Goal: Task Accomplishment & Management: Manage account settings

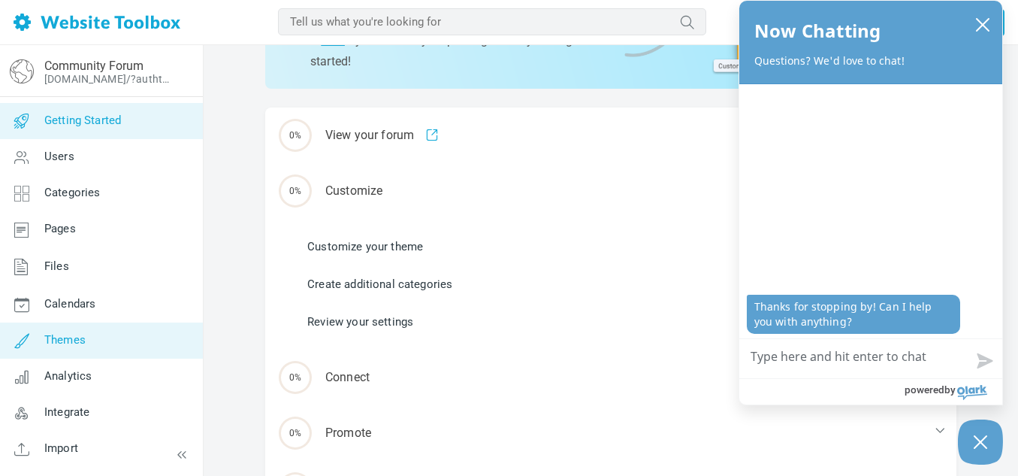
click at [100, 336] on link "Themes" at bounding box center [101, 340] width 204 height 36
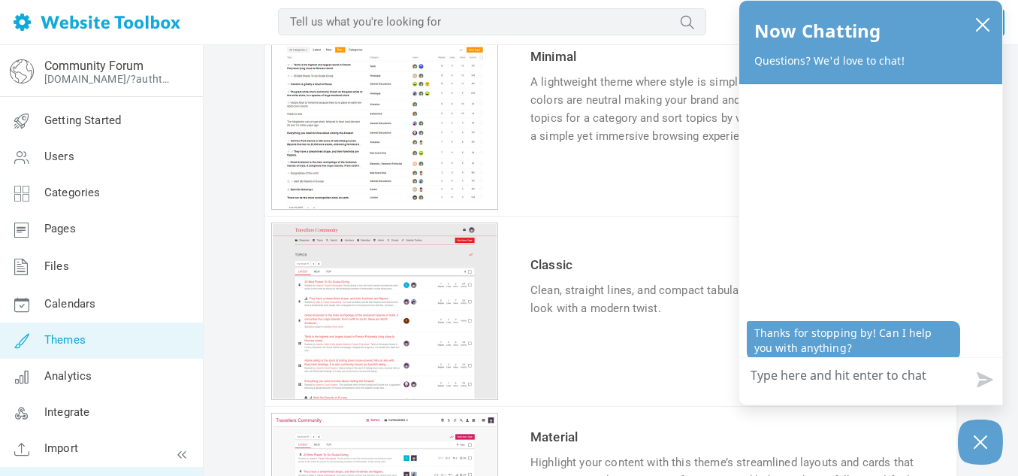
scroll to position [32, 0]
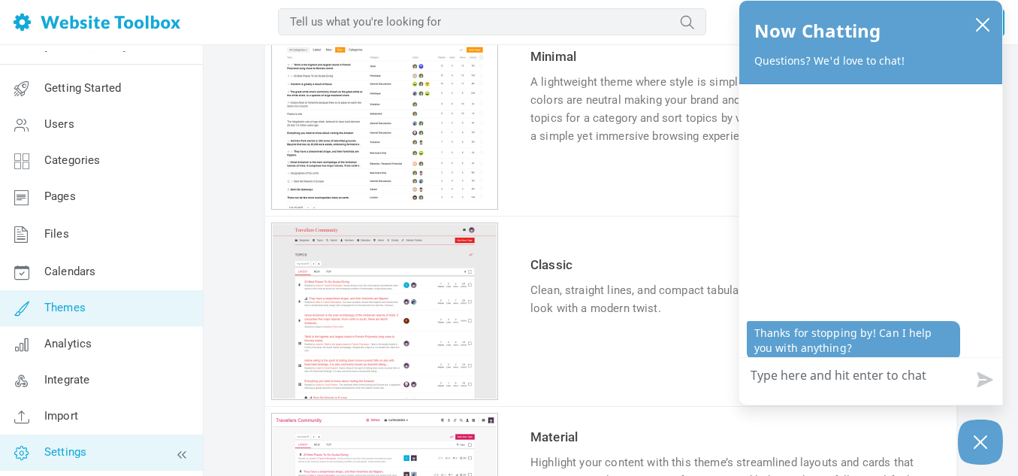
click at [82, 455] on span "Settings" at bounding box center [65, 452] width 42 height 14
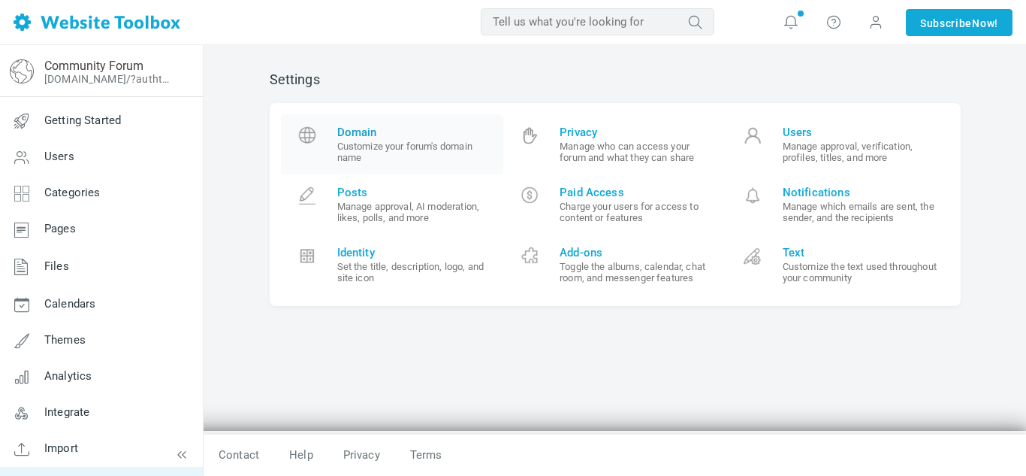
click at [382, 128] on span "Domain" at bounding box center [415, 132] width 156 height 14
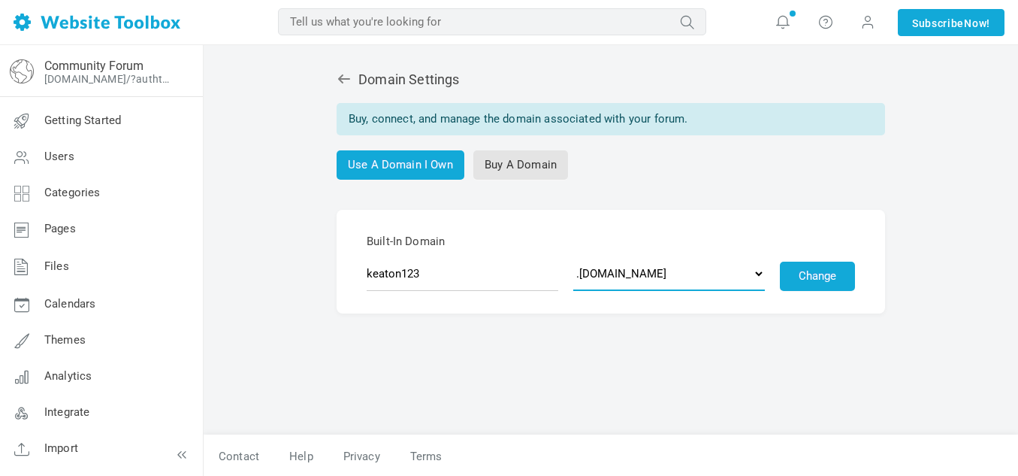
click at [650, 281] on select ".discussion.community .community.chat .forumchitchat.com .discussioncommunity.c…" at bounding box center [669, 273] width 192 height 35
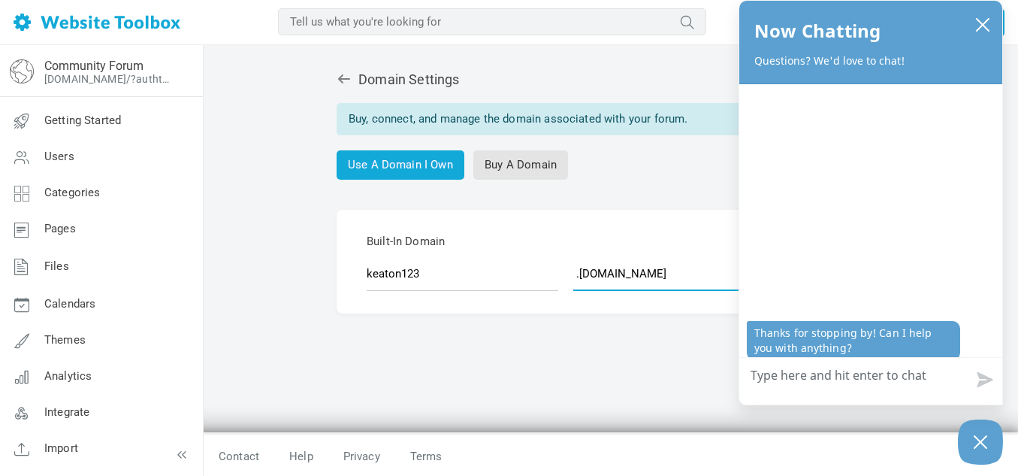
click at [575, 256] on select ".discussion.community .community.chat .forumchitchat.com .discussioncommunity.c…" at bounding box center [669, 273] width 192 height 35
click at [604, 278] on select ".discussion.community .community.chat .forumchitchat.com .discussioncommunity.c…" at bounding box center [669, 273] width 192 height 35
select select "foro.community"
click at [575, 256] on select ".discussion.community .community.chat .forumchitchat.com .discussioncommunity.c…" at bounding box center [669, 273] width 192 height 35
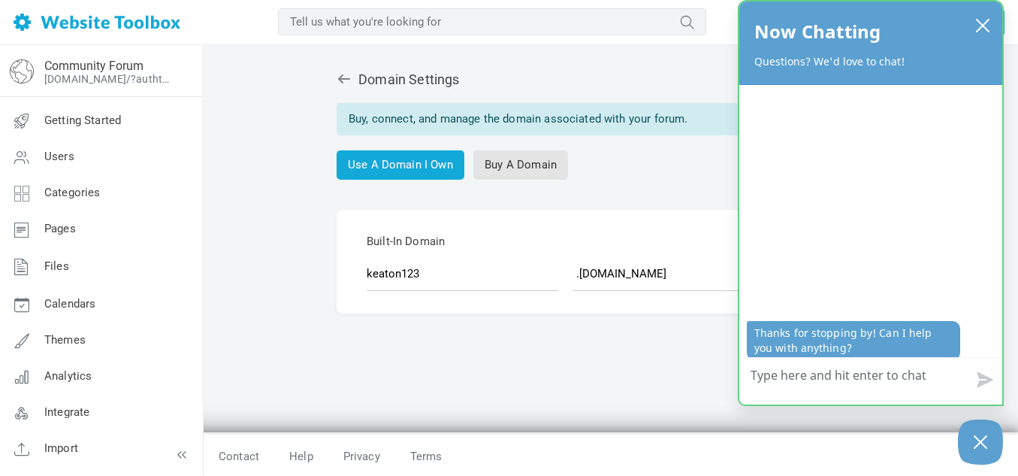
click at [984, 37] on div "Now Chatting Questions? We'd love to chat!" at bounding box center [870, 43] width 233 height 53
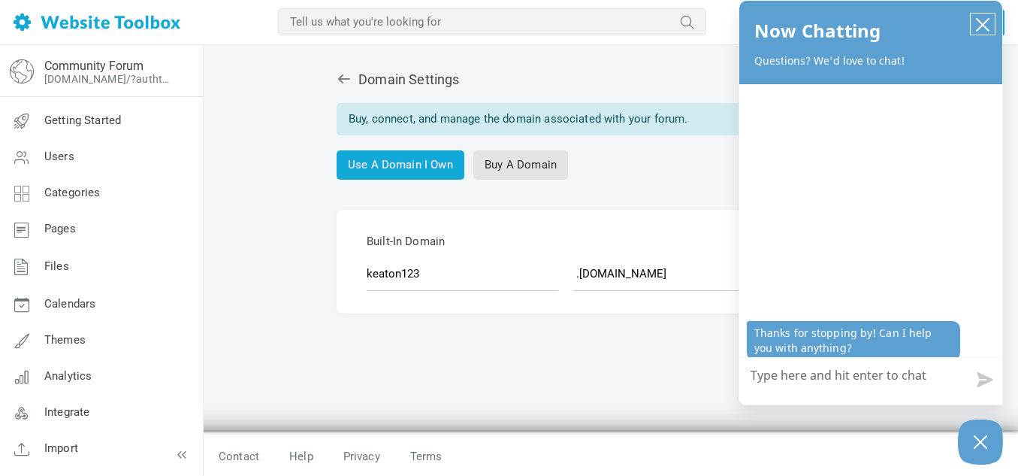
click at [988, 26] on icon "close chatbox" at bounding box center [982, 24] width 15 height 15
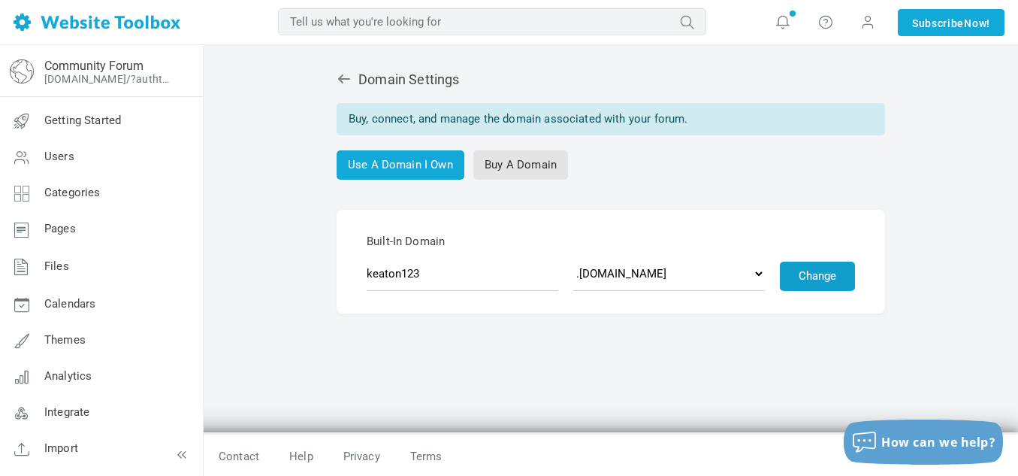
click at [796, 270] on button "Change" at bounding box center [817, 275] width 75 height 29
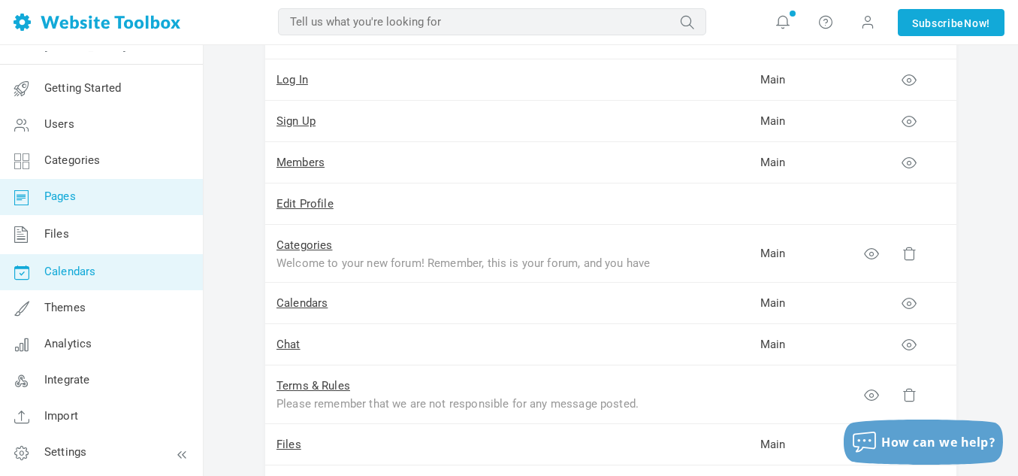
scroll to position [233, 0]
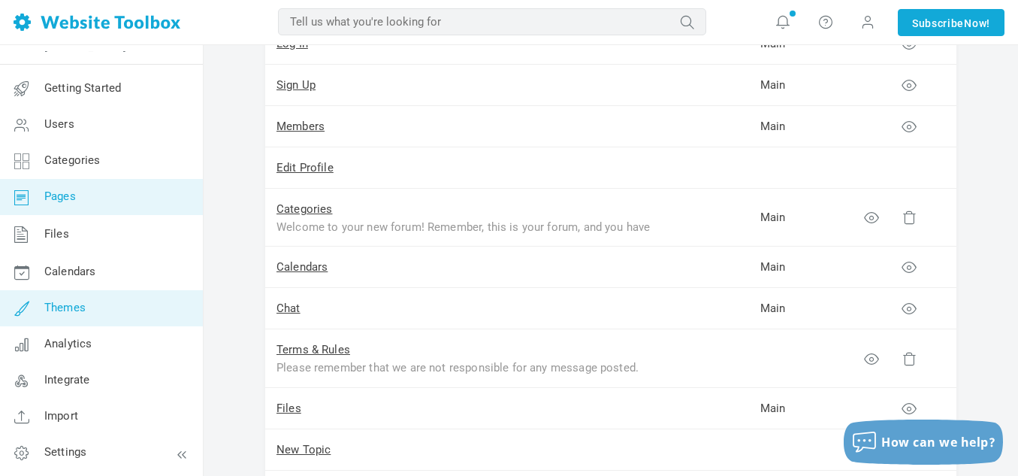
click at [95, 322] on link "Themes" at bounding box center [101, 308] width 204 height 36
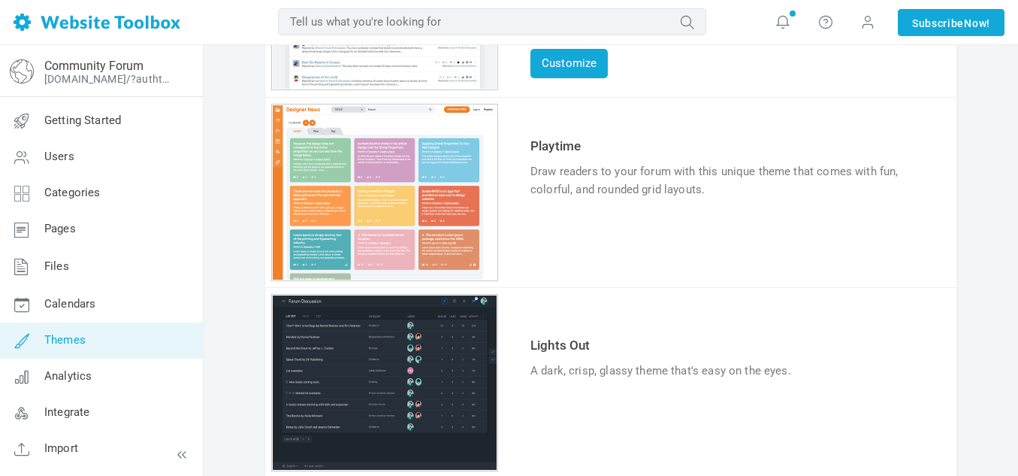
scroll to position [343, 0]
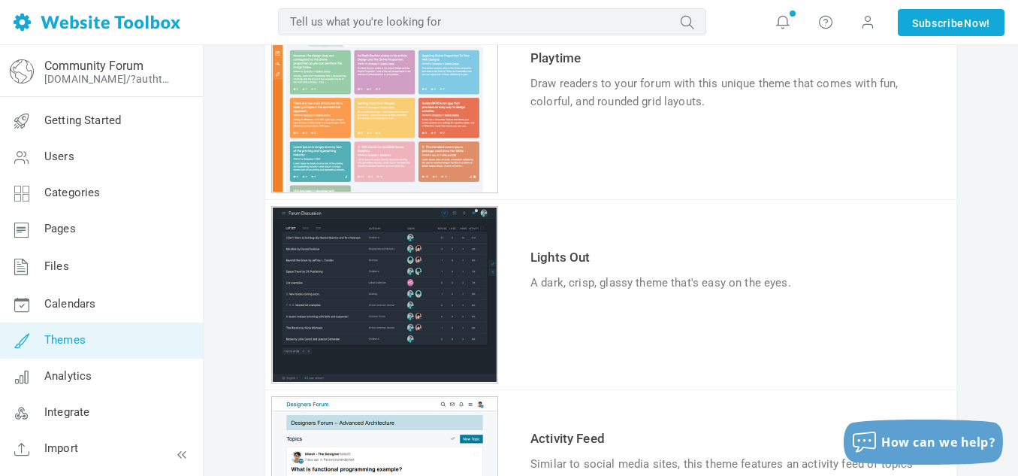
click at [545, 331] on icon at bounding box center [548, 329] width 13 height 8
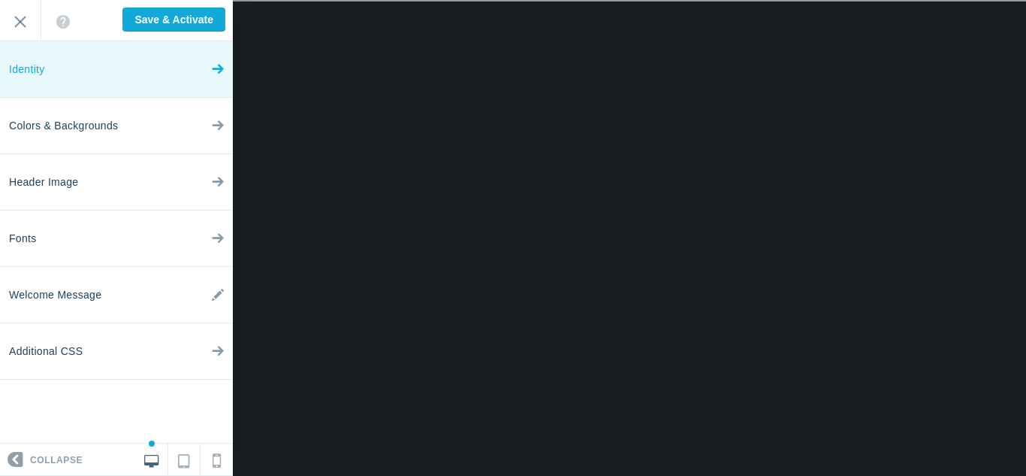
click at [143, 81] on link "Identity" at bounding box center [116, 69] width 233 height 56
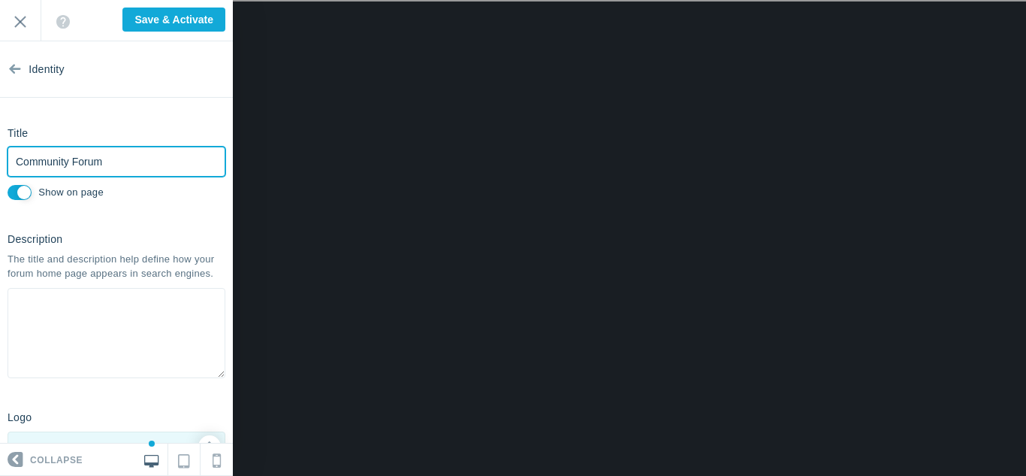
click at [81, 156] on input "Community Forum" at bounding box center [117, 162] width 218 height 30
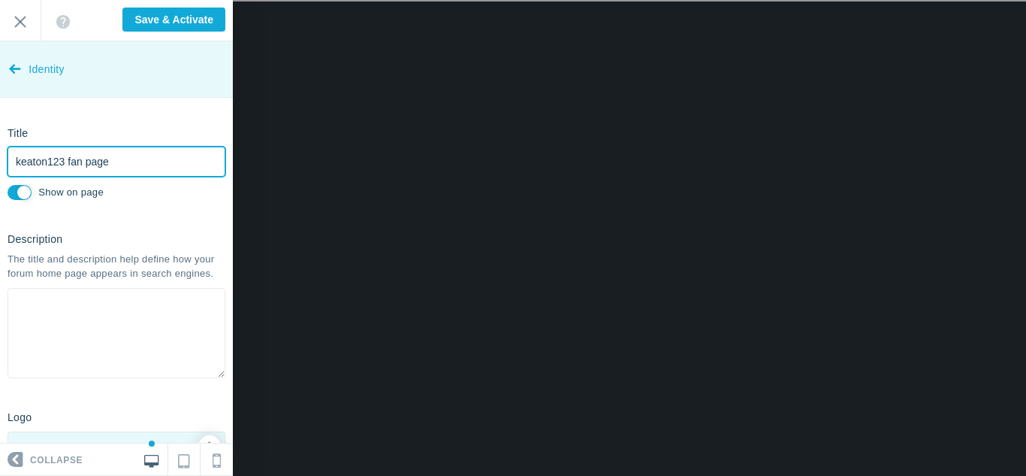
type input "keaton123 fan page"
click at [17, 80] on icon at bounding box center [15, 66] width 12 height 56
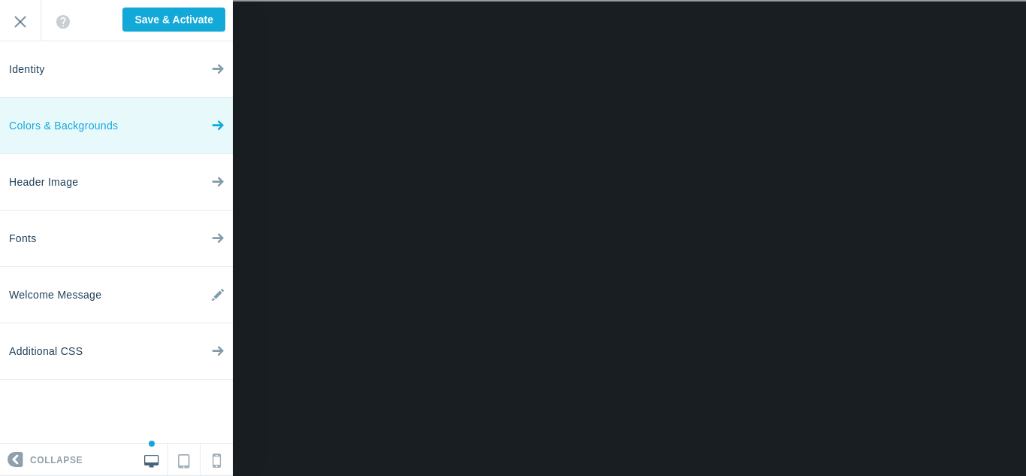
click at [86, 147] on span "Colors & Backgrounds" at bounding box center [63, 126] width 109 height 56
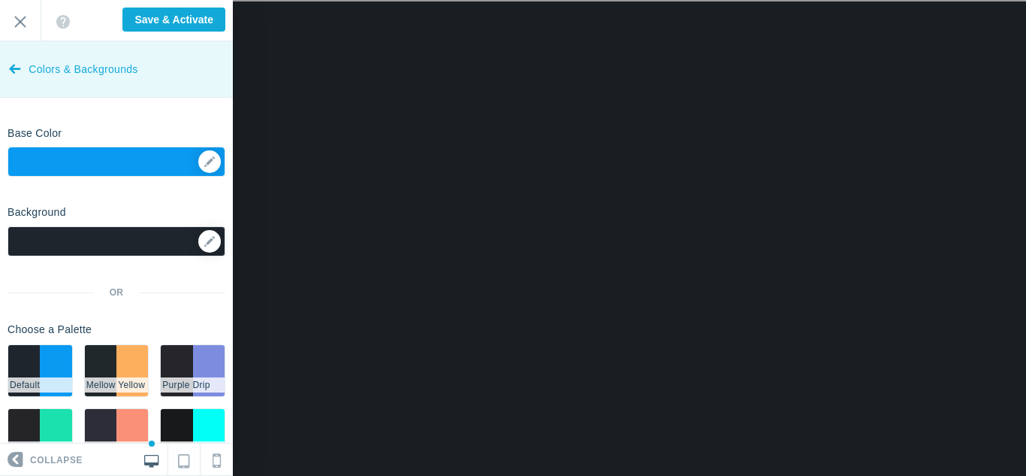
click at [21, 58] on link "Colors & Backgrounds" at bounding box center [116, 69] width 233 height 56
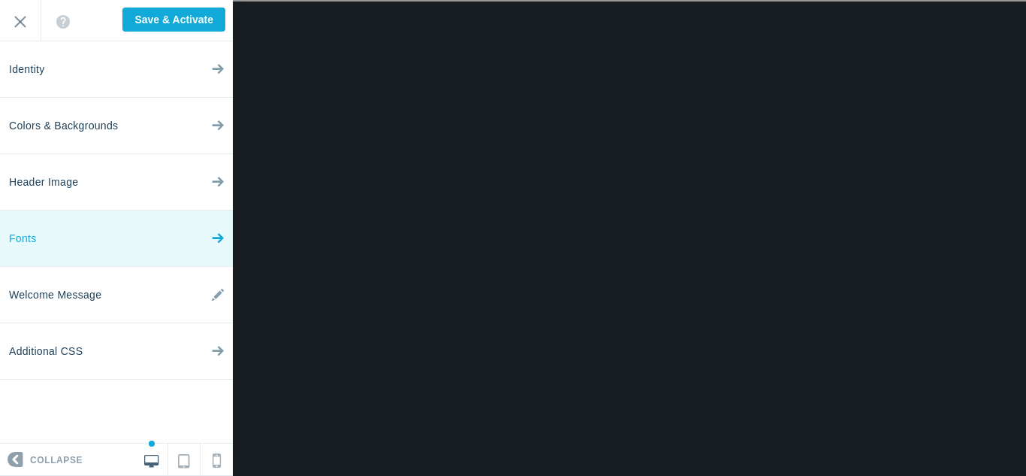
click at [68, 225] on link "Fonts" at bounding box center [116, 238] width 233 height 56
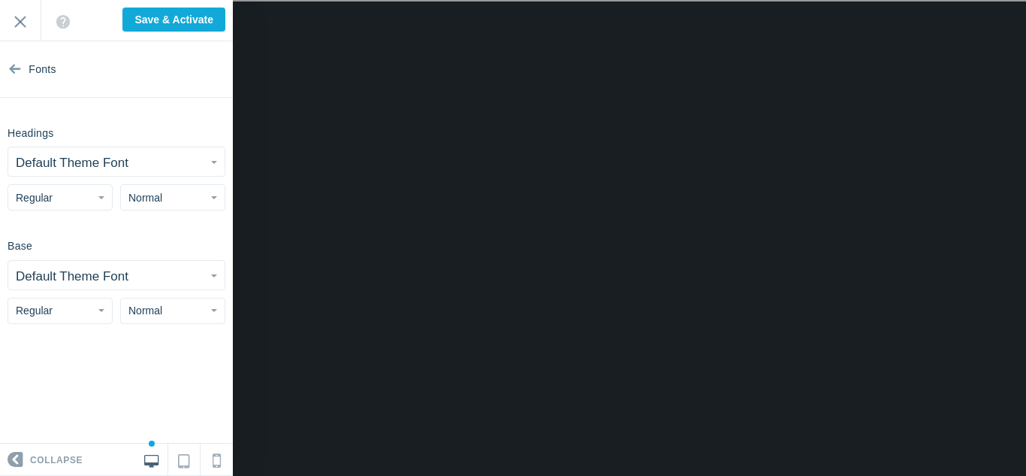
click at [117, 168] on small "Default Theme Font" at bounding box center [72, 163] width 113 height 14
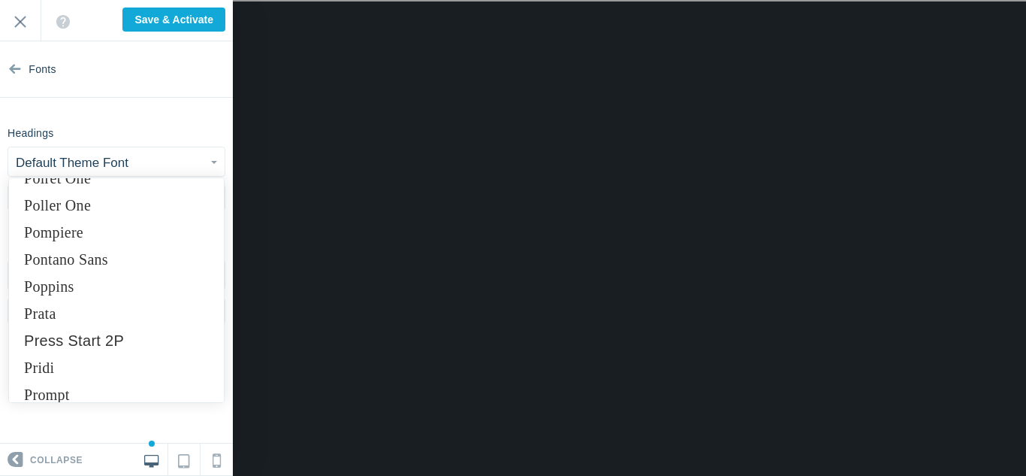
scroll to position [8903, 0]
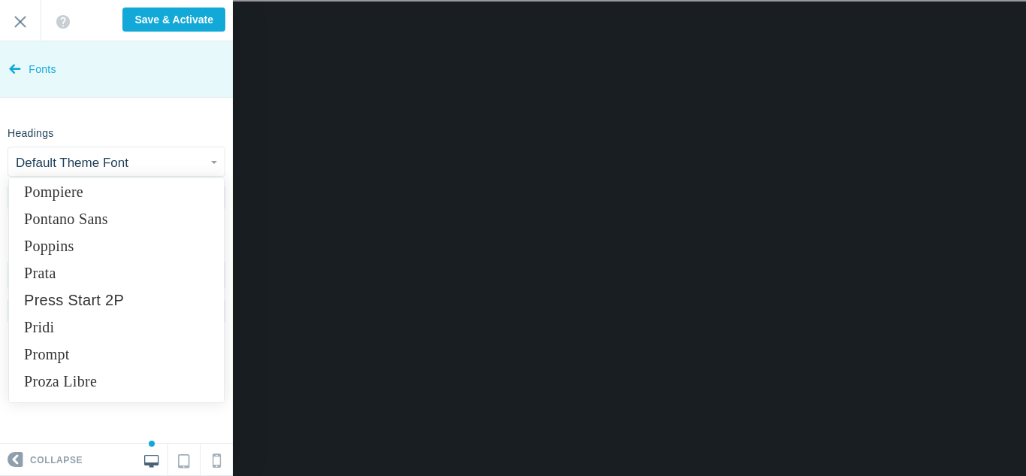
click at [68, 378] on link "Proza Libre" at bounding box center [116, 380] width 215 height 27
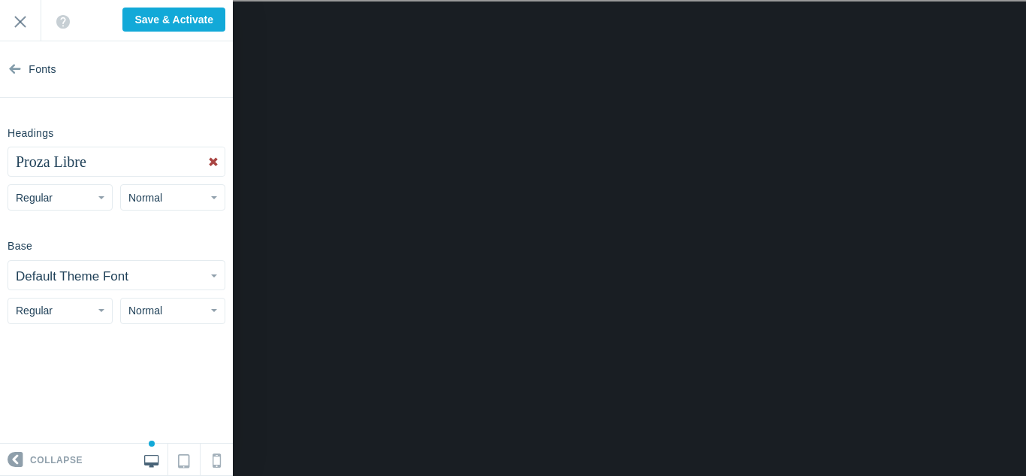
click at [139, 171] on button "Proza Libre" at bounding box center [116, 161] width 216 height 29
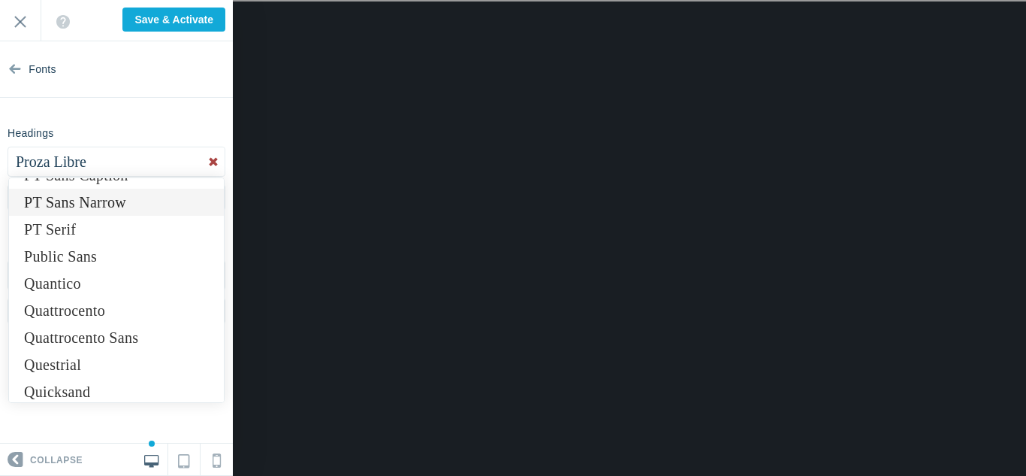
scroll to position [9189, 0]
click at [57, 289] on link "Quantico" at bounding box center [116, 283] width 215 height 27
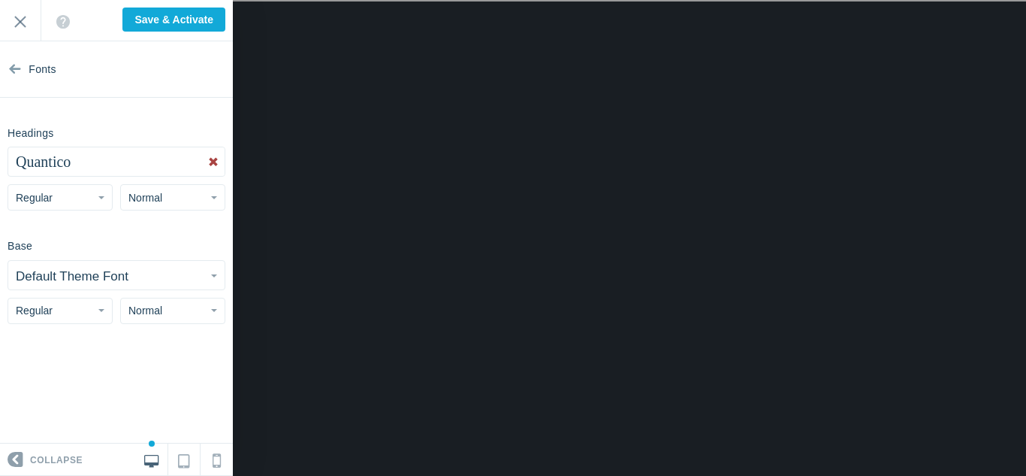
click at [80, 190] on button "Regular" at bounding box center [60, 197] width 105 height 26
click at [62, 292] on link "Bold" at bounding box center [60, 283] width 104 height 27
click at [98, 151] on button "Quantico" at bounding box center [116, 161] width 216 height 29
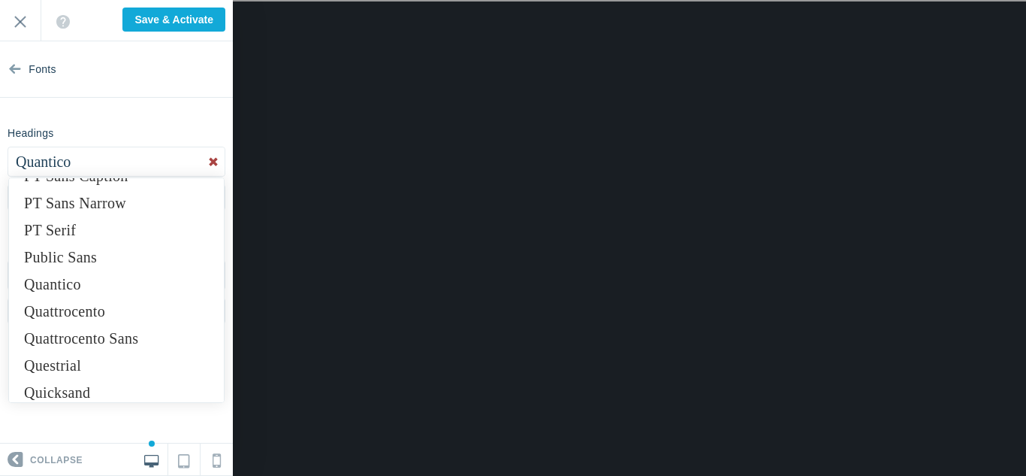
click at [98, 151] on button "Quantico" at bounding box center [116, 161] width 216 height 29
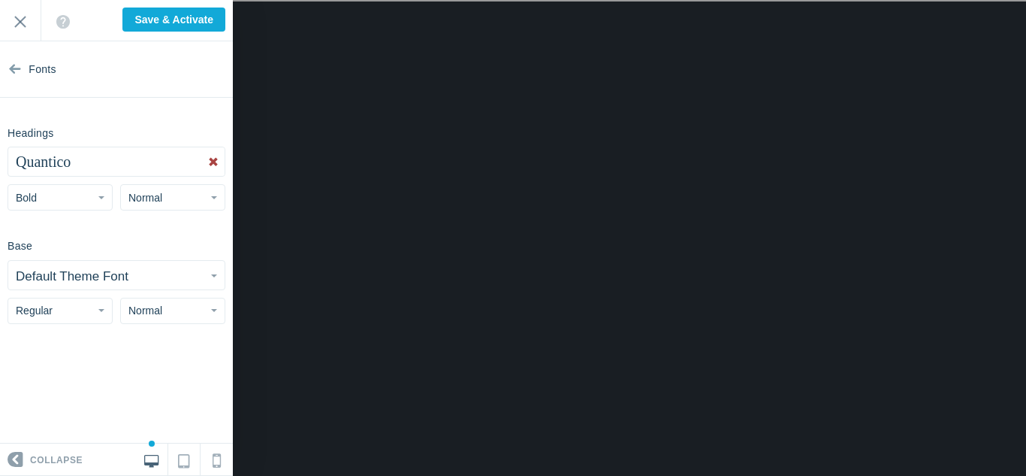
click at [98, 151] on button "Quantico" at bounding box center [116, 161] width 216 height 29
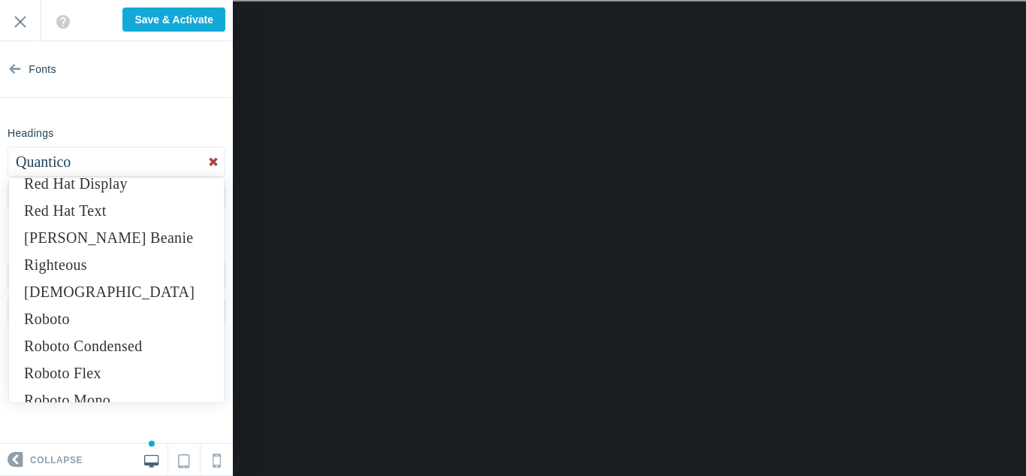
scroll to position [9665, 0]
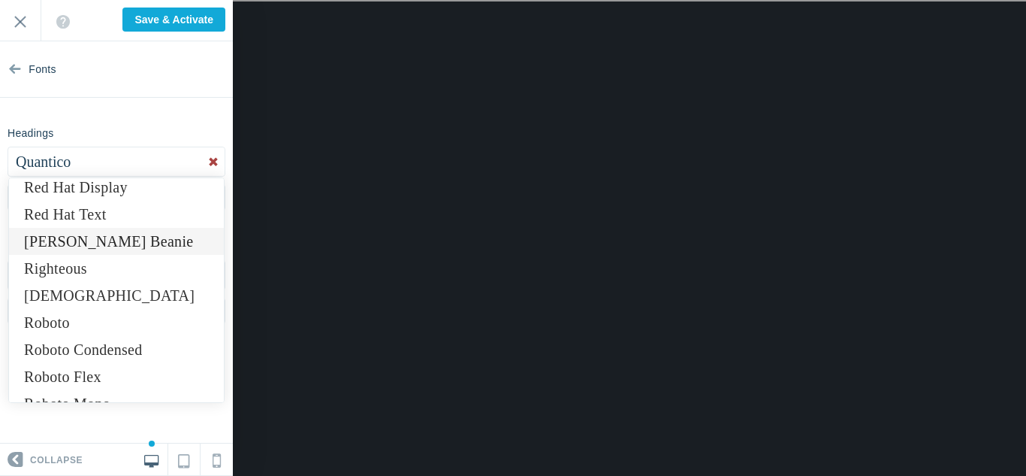
click at [85, 243] on link "Reenie Beanie" at bounding box center [116, 241] width 215 height 27
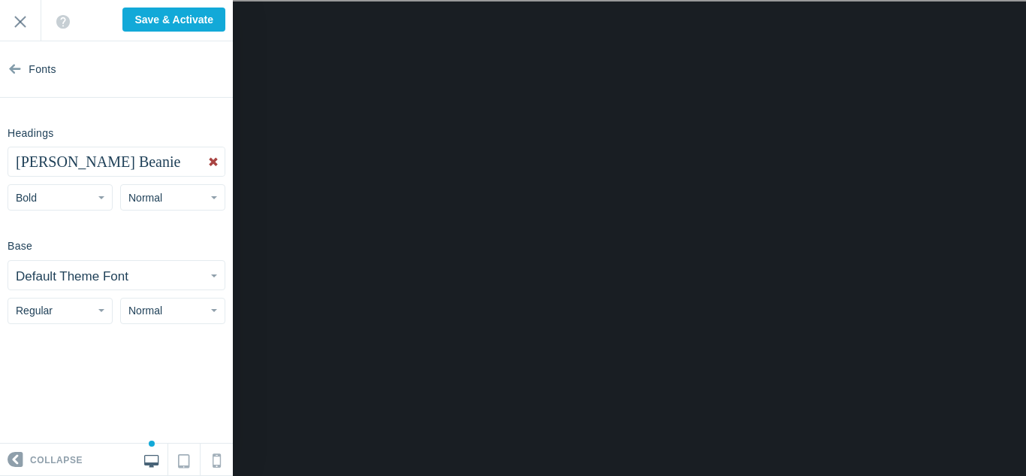
click at [167, 171] on button "Reenie Beanie" at bounding box center [116, 161] width 216 height 29
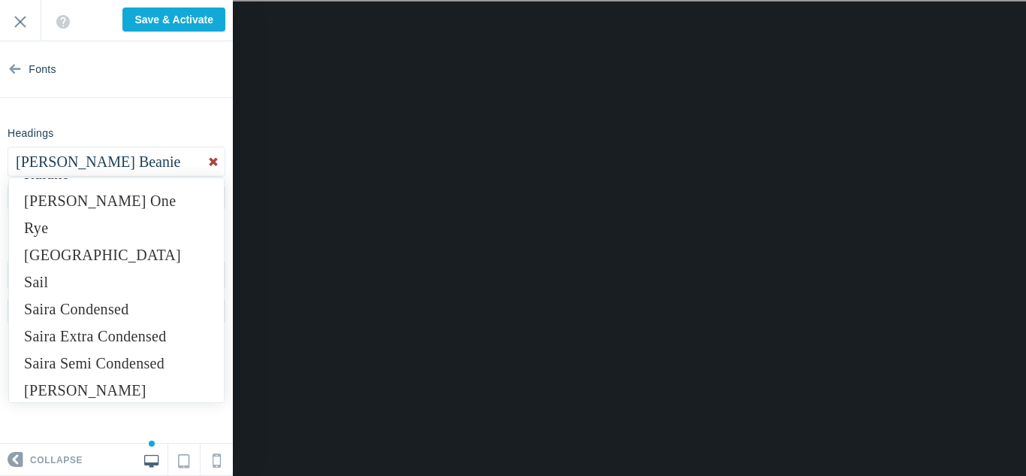
scroll to position [10274, 0]
click at [59, 250] on link "Sacramento" at bounding box center [116, 253] width 215 height 27
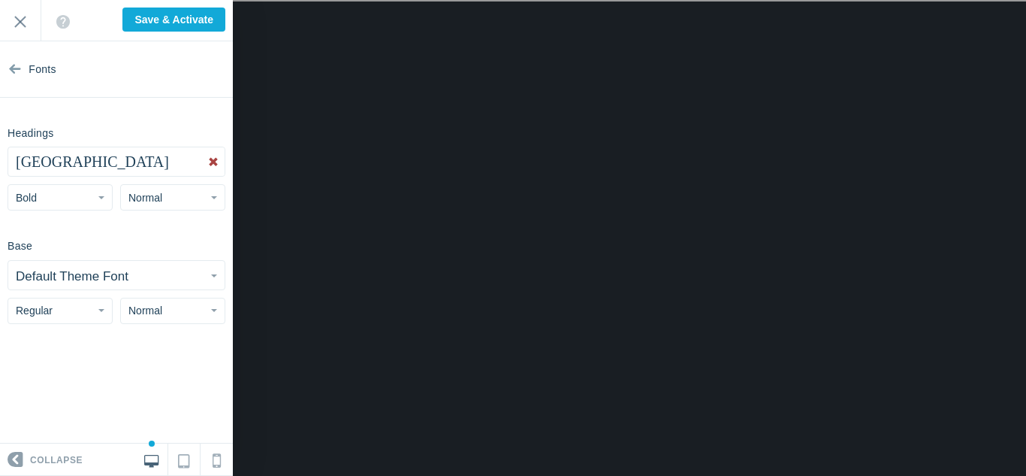
click at [29, 170] on span "Sacramento" at bounding box center [92, 161] width 153 height 17
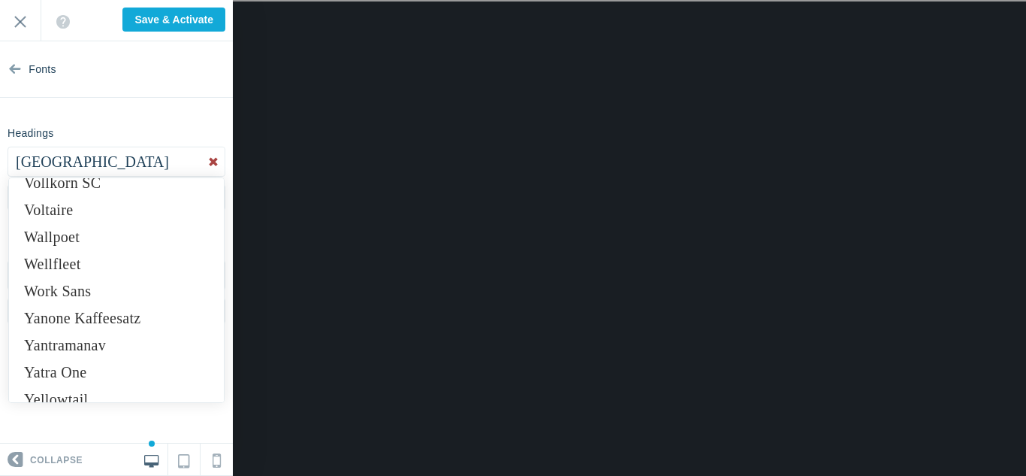
scroll to position [12183, 0]
click at [46, 246] on link "Wallpoet" at bounding box center [116, 238] width 215 height 27
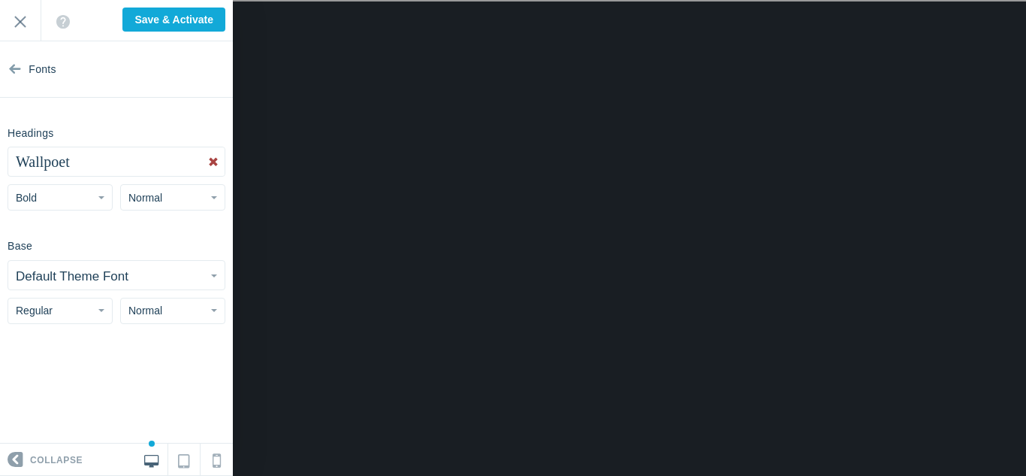
click at [113, 142] on div "Headings Wallpoet Abel Abhaya Libre Aboreto Abril Fatface Aclonica Acme Actor A…" at bounding box center [116, 165] width 233 height 90
click at [118, 158] on button "Wallpoet" at bounding box center [116, 161] width 216 height 29
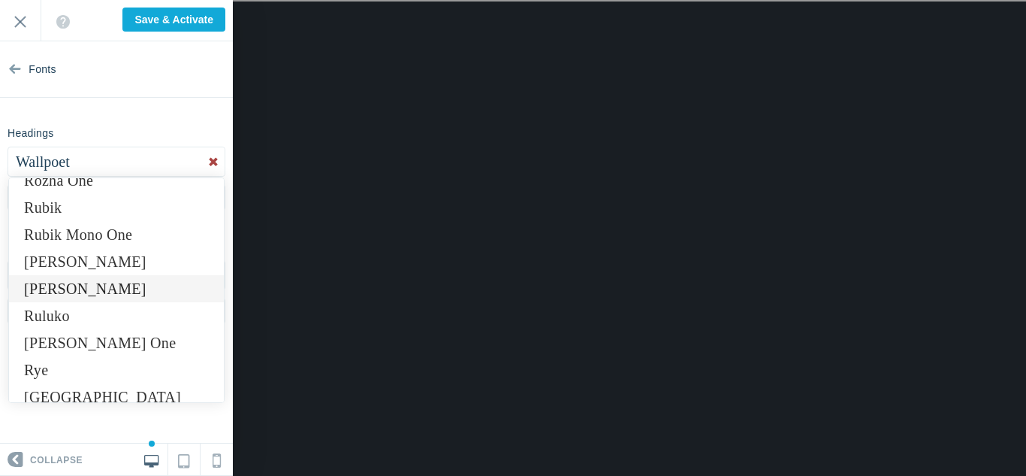
scroll to position [10085, 0]
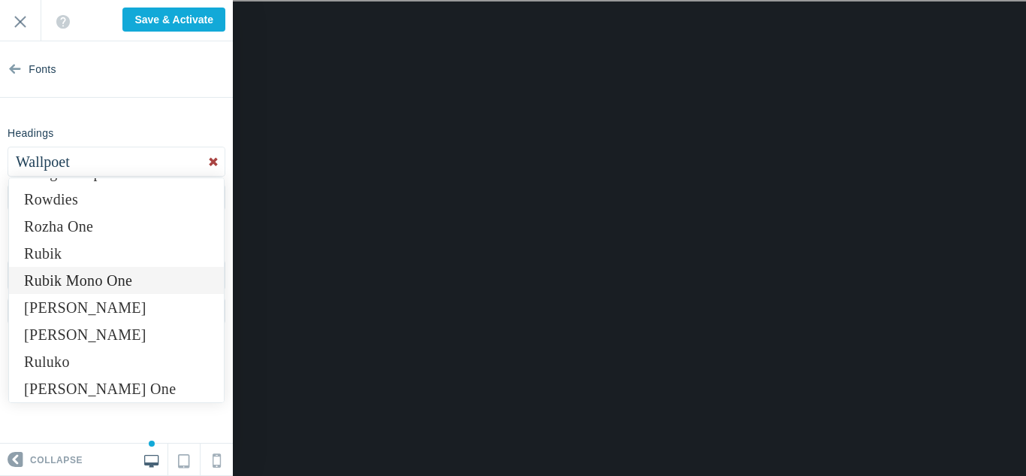
click at [136, 274] on link "Rubik Mono One" at bounding box center [116, 280] width 215 height 27
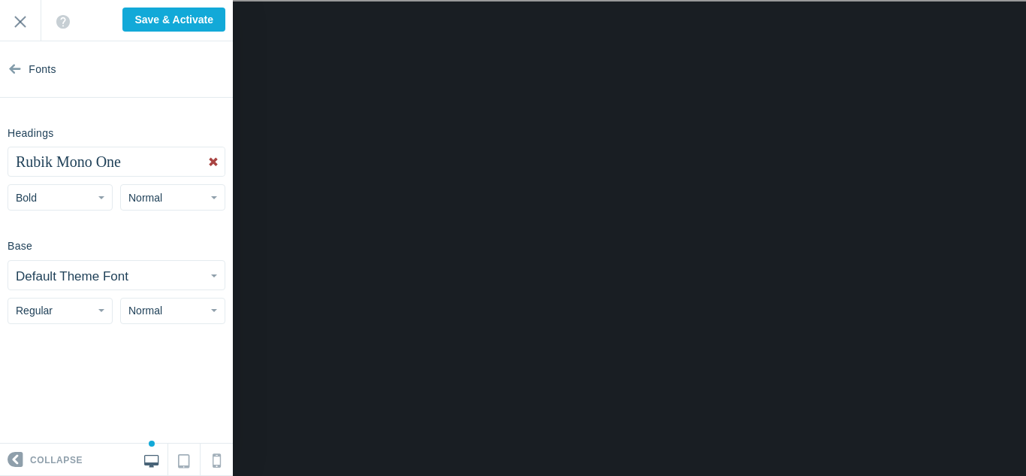
click at [121, 165] on span "Rubik Mono One" at bounding box center [68, 161] width 105 height 17
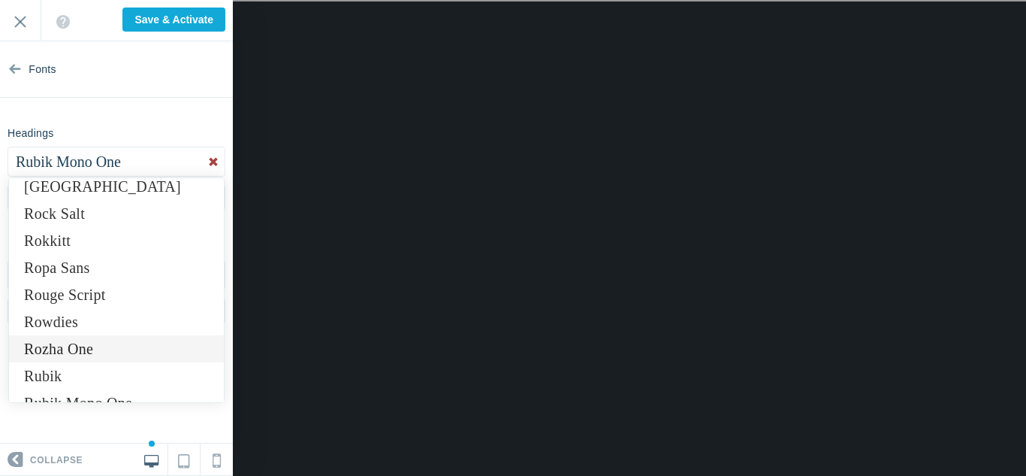
scroll to position [9934, 0]
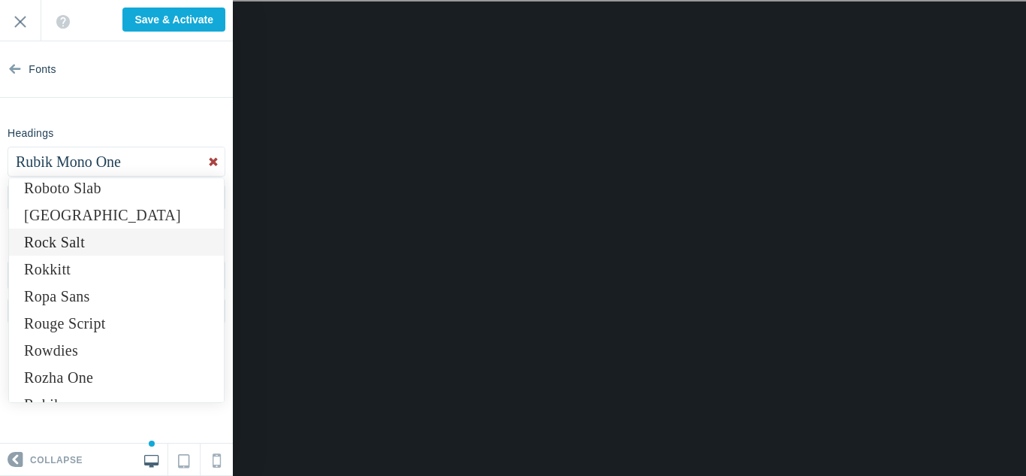
click at [107, 240] on link "Rock Salt" at bounding box center [116, 241] width 215 height 27
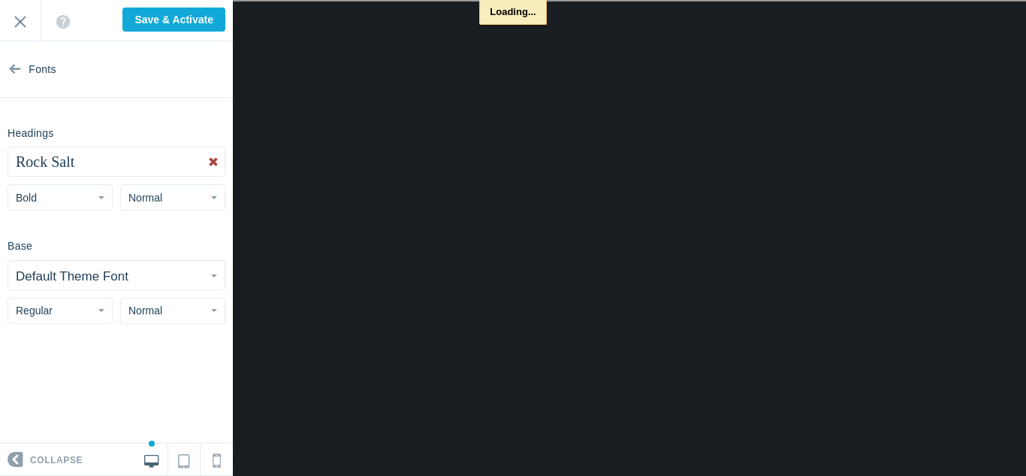
click at [128, 263] on button "Default Theme Font" at bounding box center [116, 275] width 216 height 29
click at [143, 284] on button "Default Theme Font" at bounding box center [116, 275] width 216 height 29
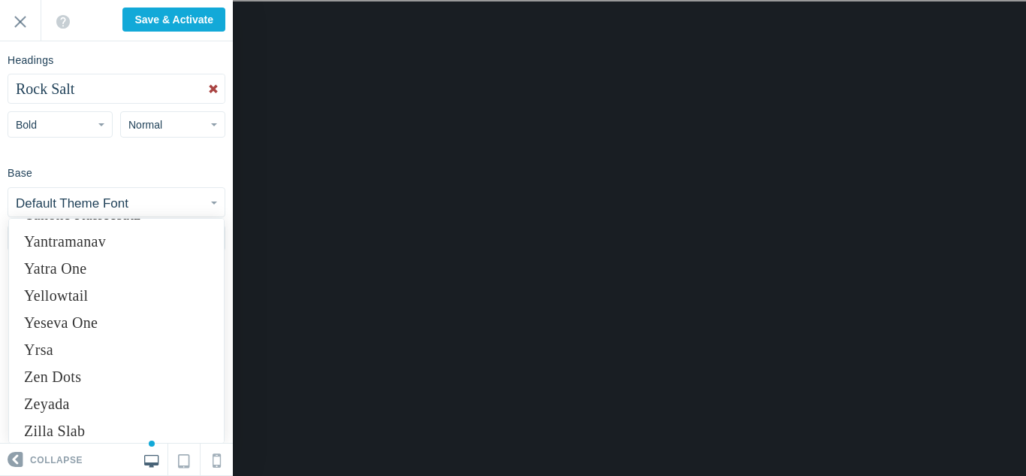
scroll to position [12334, 0]
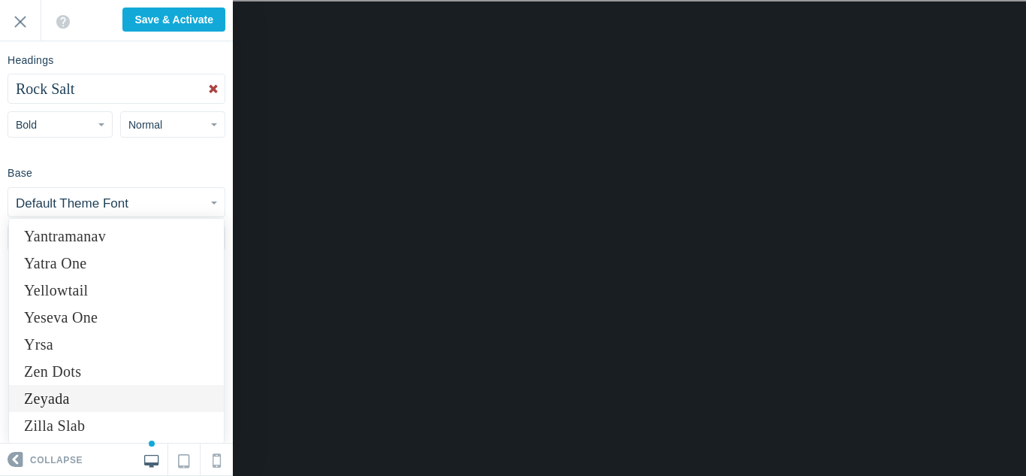
click at [105, 388] on link "Zeyada" at bounding box center [116, 398] width 215 height 27
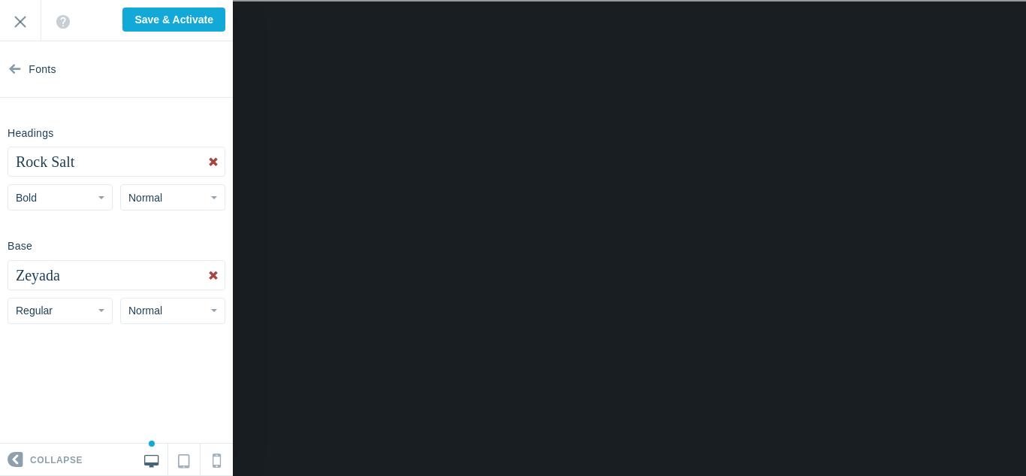
click at [70, 276] on button "Zeyada" at bounding box center [116, 275] width 216 height 29
click at [74, 315] on link "Syne Tactile" at bounding box center [116, 311] width 215 height 27
drag, startPoint x: 74, startPoint y: 315, endPoint x: 93, endPoint y: 332, distance: 26.1
click at [93, 332] on section "Fonts Headings Rock Salt Abel Abhaya Libre Aboreto Abril Fatface Aclonica Acme …" at bounding box center [116, 242] width 233 height 402
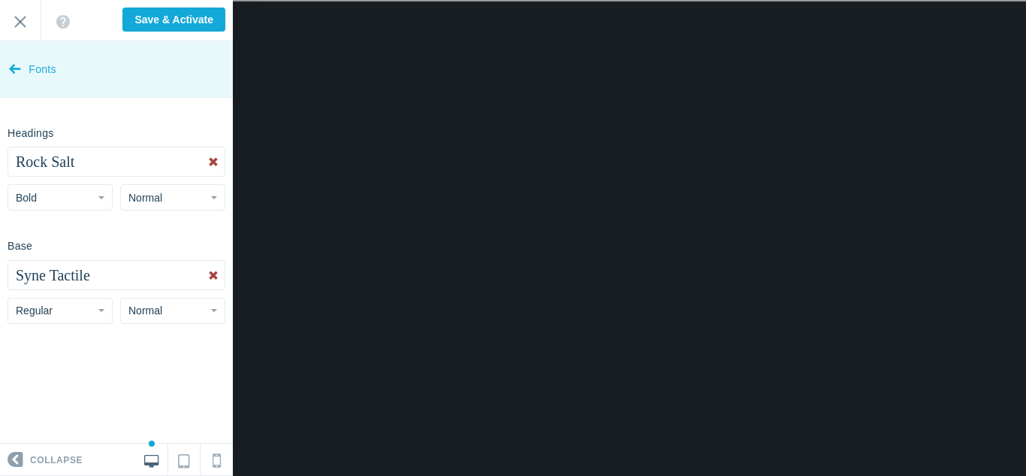
click at [29, 64] on span "Fonts" at bounding box center [43, 69] width 28 height 56
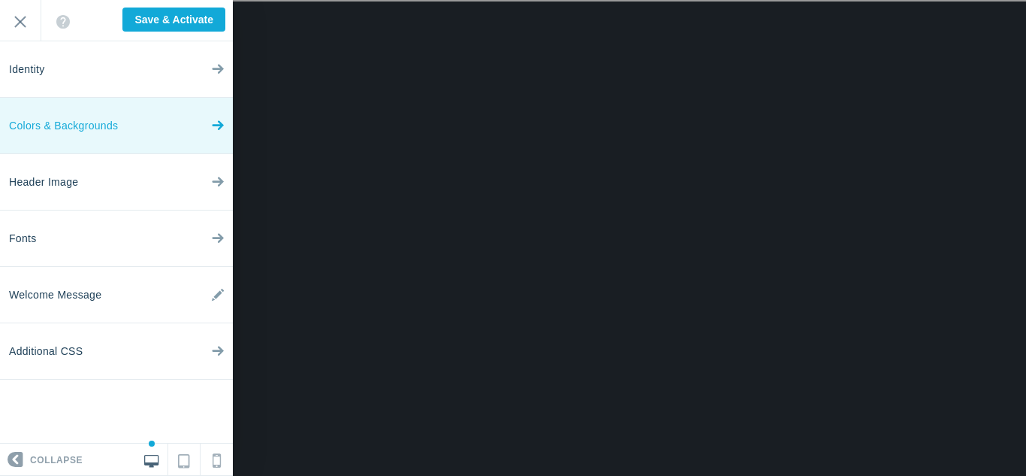
click at [83, 137] on span "Colors & Backgrounds" at bounding box center [63, 126] width 109 height 56
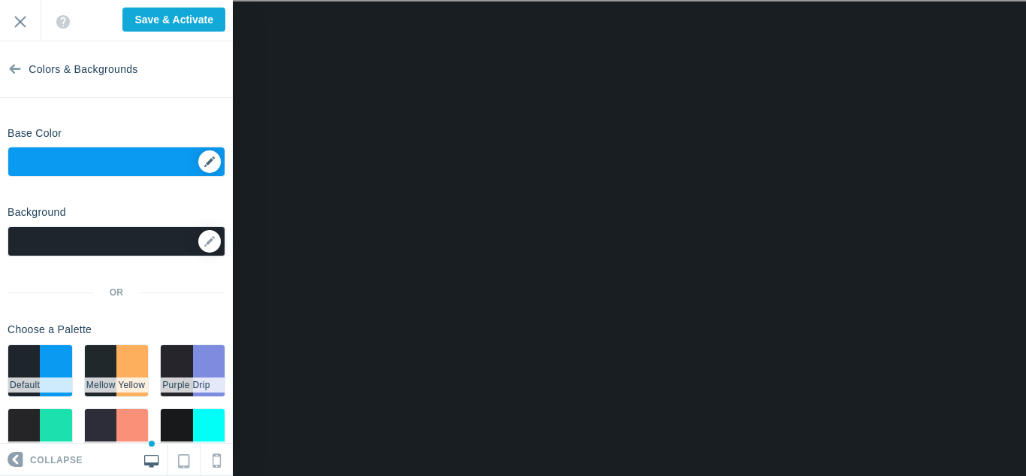
click at [216, 162] on div "▼" at bounding box center [116, 166] width 216 height 38
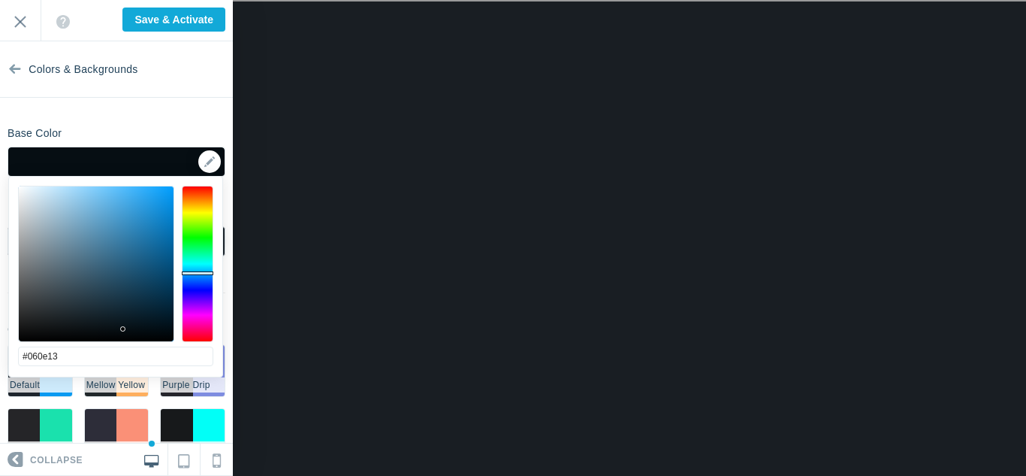
type input "#050c11"
drag, startPoint x: 130, startPoint y: 311, endPoint x: 122, endPoint y: 331, distance: 20.9
click at [122, 331] on div at bounding box center [96, 263] width 155 height 155
drag, startPoint x: 122, startPoint y: 331, endPoint x: 220, endPoint y: 151, distance: 204.4
click at [122, 116] on body "Loading... Loading... Collapse Identity Colors & Backgrounds Header Image Fonts…" at bounding box center [513, 58] width 1026 height 116
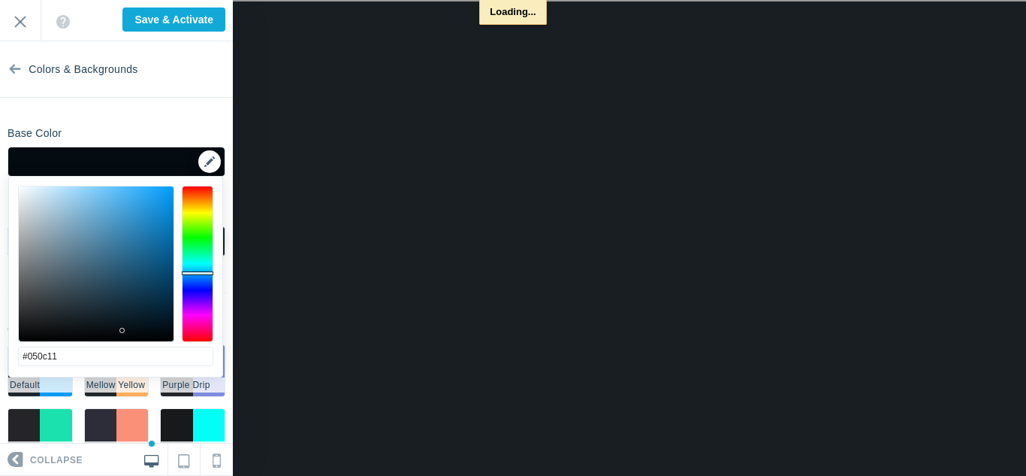
click at [220, 151] on div "▼" at bounding box center [116, 166] width 216 height 38
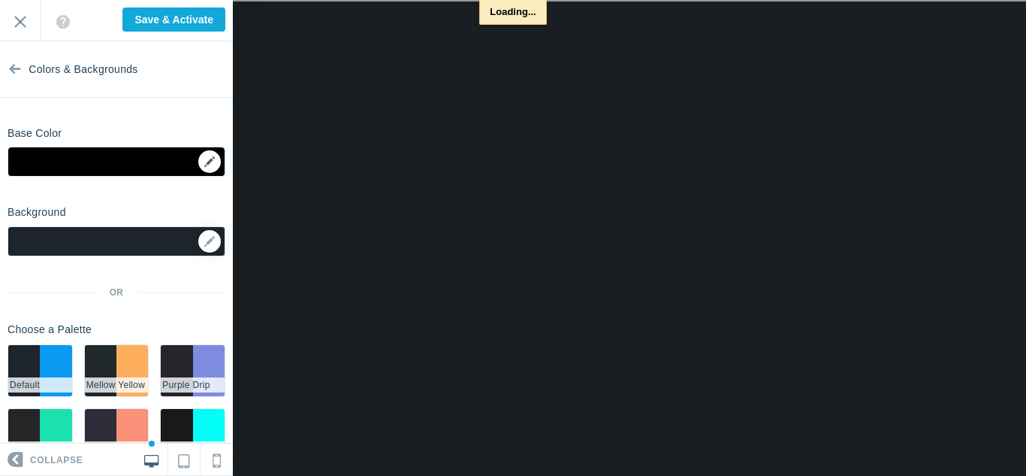
click at [211, 162] on div "▼" at bounding box center [116, 166] width 216 height 38
click at [182, 159] on div "▼" at bounding box center [116, 166] width 216 height 38
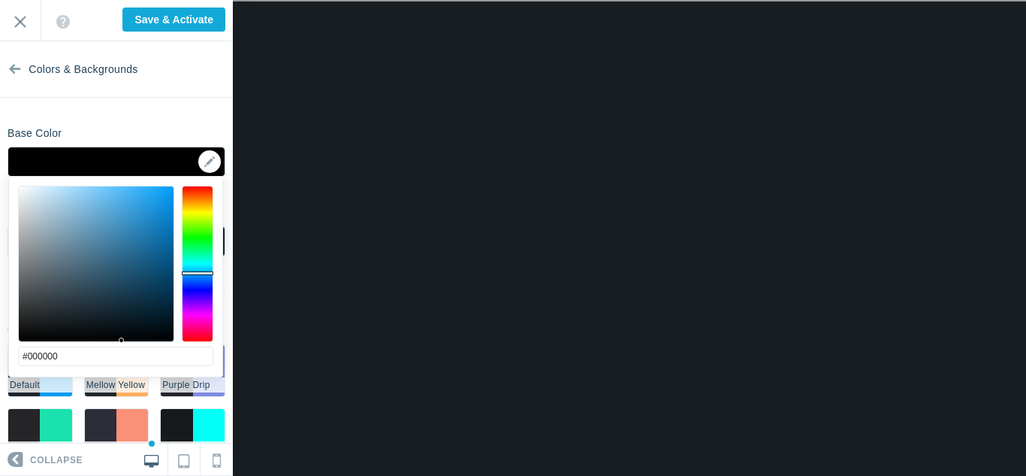
click at [171, 134] on div "Base Color ▼" at bounding box center [116, 148] width 233 height 56
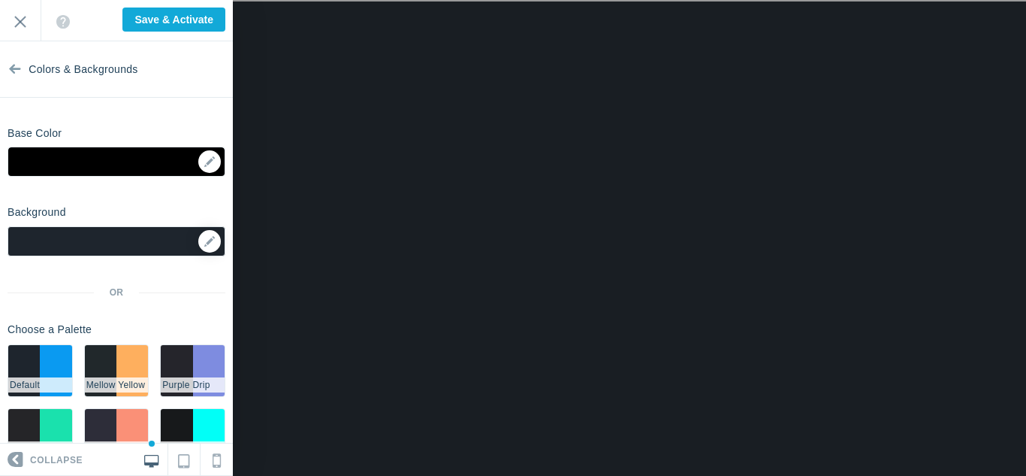
click at [183, 234] on div at bounding box center [117, 241] width 218 height 30
click at [205, 248] on link at bounding box center [209, 241] width 23 height 23
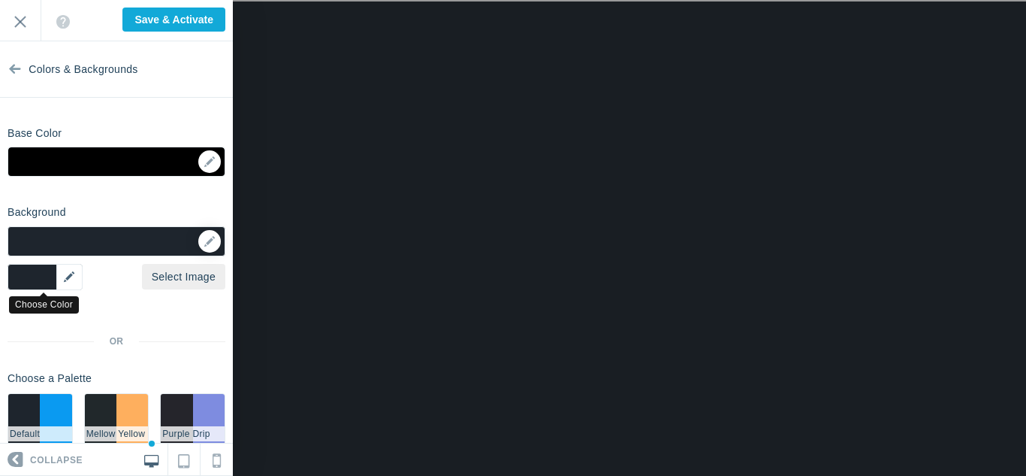
click at [71, 280] on div "▼" at bounding box center [45, 277] width 75 height 26
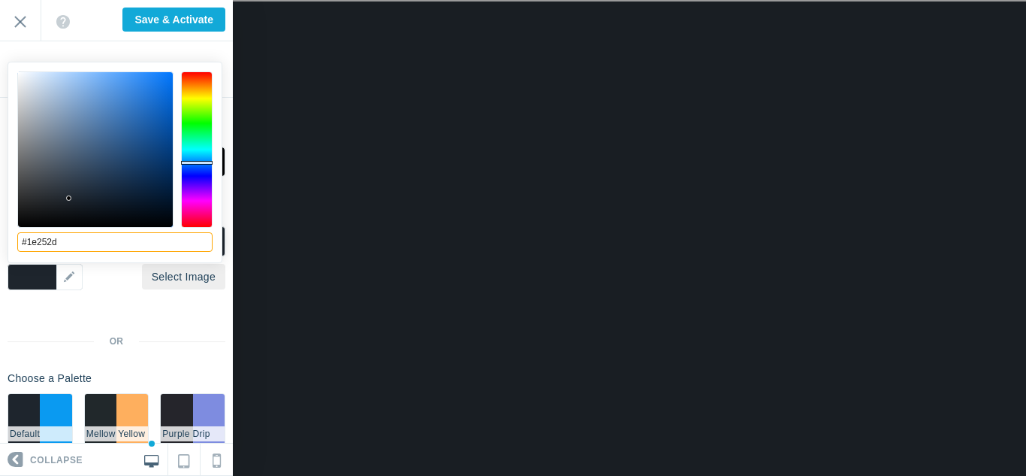
click at [130, 237] on input "#1e252d" at bounding box center [114, 242] width 195 height 20
type input "#000000"
drag, startPoint x: 100, startPoint y: 200, endPoint x: 110, endPoint y: 251, distance: 52.0
click at [110, 251] on div "#000000 cancel choose" at bounding box center [114, 271] width 213 height 418
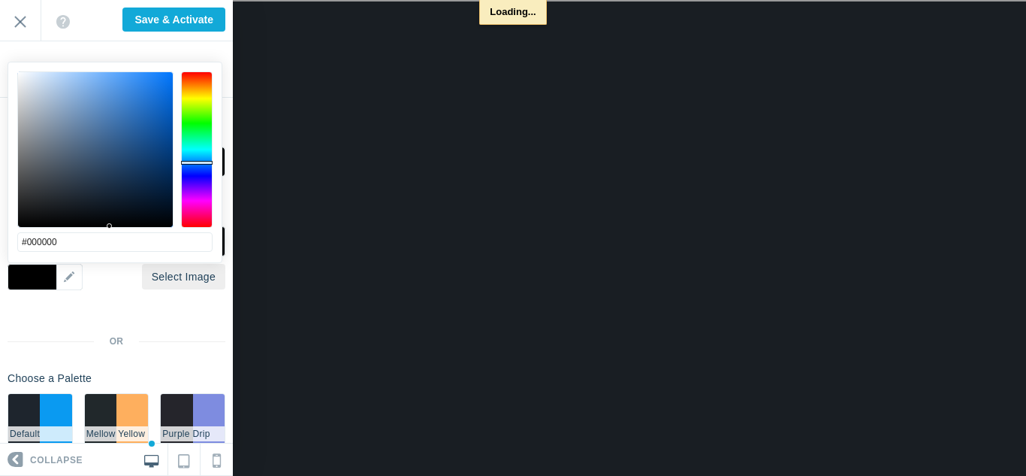
click at [165, 361] on div "OR Choose a Palette #1e252d #0a9af1 Default #21282b #feaf5e Mellow Yellow #2525…" at bounding box center [117, 428] width 218 height 186
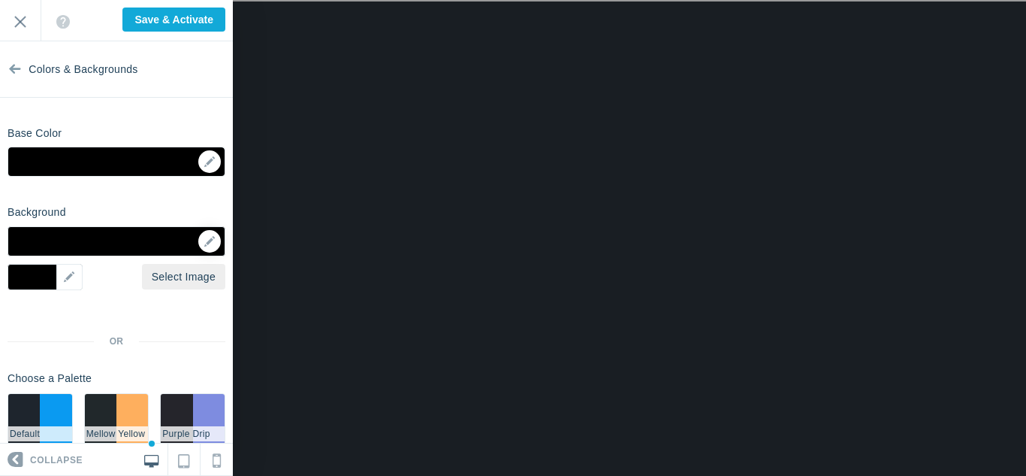
click at [210, 180] on section "Colors & Backgrounds Base Color #000000 ▼ Background Options Select Image #0000…" at bounding box center [116, 242] width 233 height 402
click at [211, 160] on div "▼" at bounding box center [116, 166] width 216 height 38
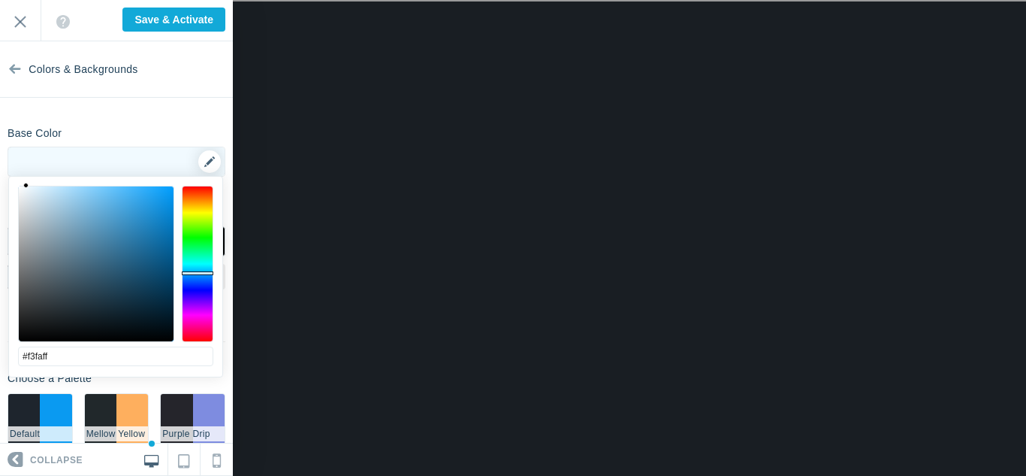
type input "#f4fbff"
drag, startPoint x: 150, startPoint y: 226, endPoint x: 25, endPoint y: 149, distance: 147.4
click at [25, 116] on body "Loading... Loading... Collapse Identity Colors & Backgrounds Header Image Fonts…" at bounding box center [513, 58] width 1026 height 116
click at [177, 155] on div "▼" at bounding box center [116, 166] width 216 height 38
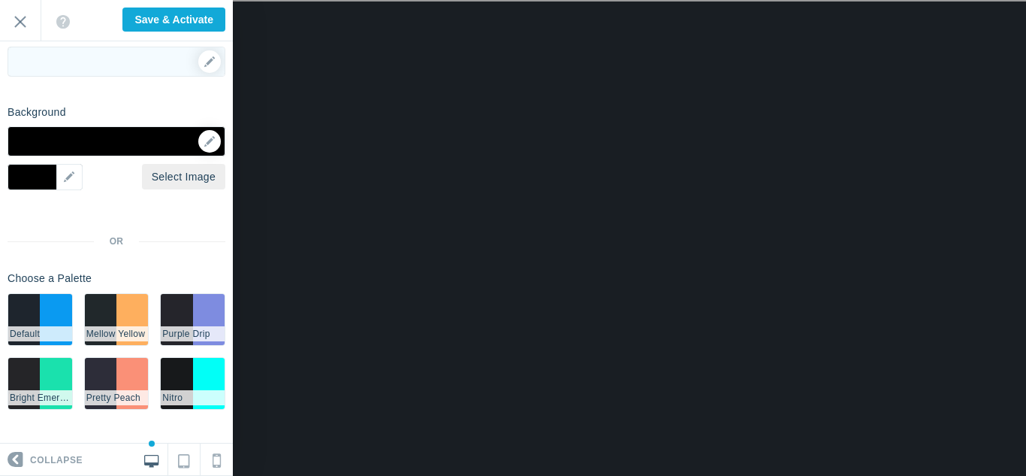
scroll to position [0, 0]
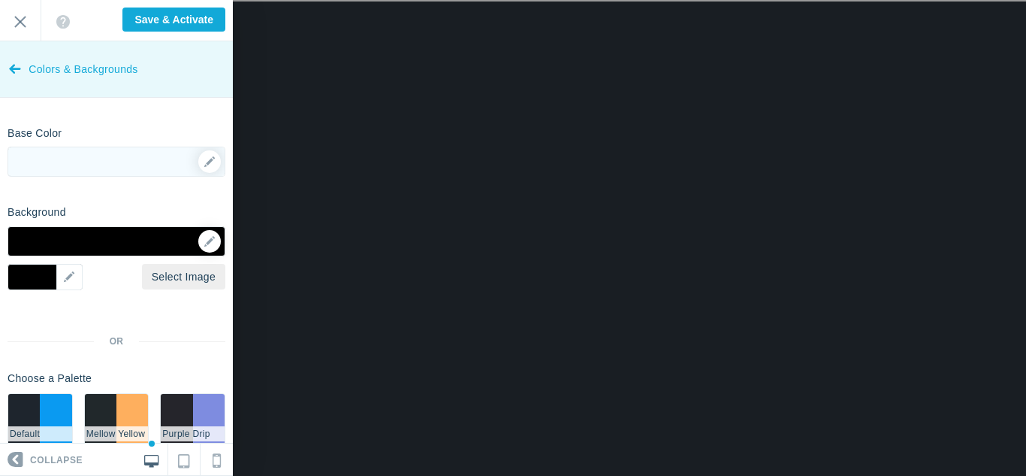
click at [13, 53] on icon at bounding box center [15, 66] width 12 height 56
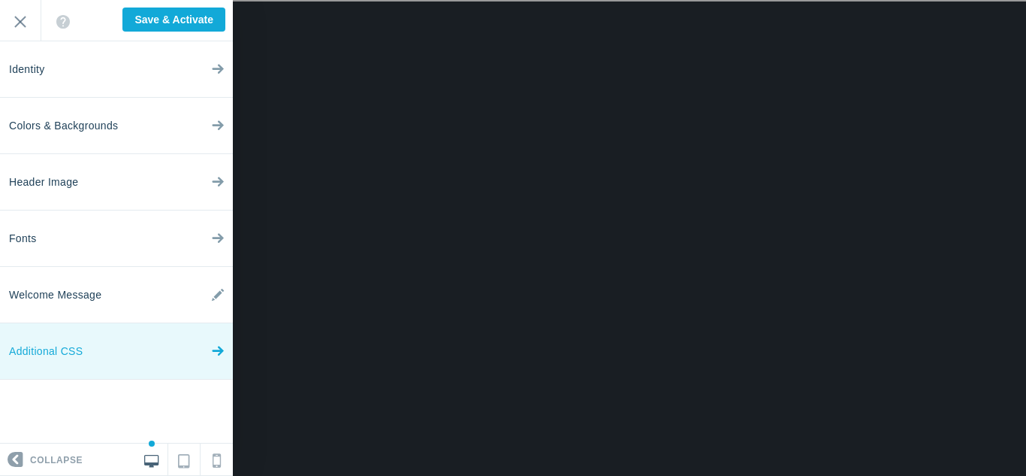
click at [147, 361] on link "Additional CSS" at bounding box center [116, 351] width 233 height 56
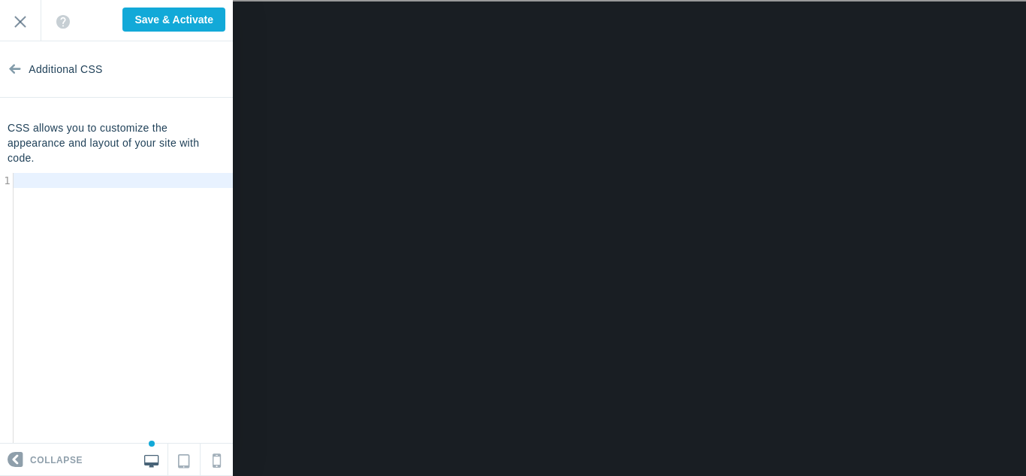
click at [144, 258] on div "​ x 1 ​" at bounding box center [127, 319] width 255 height 293
drag, startPoint x: 8, startPoint y: 122, endPoint x: 68, endPoint y: 156, distance: 68.3
click at [68, 156] on p "CSS allows you to customize the appearance and layout of your site with code." at bounding box center [117, 142] width 218 height 45
copy p "CSS allows you to customize the appearance and layout of your site with code."
click at [111, 200] on div "​ x 1 ​" at bounding box center [127, 319] width 255 height 293
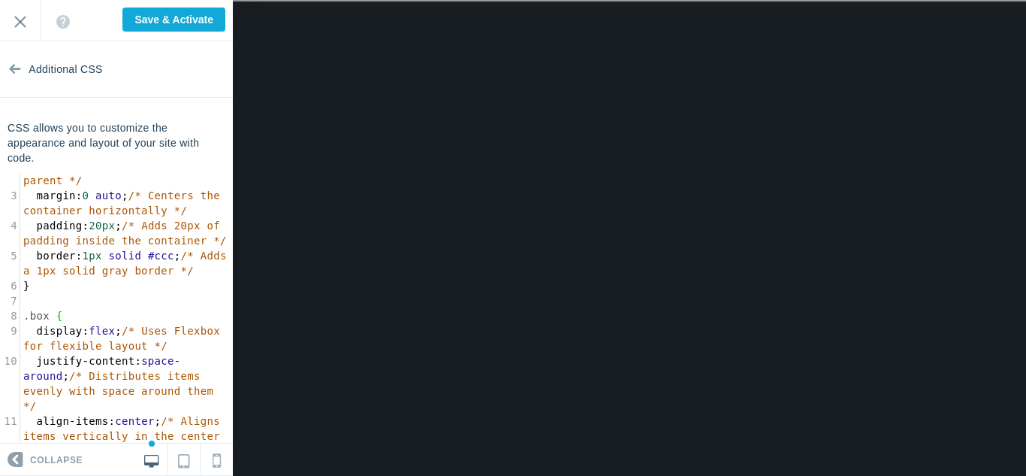
scroll to position [23, 0]
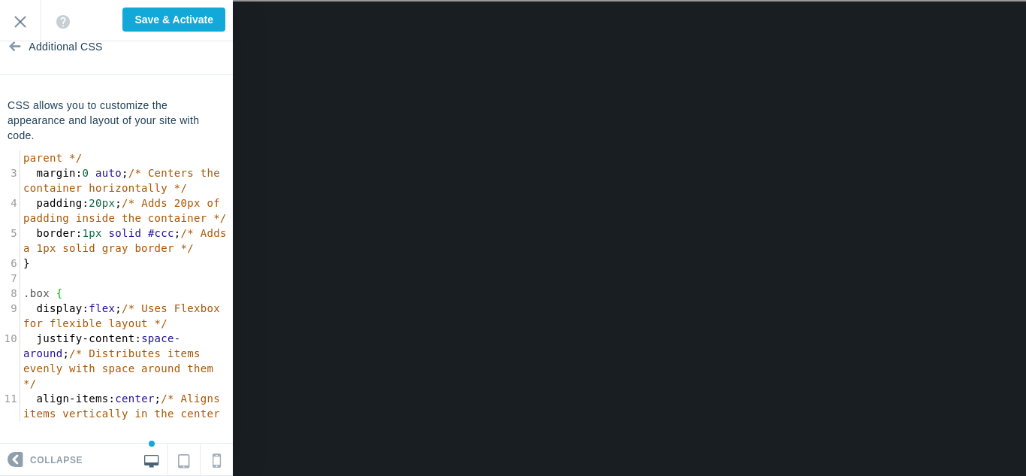
click at [65, 311] on span "display" at bounding box center [59, 308] width 46 height 12
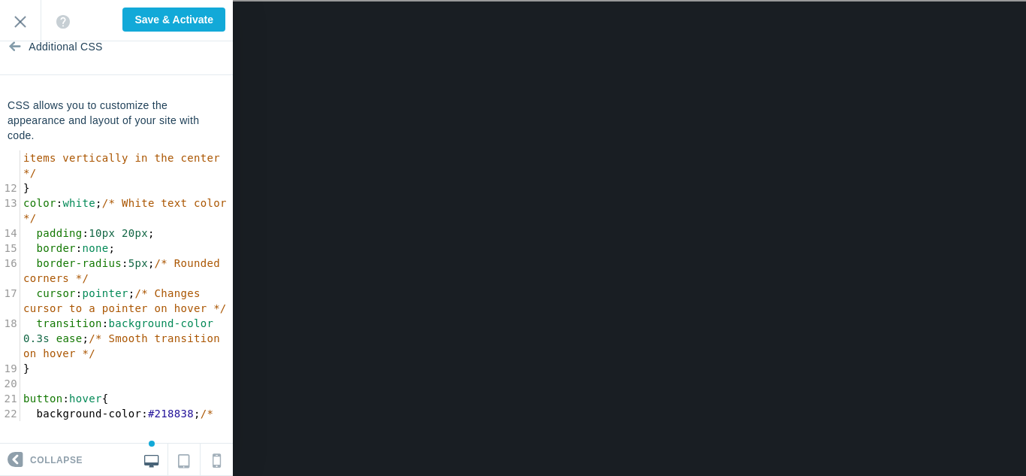
scroll to position [331, 0]
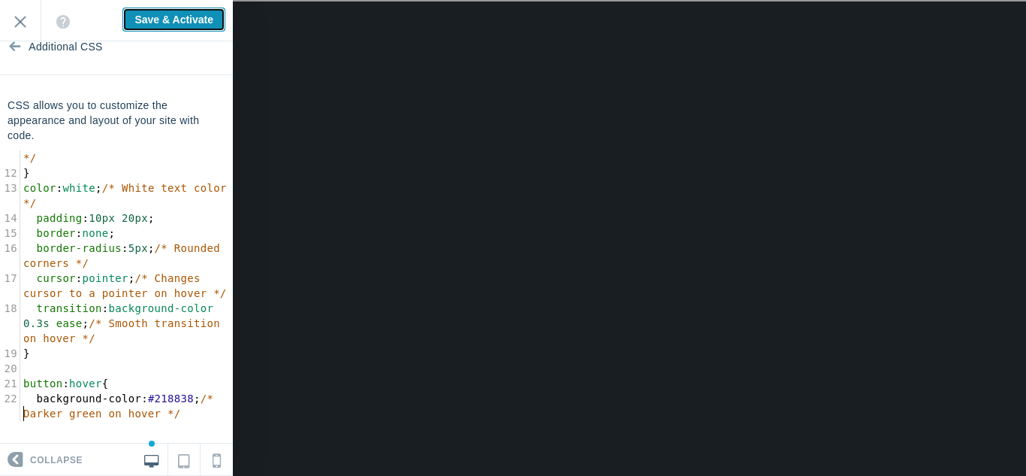
click at [179, 8] on input "Save & Activate" at bounding box center [173, 20] width 103 height 24
type input "Saving..."
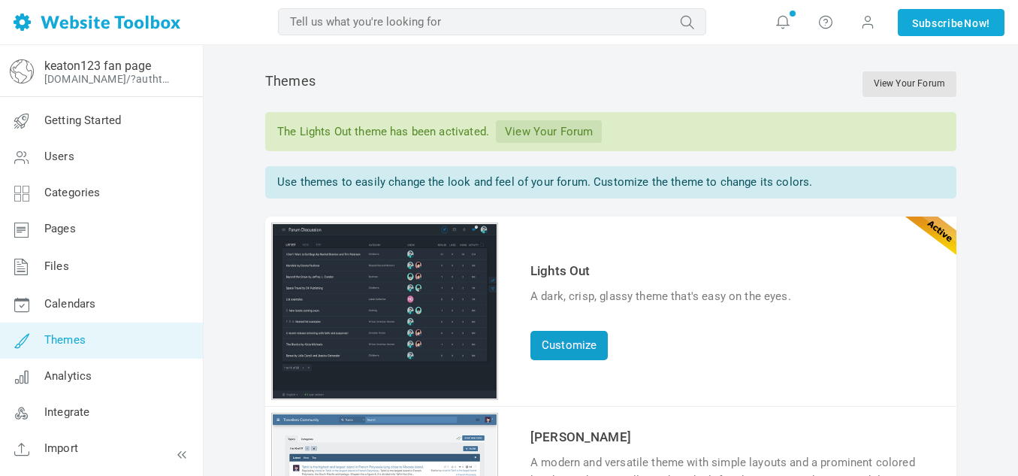
click at [564, 349] on link "Customize" at bounding box center [568, 345] width 77 height 29
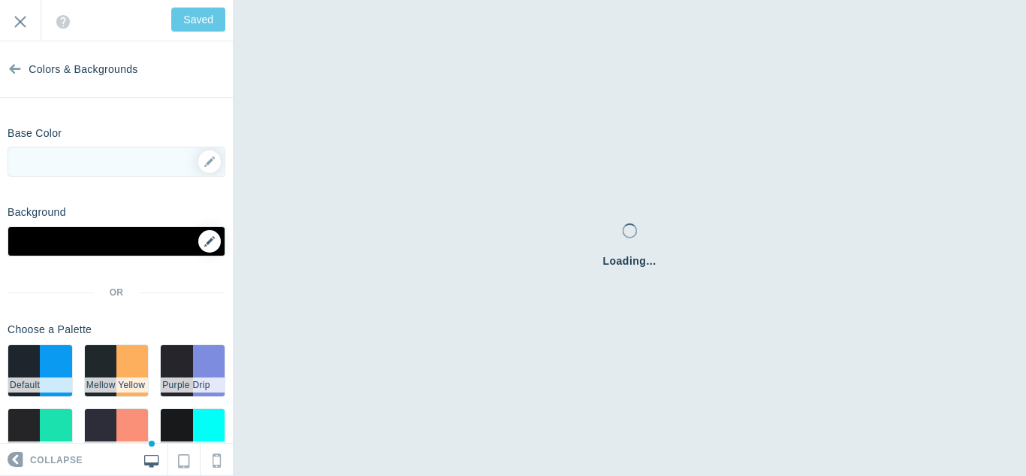
click at [209, 240] on icon at bounding box center [209, 241] width 11 height 11
click at [209, 241] on icon at bounding box center [209, 241] width 11 height 11
click at [214, 236] on icon at bounding box center [209, 241] width 11 height 11
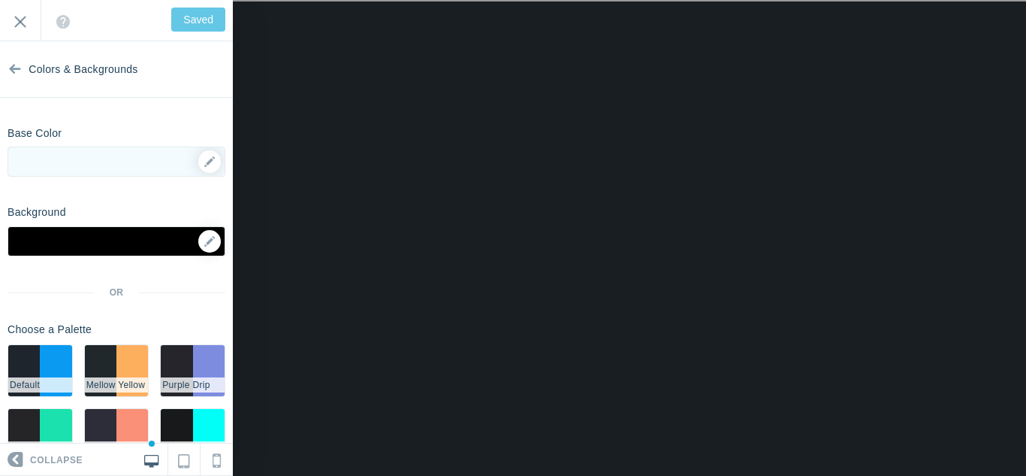
click at [192, 234] on div at bounding box center [117, 241] width 218 height 30
click at [204, 240] on icon at bounding box center [209, 241] width 11 height 11
click at [213, 243] on icon at bounding box center [209, 241] width 11 height 11
click at [210, 246] on icon at bounding box center [209, 241] width 11 height 11
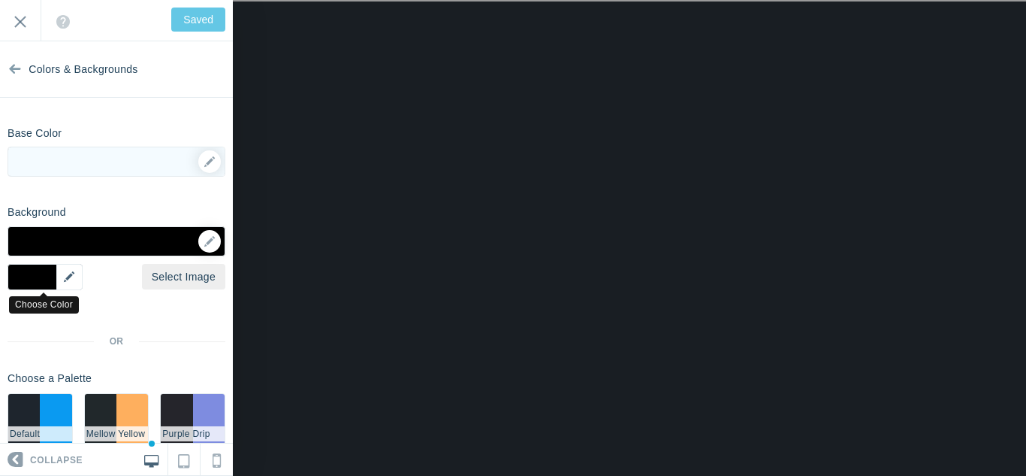
click at [58, 286] on div "▼" at bounding box center [45, 277] width 75 height 26
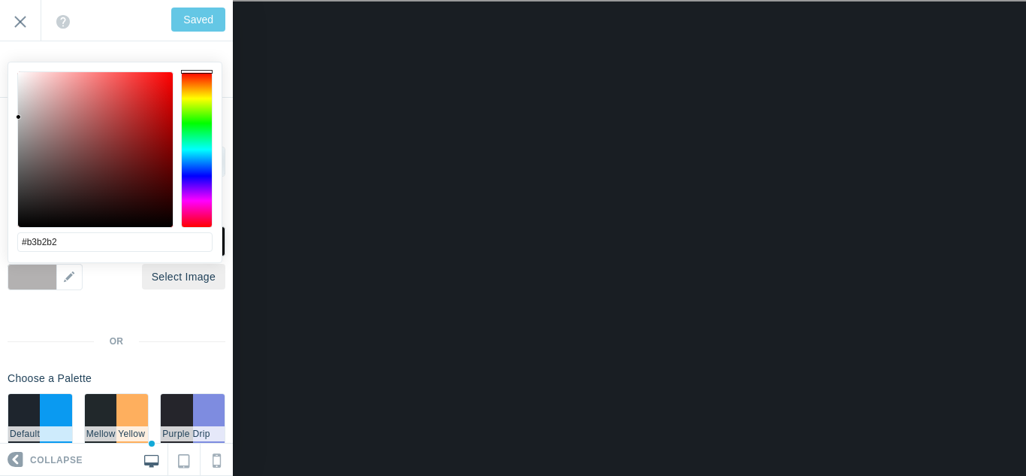
type input "#b3b3b3"
drag, startPoint x: 45, startPoint y: 180, endPoint x: 17, endPoint y: 117, distance: 68.3
click at [18, 117] on div at bounding box center [95, 149] width 155 height 155
type input "Save"
type input "#d1cdcd"
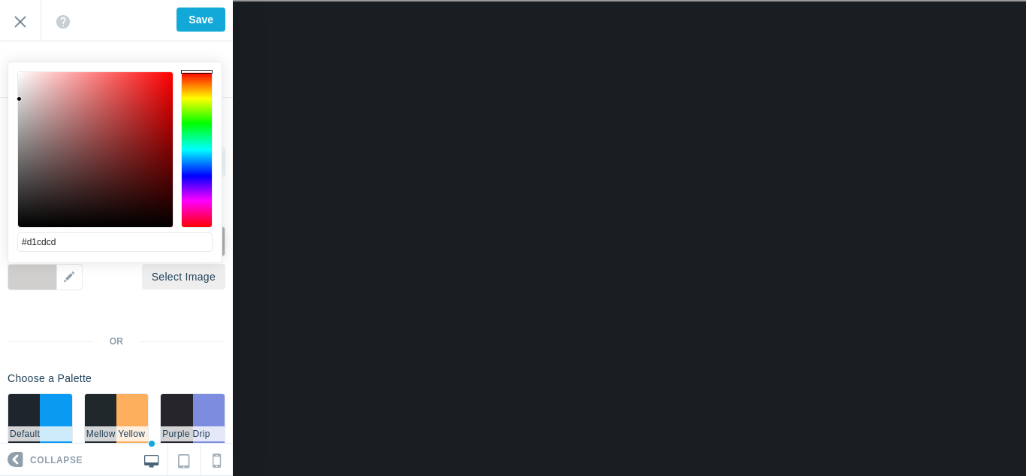
drag, startPoint x: 35, startPoint y: 126, endPoint x: 20, endPoint y: 99, distance: 30.6
click at [20, 99] on div at bounding box center [95, 149] width 155 height 155
click at [144, 285] on link "Select Image" at bounding box center [183, 277] width 83 height 26
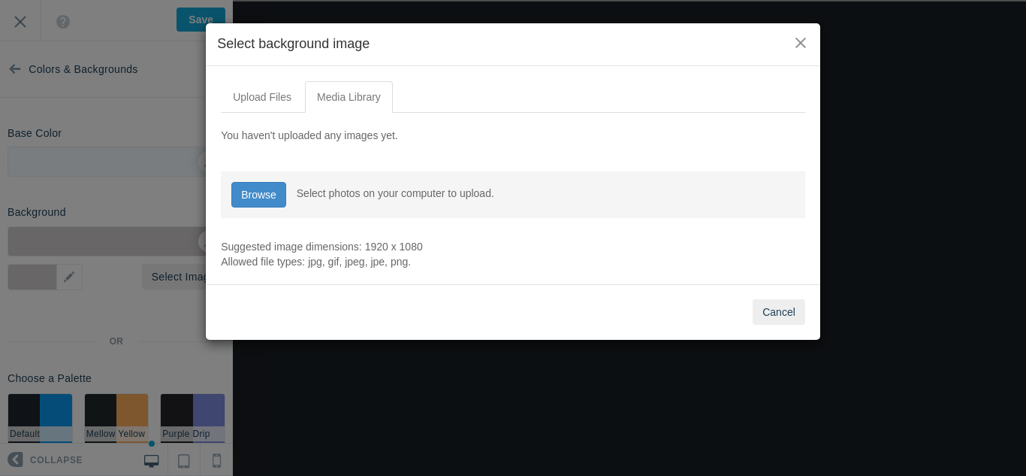
click at [158, 221] on div "× Select background image Upload Files Media Library You haven't uploaded any i…" at bounding box center [513, 238] width 1026 height 476
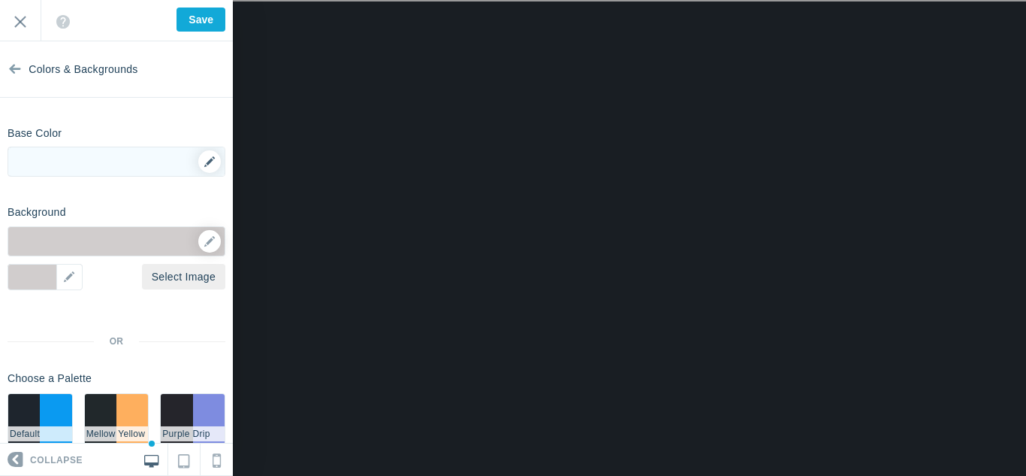
click at [197, 165] on div "▼" at bounding box center [116, 166] width 216 height 38
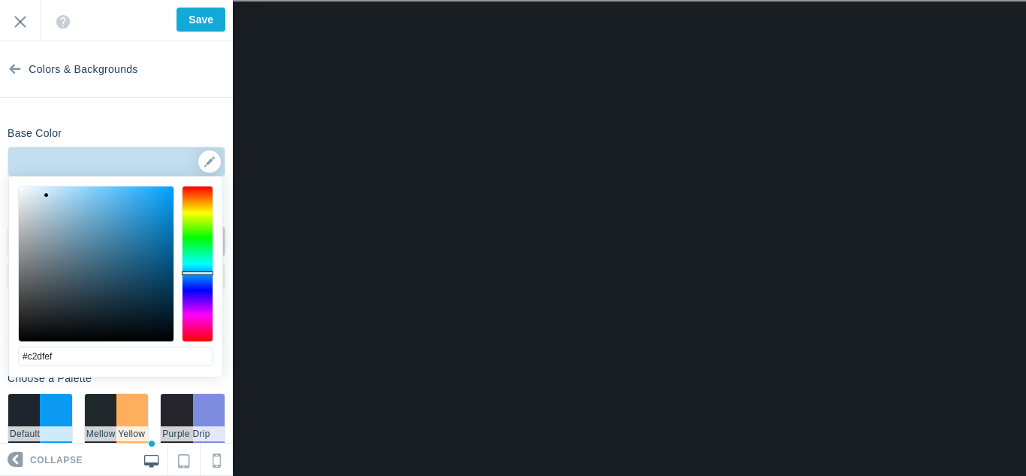
drag, startPoint x: 137, startPoint y: 229, endPoint x: 49, endPoint y: 195, distance: 94.2
click at [49, 195] on div at bounding box center [96, 263] width 155 height 155
drag, startPoint x: 49, startPoint y: 195, endPoint x: 89, endPoint y: 334, distance: 144.1
click at [50, 192] on div at bounding box center [48, 194] width 5 height 5
click at [51, 198] on div at bounding box center [48, 194] width 5 height 5
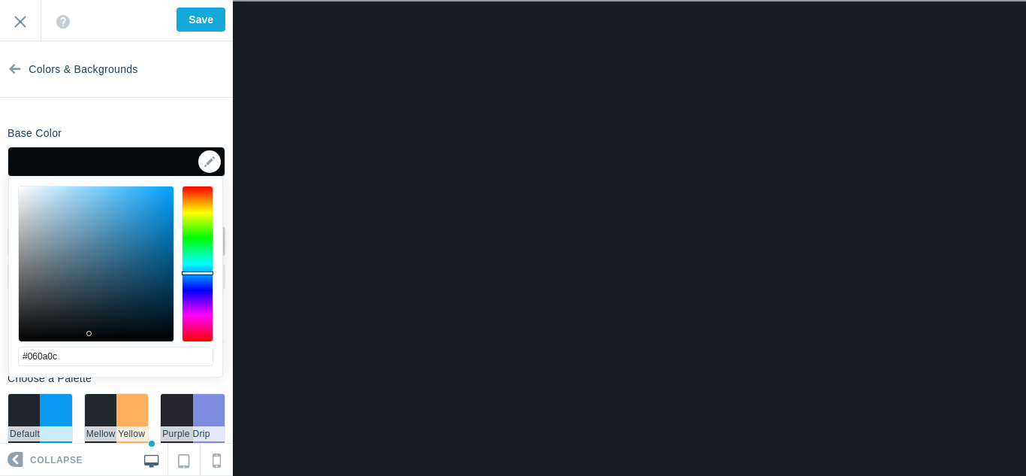
type input "#000000"
drag, startPoint x: 89, startPoint y: 334, endPoint x: 93, endPoint y: 359, distance: 25.8
click at [93, 359] on div "#000000 cancel choose" at bounding box center [115, 386] width 213 height 418
click at [207, 165] on div "▼" at bounding box center [116, 166] width 216 height 38
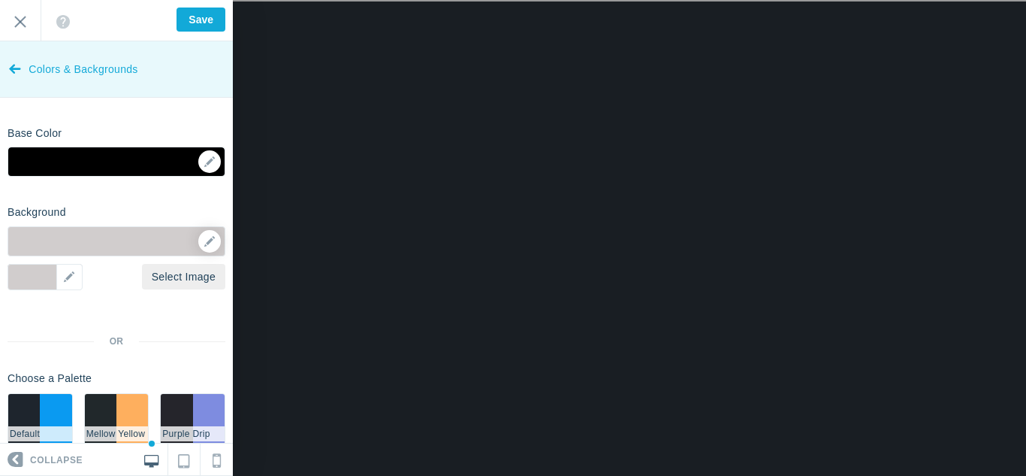
click at [22, 88] on link "Colors & Backgrounds" at bounding box center [116, 69] width 233 height 56
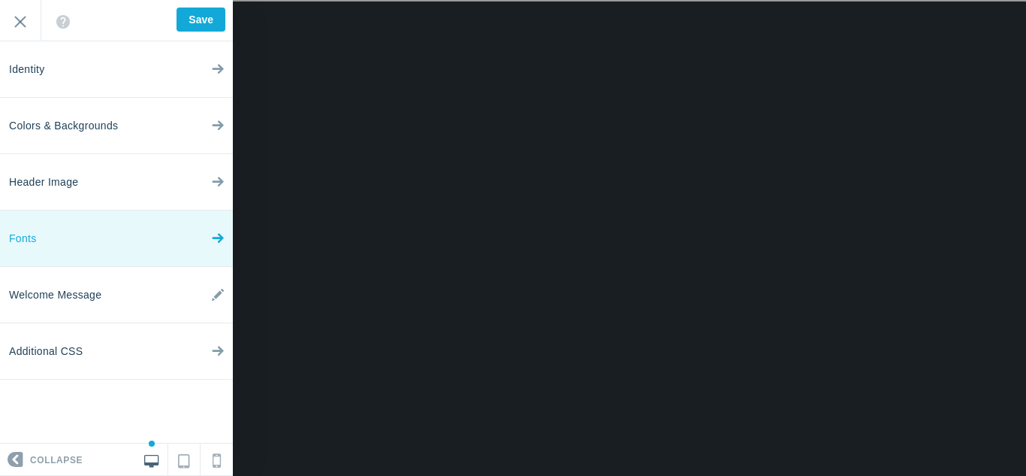
click at [53, 237] on link "Fonts" at bounding box center [116, 238] width 233 height 56
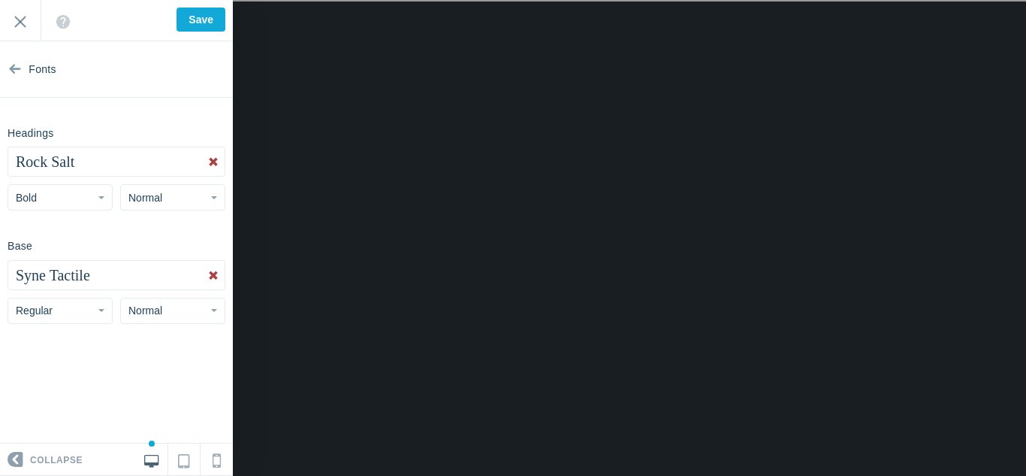
click at [135, 177] on div "Headings Rock Salt Abel Abhaya Libre Aboreto Abril Fatface Aclonica Acme Actor …" at bounding box center [116, 165] width 233 height 90
click at [123, 170] on button "Rock Salt" at bounding box center [116, 161] width 216 height 29
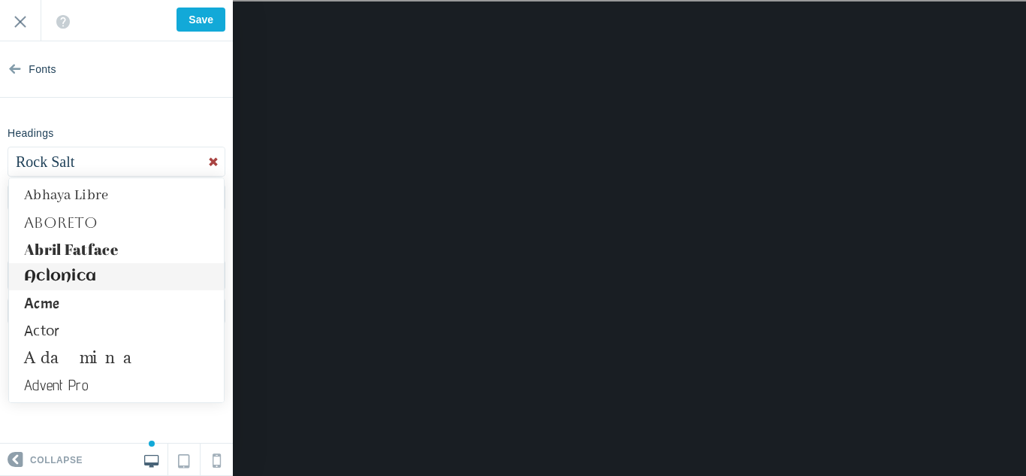
scroll to position [28, 0]
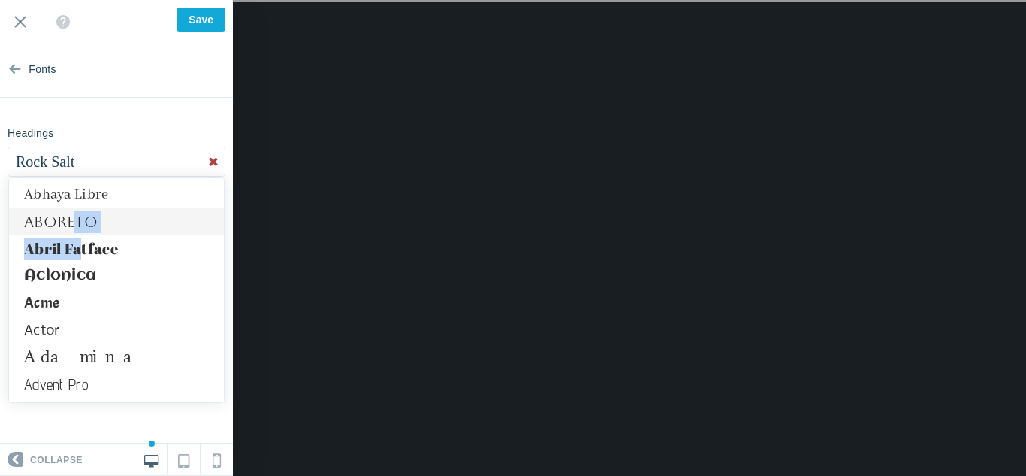
drag, startPoint x: 83, startPoint y: 237, endPoint x: 71, endPoint y: 224, distance: 17.5
click at [71, 224] on ul "Abel Abhaya Libre Aboreto Abril Fatface Aclonica Acme Actor Adamina Advent Pro …" at bounding box center [116, 289] width 216 height 225
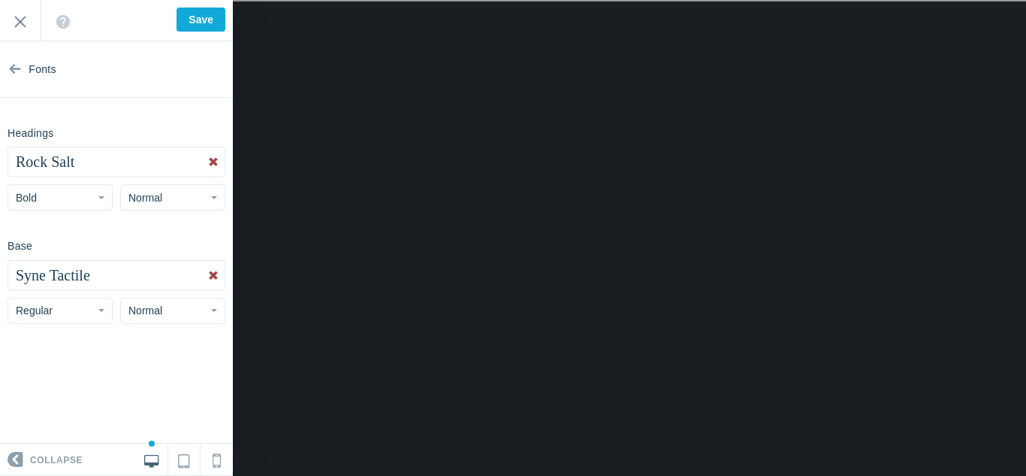
click at [71, 224] on section "Fonts Headings Rock Salt Abel Abhaya Libre Aboreto Abril Fatface Aclonica Acme …" at bounding box center [116, 242] width 233 height 402
click at [57, 164] on span "Rock Salt" at bounding box center [45, 161] width 59 height 17
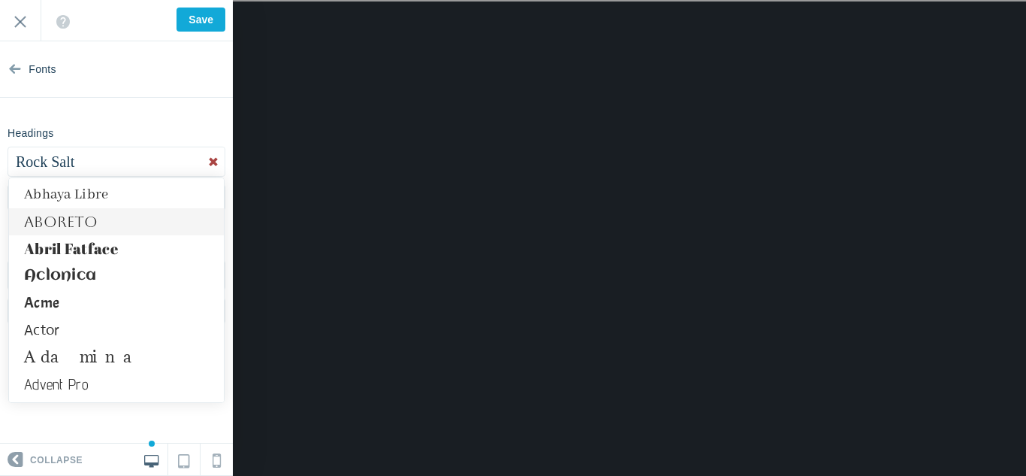
click at [66, 222] on link "Aboreto" at bounding box center [116, 221] width 215 height 27
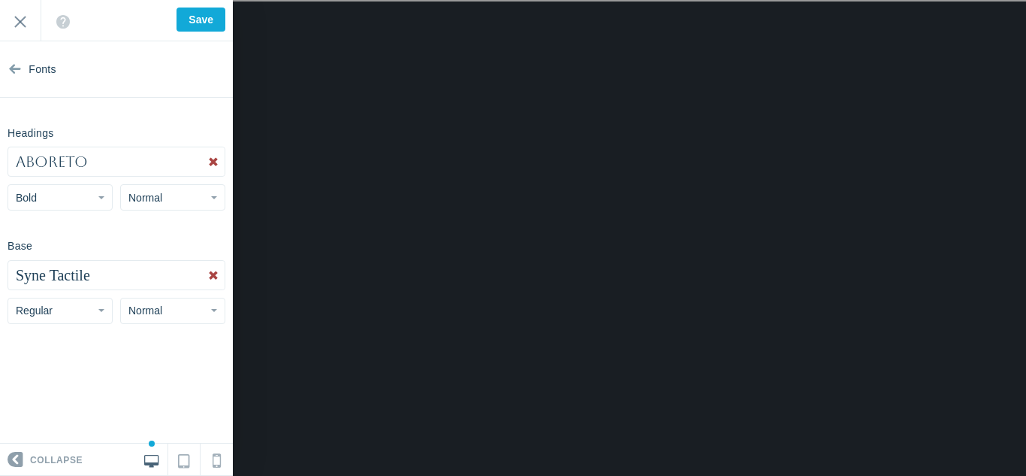
click at [86, 163] on span "Aboreto" at bounding box center [52, 162] width 72 height 18
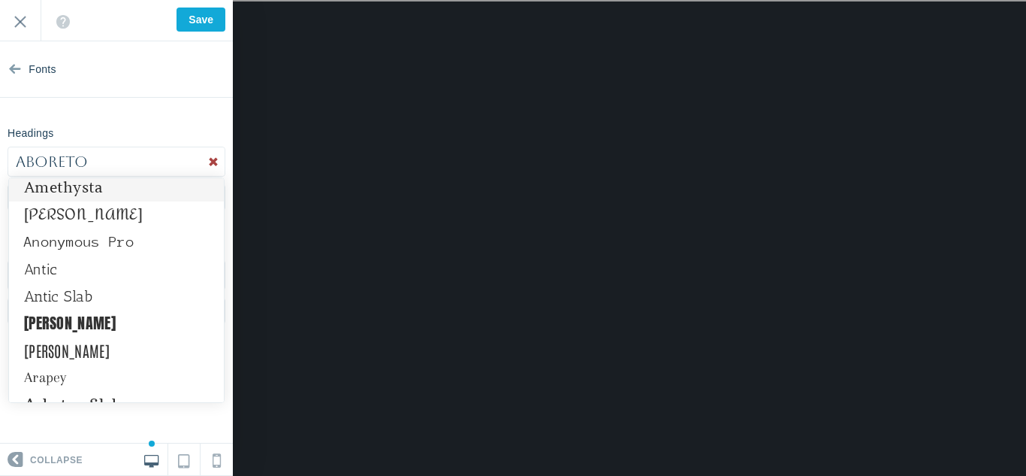
scroll to position [663, 0]
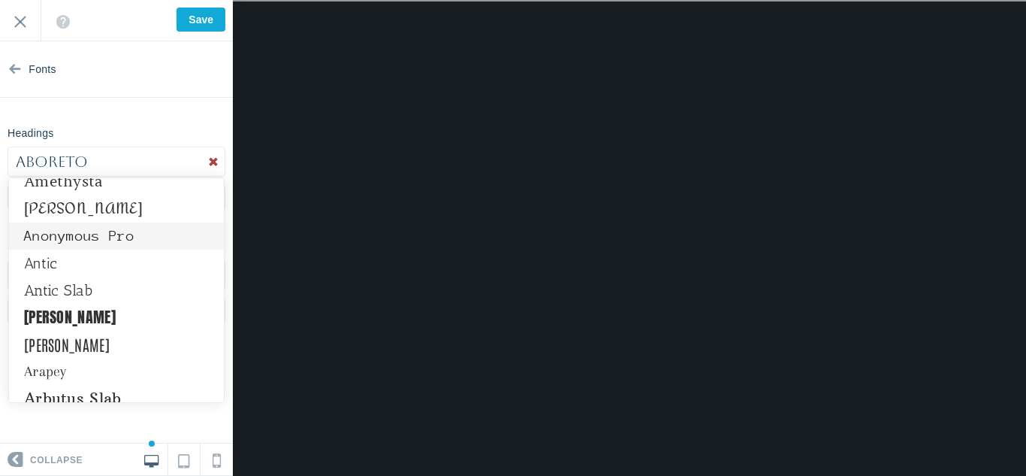
click at [64, 229] on link "Anonymous Pro" at bounding box center [116, 235] width 215 height 27
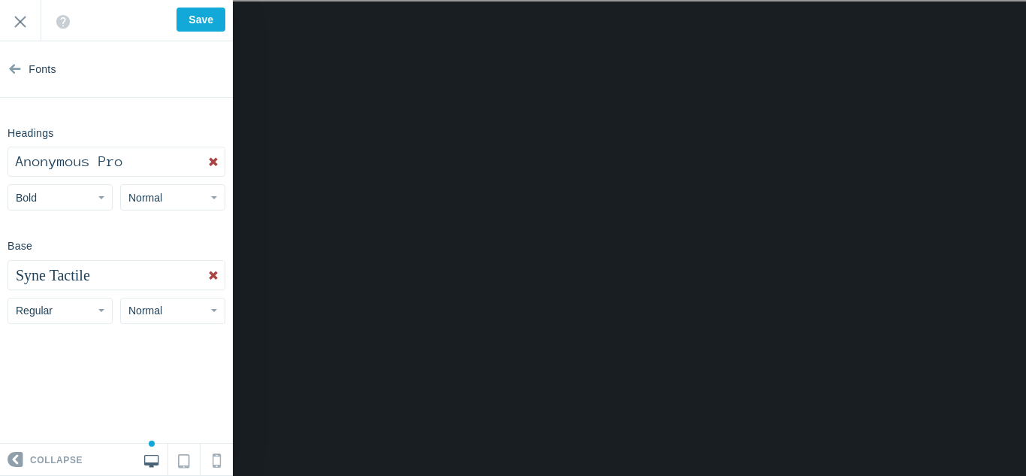
click at [145, 156] on button "Anonymous Pro" at bounding box center [116, 161] width 216 height 29
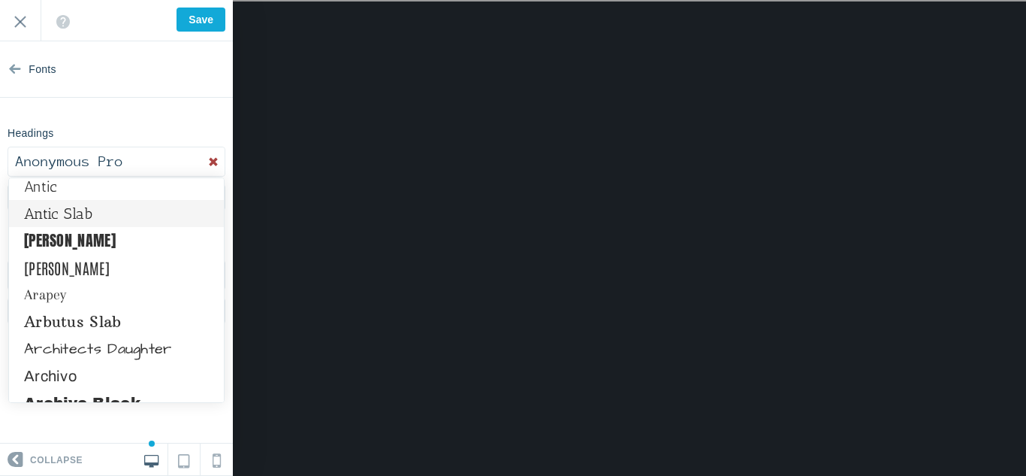
scroll to position [748, 0]
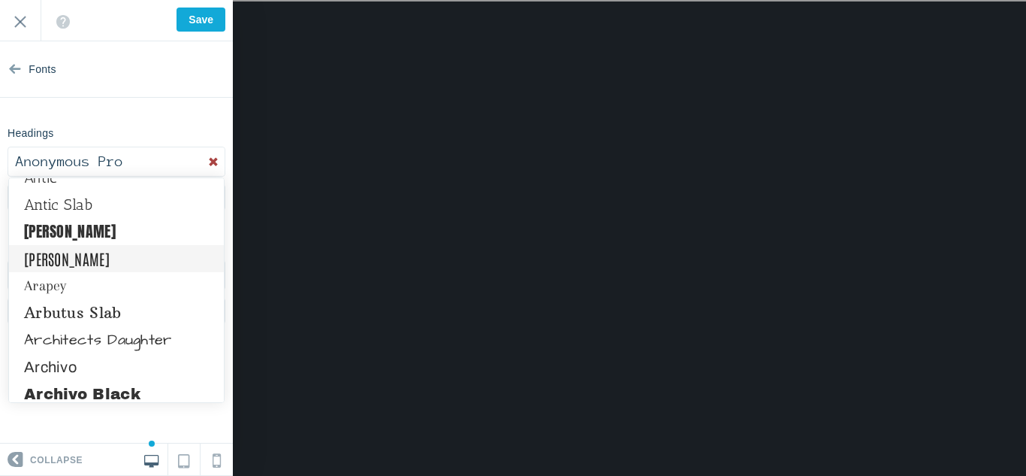
click at [89, 267] on link "[PERSON_NAME]" at bounding box center [116, 258] width 215 height 27
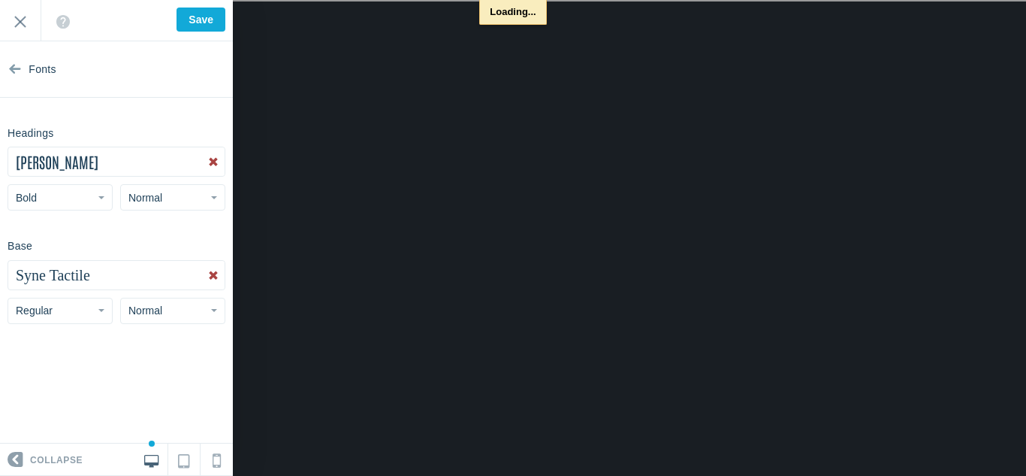
click at [89, 267] on button "Syne Tactile" at bounding box center [116, 275] width 216 height 29
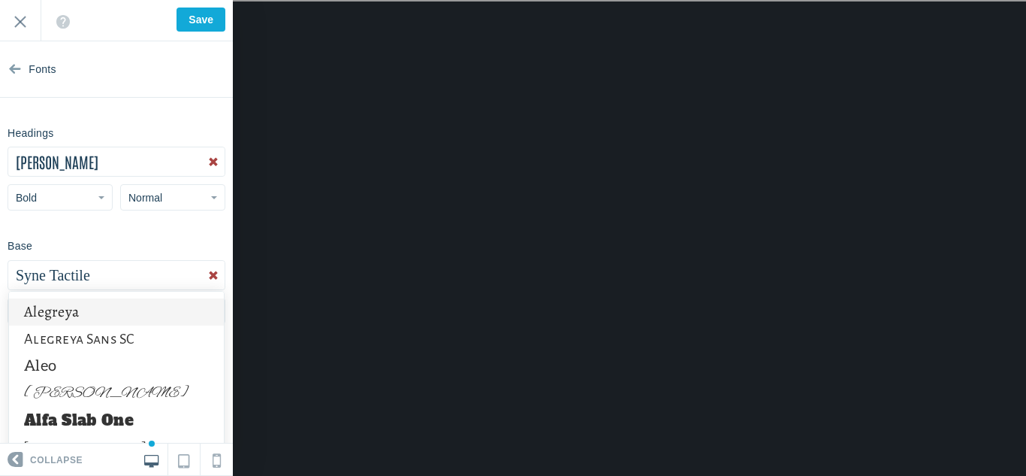
scroll to position [350, 0]
click at [67, 328] on link "Alegreya Sans SC" at bounding box center [116, 337] width 215 height 27
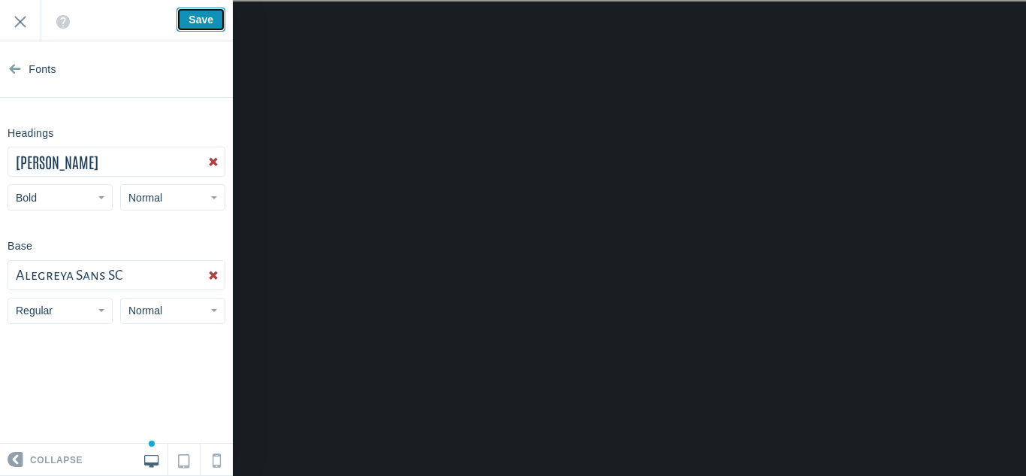
click at [191, 30] on input "Save" at bounding box center [201, 20] width 49 height 24
type input "Saved"
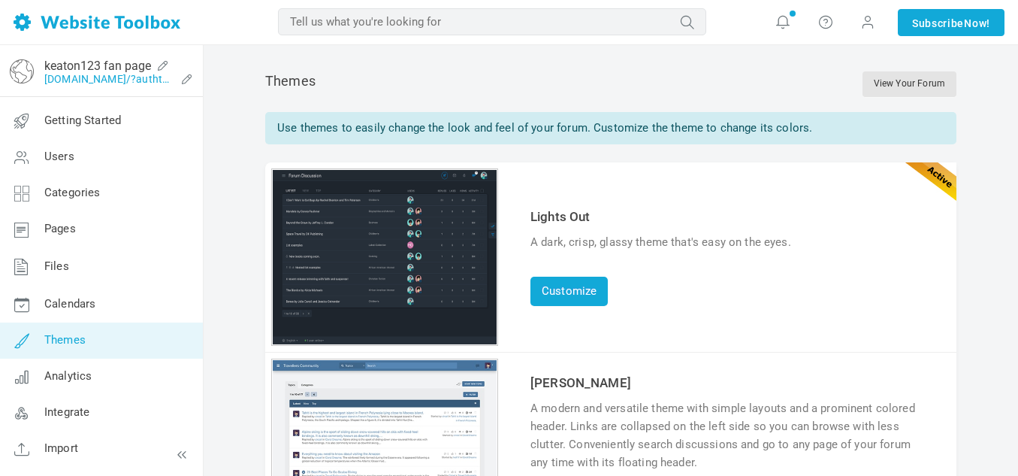
click at [105, 79] on link "[DOMAIN_NAME]/?authtoken=b9c29b4981c7acc0c8f14a4a3ceb5792&rememberMe=1" at bounding box center [109, 79] width 131 height 12
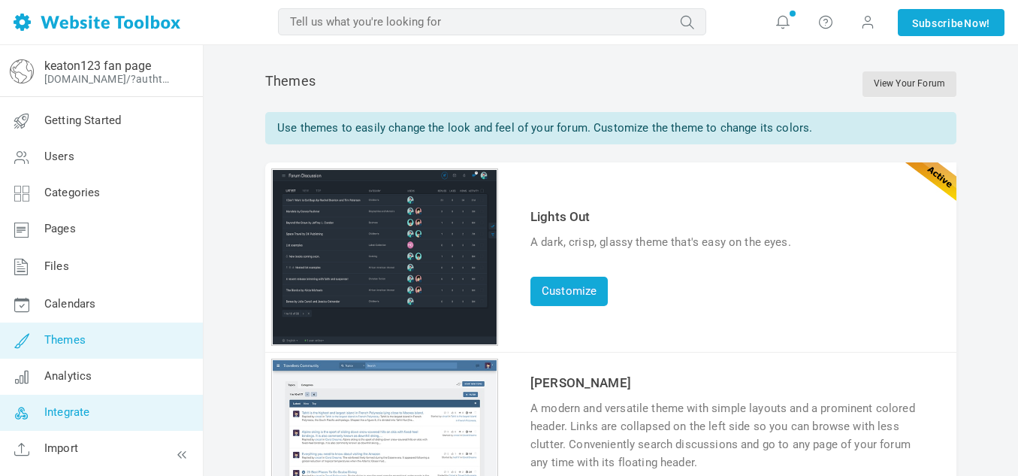
scroll to position [32, 0]
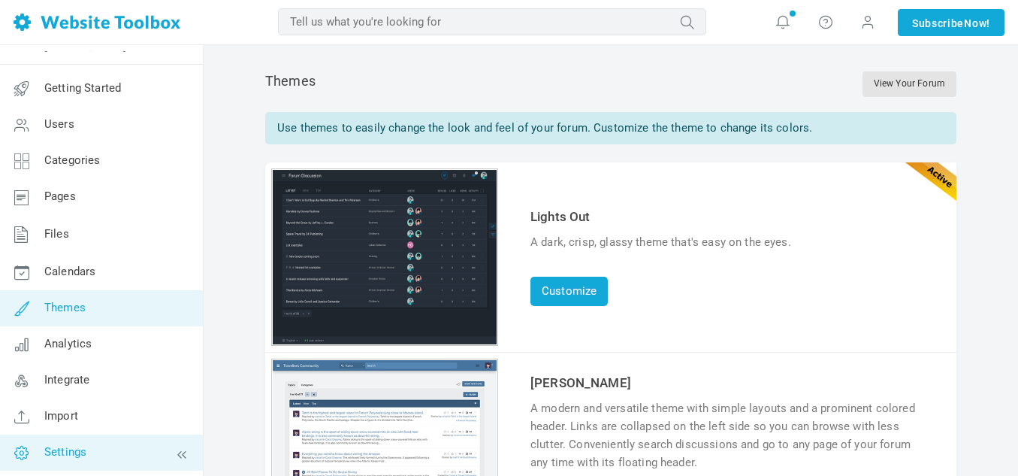
click at [69, 437] on link "Settings" at bounding box center [101, 452] width 204 height 36
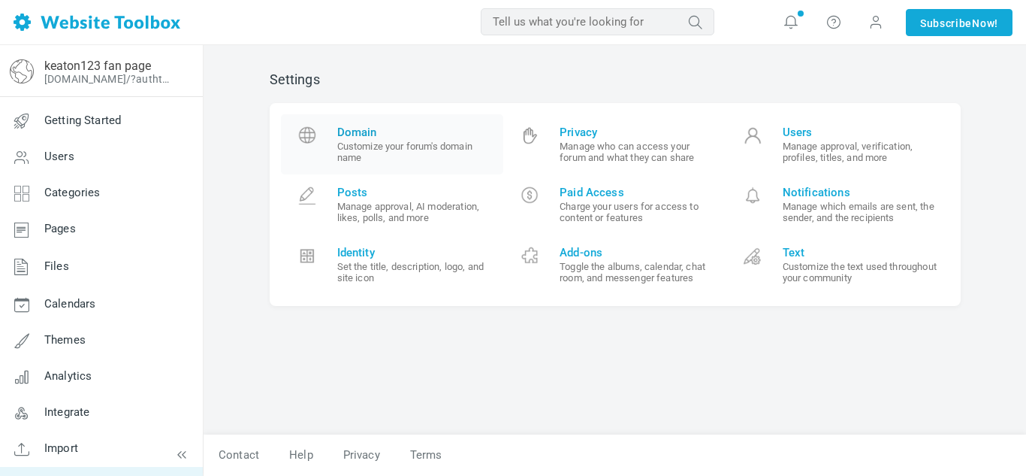
click at [411, 160] on small "Customize your forum's domain name" at bounding box center [415, 152] width 156 height 23
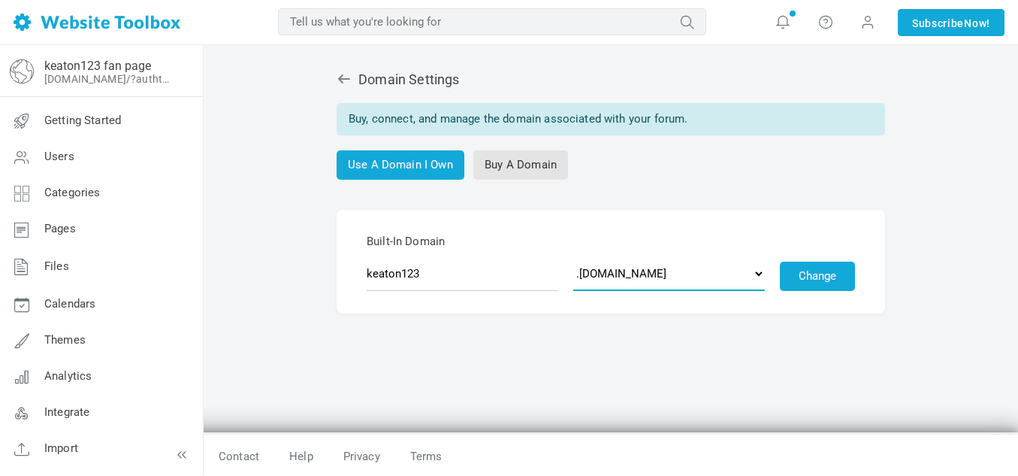
click at [631, 276] on select ".[DOMAIN_NAME] .[DOMAIN_NAME] .[DOMAIN_NAME] .[DOMAIN_NAME] .[DOMAIN_NAME] .[DO…" at bounding box center [669, 273] width 192 height 35
select select "[DOMAIN_NAME]"
click at [575, 256] on select ".[DOMAIN_NAME] .[DOMAIN_NAME] .[DOMAIN_NAME] .[DOMAIN_NAME] .[DOMAIN_NAME] .[DO…" at bounding box center [669, 273] width 192 height 35
click at [49, 95] on div "keaton123 fan page keaton123.foro.community/?authtoken=b9c29b4981c7acc0c8f14a4a…" at bounding box center [101, 266] width 204 height 431
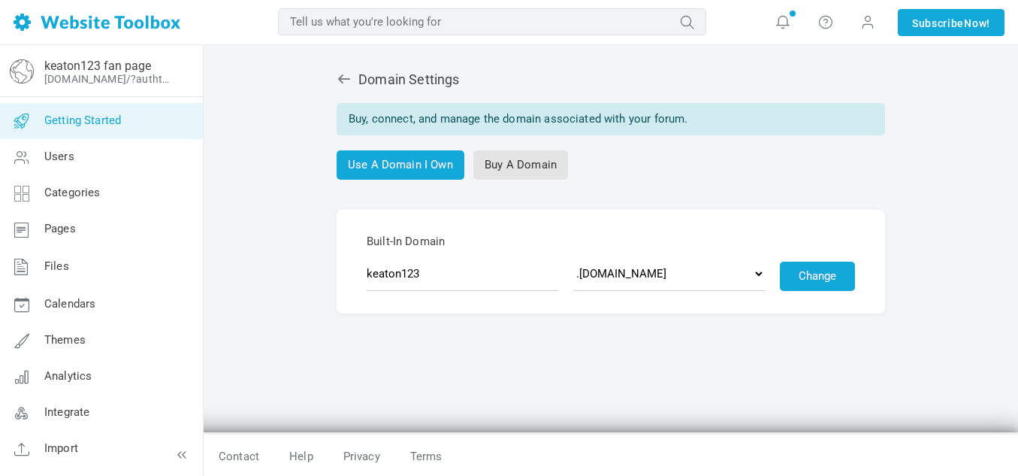
click at [99, 116] on span "Getting Started" at bounding box center [82, 120] width 77 height 14
click at [826, 259] on div "Built-In Domain keaton123 .[DOMAIN_NAME] .[DOMAIN_NAME] .[DOMAIN_NAME] .[DOMAIN…" at bounding box center [611, 261] width 488 height 59
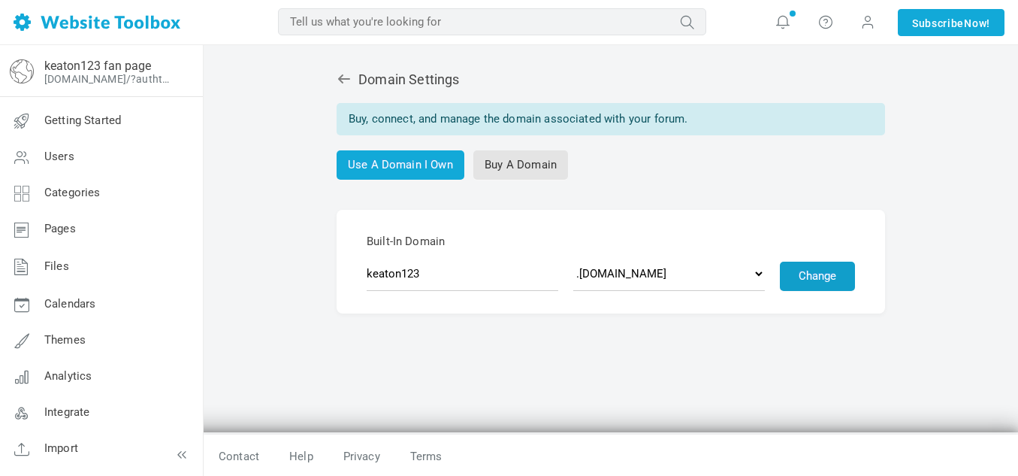
click at [821, 270] on button "Change" at bounding box center [817, 275] width 75 height 29
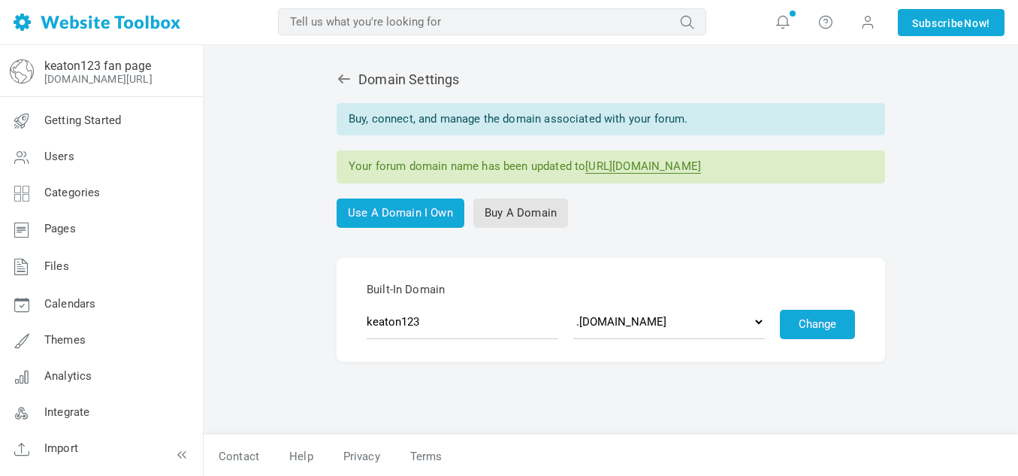
click at [663, 171] on link "[URL][DOMAIN_NAME]" at bounding box center [643, 166] width 116 height 14
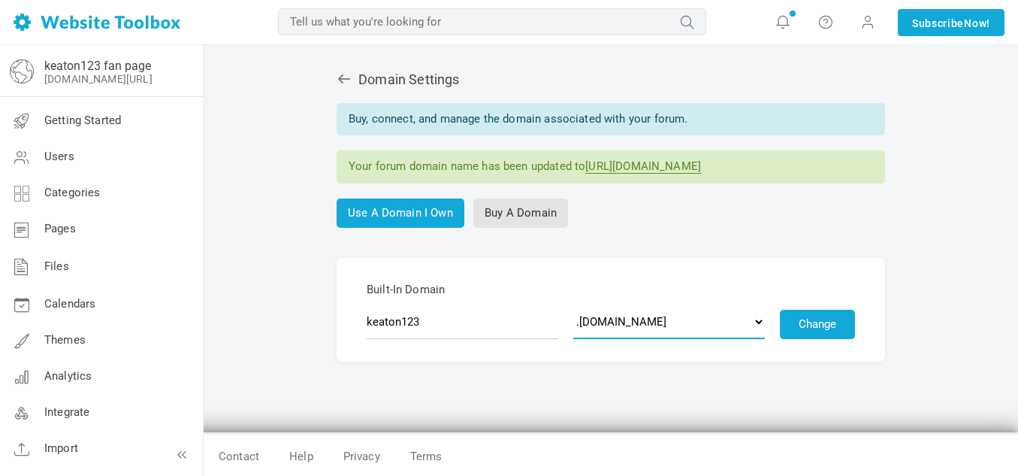
click at [668, 310] on select ".[DOMAIN_NAME] .[DOMAIN_NAME] .[DOMAIN_NAME] .[DOMAIN_NAME] .[DOMAIN_NAME] .[DO…" at bounding box center [669, 321] width 192 height 35
select select "[DOMAIN_NAME]"
click at [575, 304] on select ".[DOMAIN_NAME] .[DOMAIN_NAME] .[DOMAIN_NAME] .[DOMAIN_NAME] .[DOMAIN_NAME] .[DO…" at bounding box center [669, 321] width 192 height 35
click at [796, 340] on form "Built-In Domain keaton123 .[DOMAIN_NAME] .[DOMAIN_NAME] .[DOMAIN_NAME] .[DOMAIN…" at bounding box center [611, 310] width 548 height 104
click at [800, 328] on button "Change" at bounding box center [817, 324] width 75 height 29
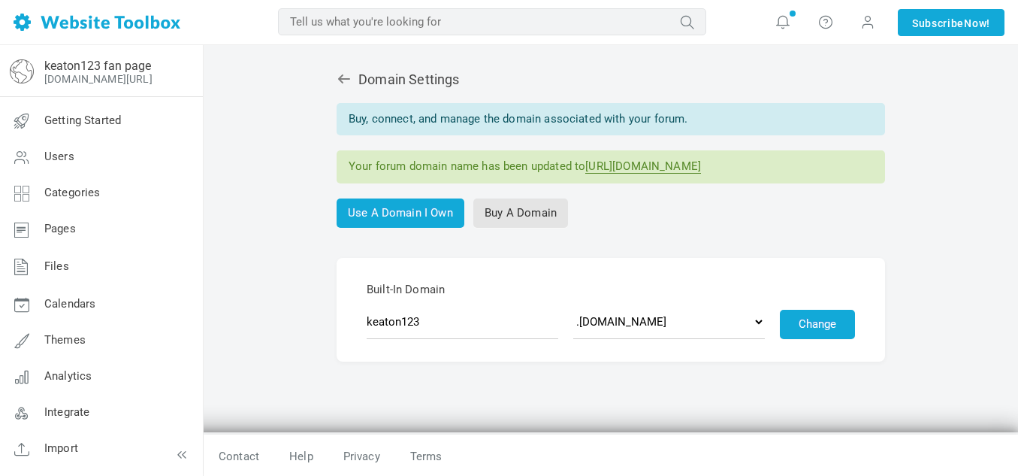
click at [816, 343] on form "Built-In Domain keaton123 .[DOMAIN_NAME] .[DOMAIN_NAME] .[DOMAIN_NAME] .[DOMAIN…" at bounding box center [611, 310] width 548 height 104
click at [811, 331] on button "Change" at bounding box center [817, 324] width 75 height 29
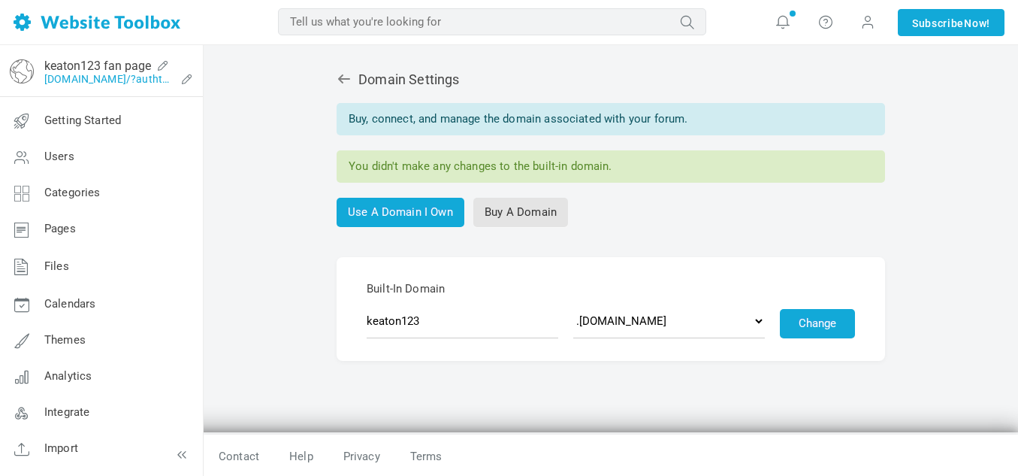
click at [94, 83] on link "keaton123.discussion.community/?authtoken=c65c5392fe7abe65229e5df6cdbde966&reme…" at bounding box center [109, 79] width 131 height 12
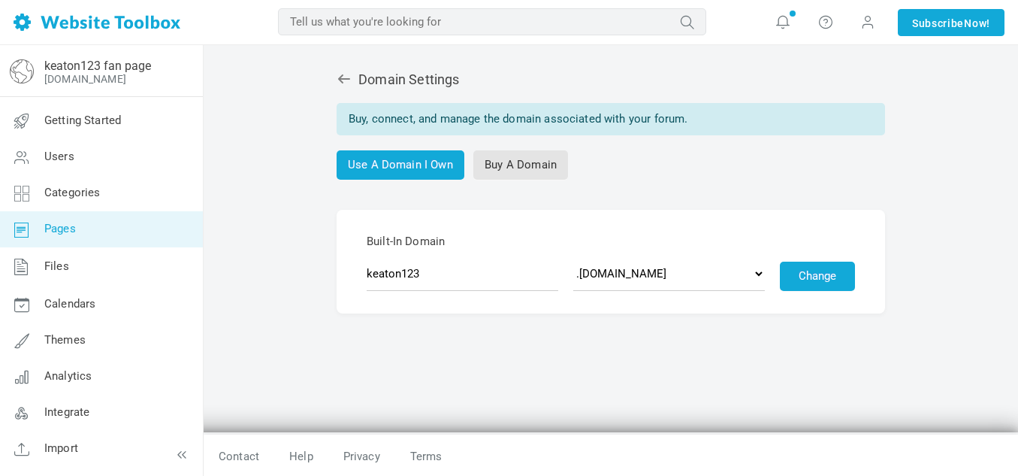
click at [101, 229] on link "Pages" at bounding box center [101, 229] width 204 height 36
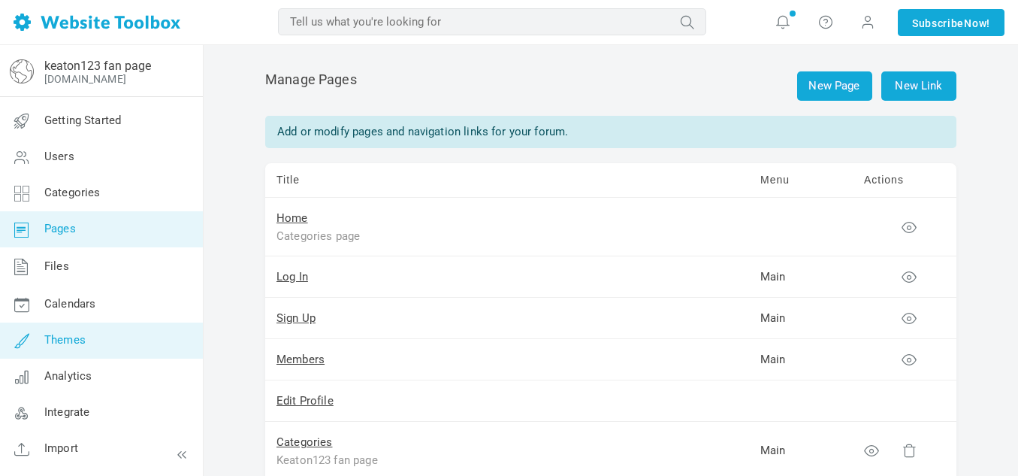
click at [46, 337] on span "Themes" at bounding box center [64, 340] width 41 height 14
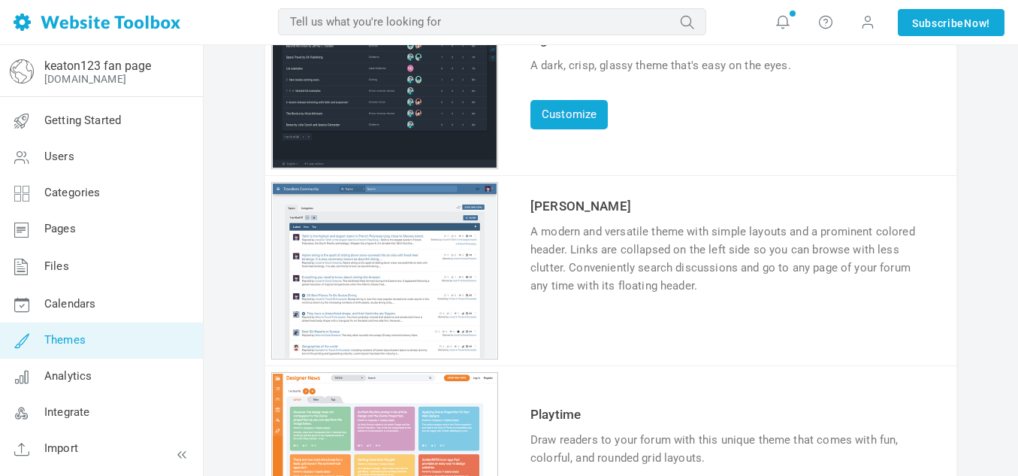
scroll to position [176, 0]
click at [579, 122] on link "Customize" at bounding box center [568, 115] width 77 height 29
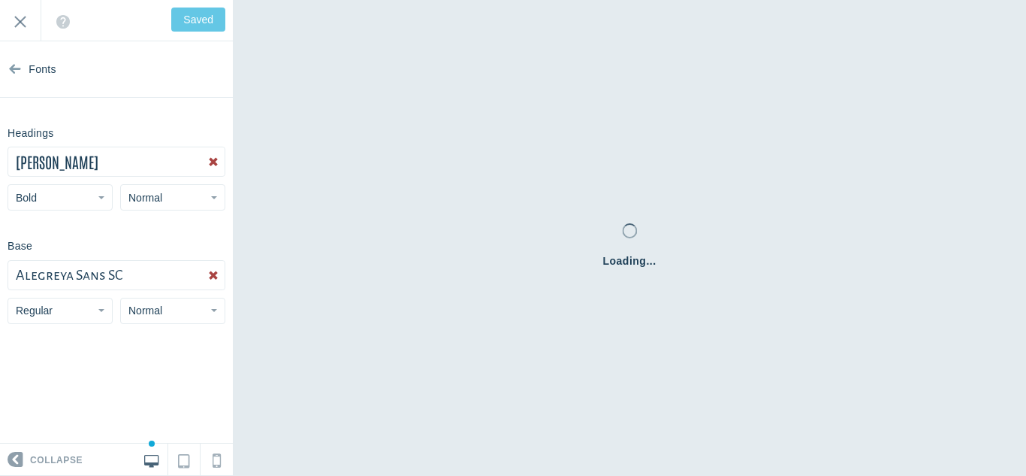
click at [9, 74] on icon at bounding box center [15, 66] width 12 height 56
click at [35, 167] on span "Antonio" at bounding box center [57, 162] width 83 height 20
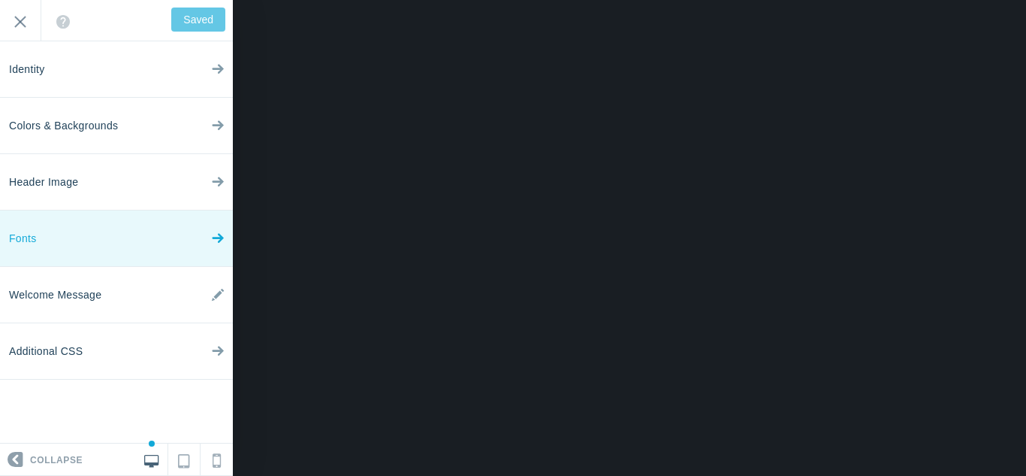
click at [56, 222] on link "Fonts" at bounding box center [116, 238] width 233 height 56
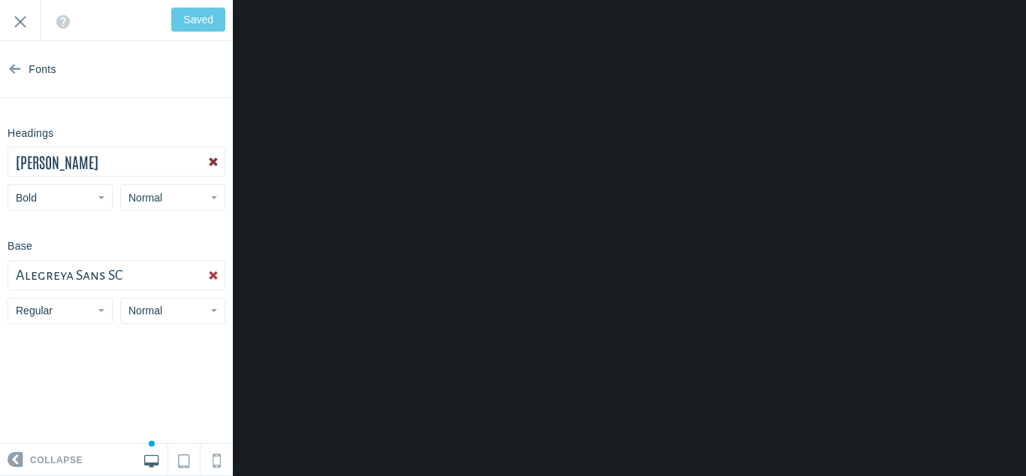
click at [73, 169] on button "Antonio" at bounding box center [116, 161] width 216 height 29
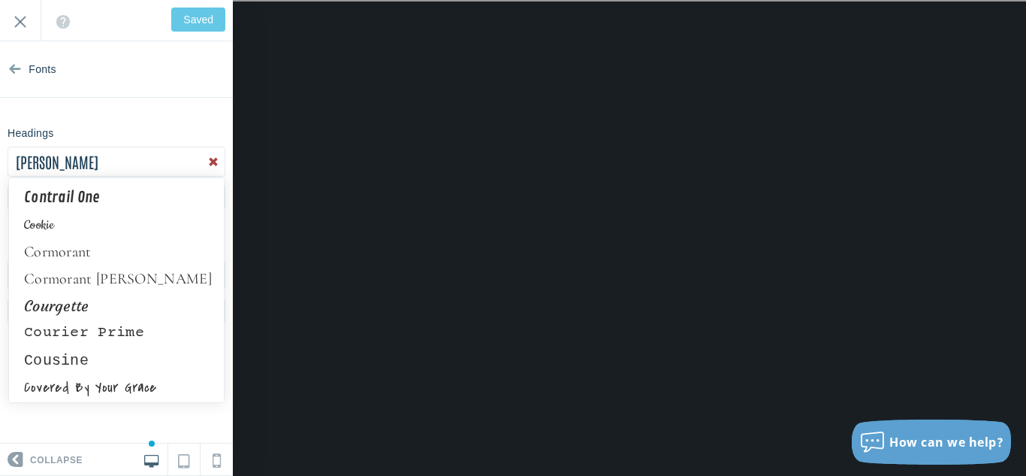
scroll to position [2866, 0]
click at [88, 336] on link "Courier Prime" at bounding box center [116, 331] width 215 height 27
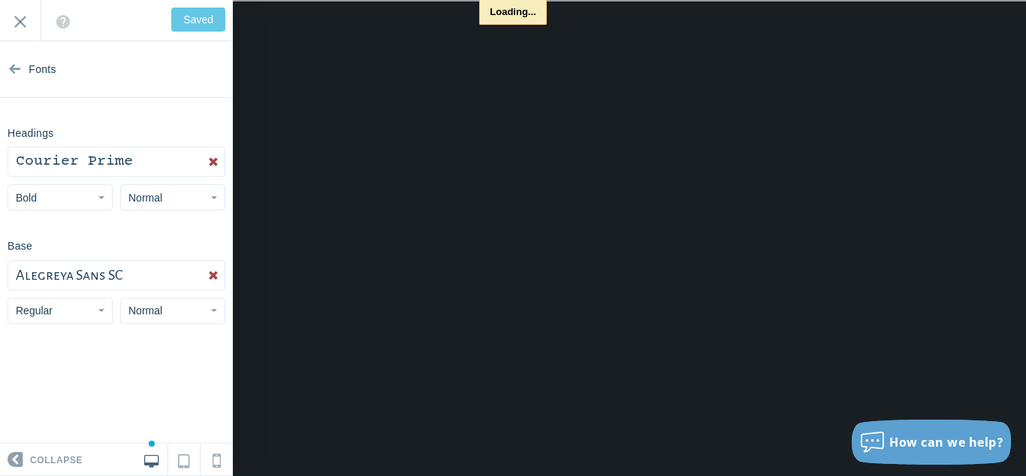
type input "Save"
click at [164, 273] on button "Alegreya Sans SC" at bounding box center [116, 275] width 216 height 29
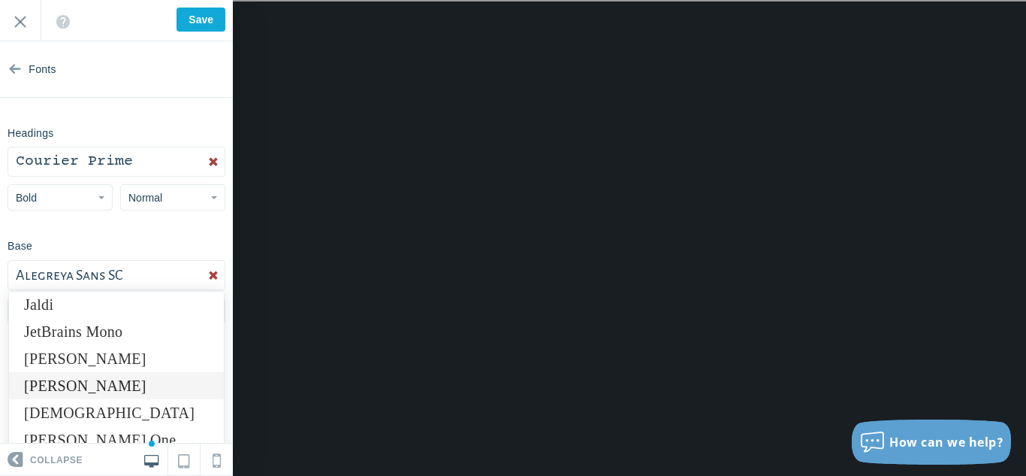
scroll to position [5438, 0]
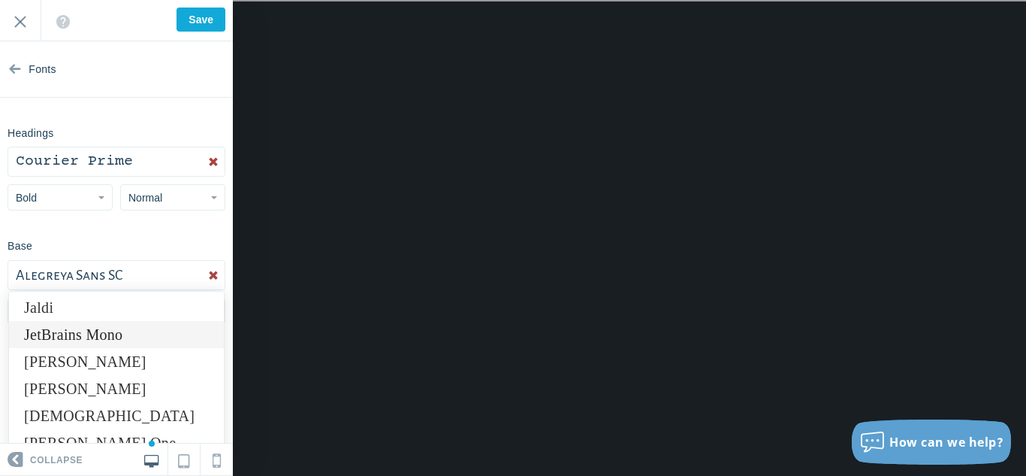
click at [71, 327] on link "JetBrains Mono" at bounding box center [116, 334] width 215 height 27
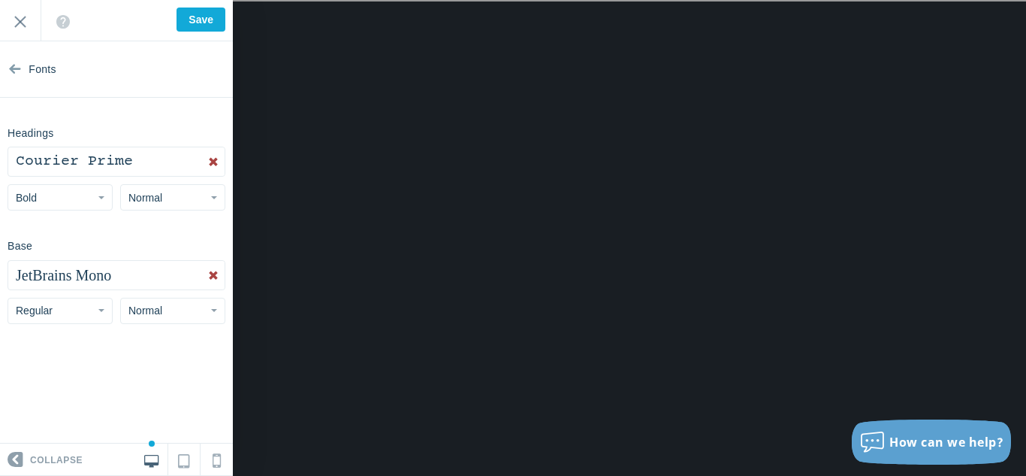
click at [91, 196] on button "Bold" at bounding box center [60, 197] width 105 height 26
click at [71, 231] on link "Regular" at bounding box center [60, 229] width 104 height 27
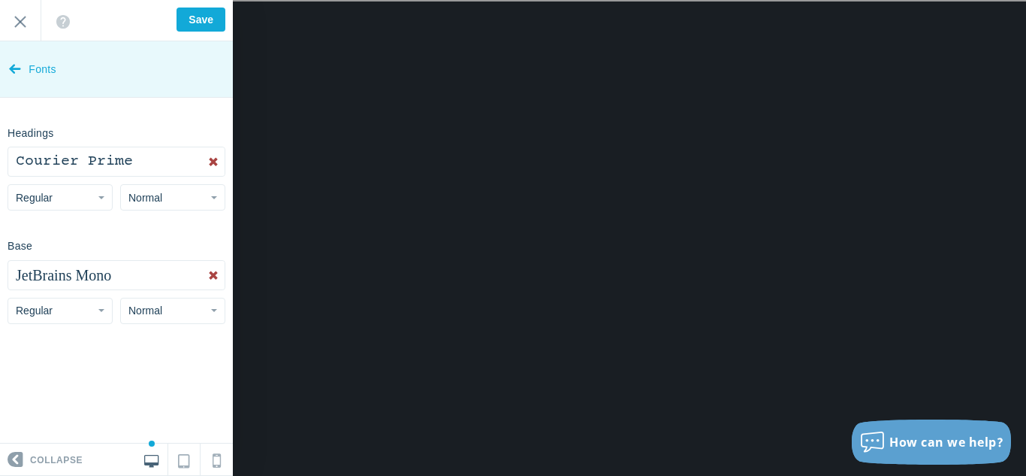
click at [11, 80] on icon at bounding box center [15, 66] width 12 height 56
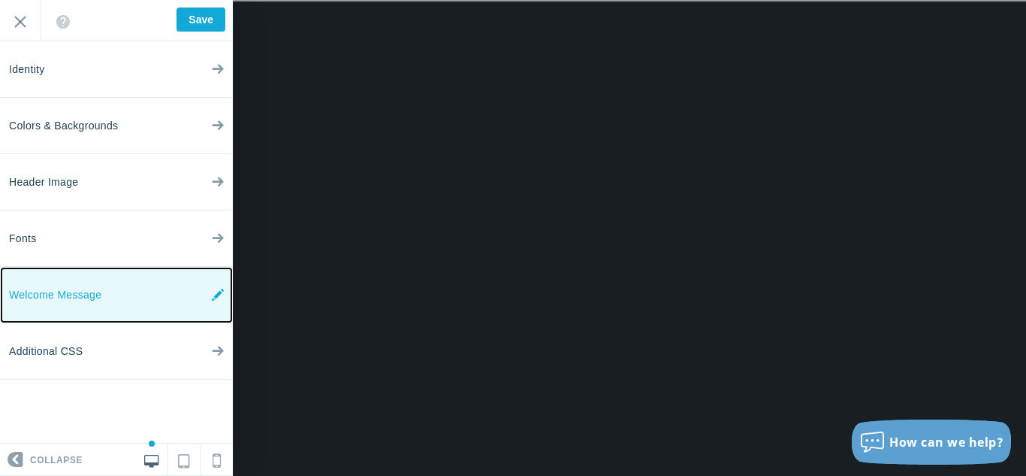
click at [52, 286] on span "Welcome Message" at bounding box center [55, 295] width 92 height 56
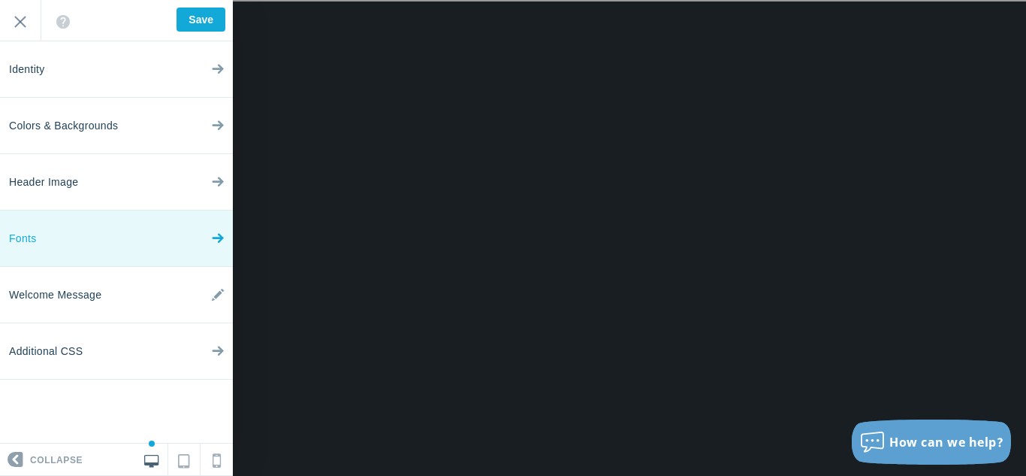
click at [48, 235] on link "Fonts" at bounding box center [116, 238] width 233 height 56
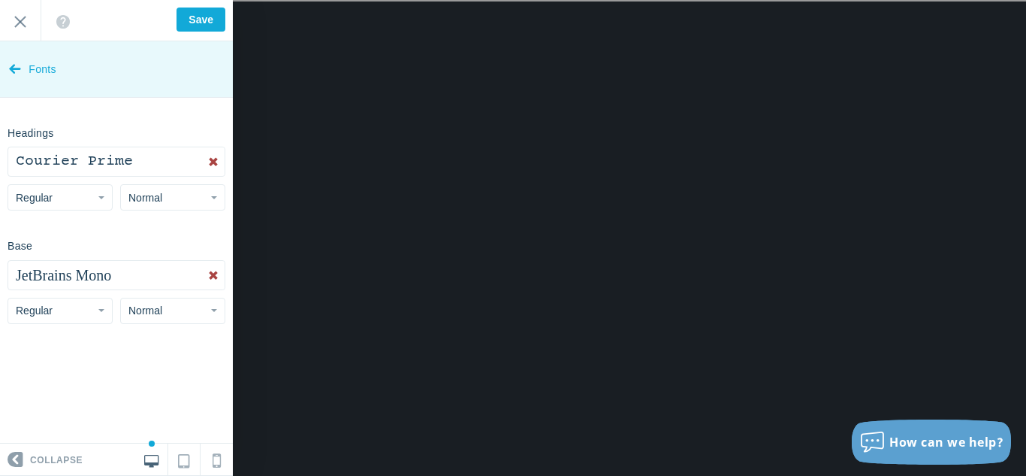
click at [13, 68] on icon at bounding box center [15, 66] width 12 height 56
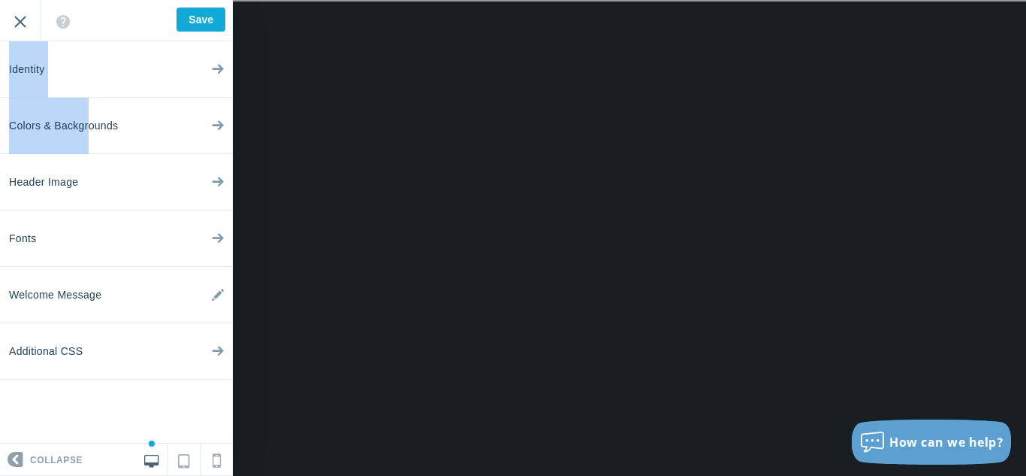
drag, startPoint x: 90, startPoint y: 101, endPoint x: 21, endPoint y: 26, distance: 102.1
click at [21, 26] on div "Identity Colors & Backgrounds Header Image Fonts Welcome Message Additional CSS…" at bounding box center [116, 238] width 233 height 476
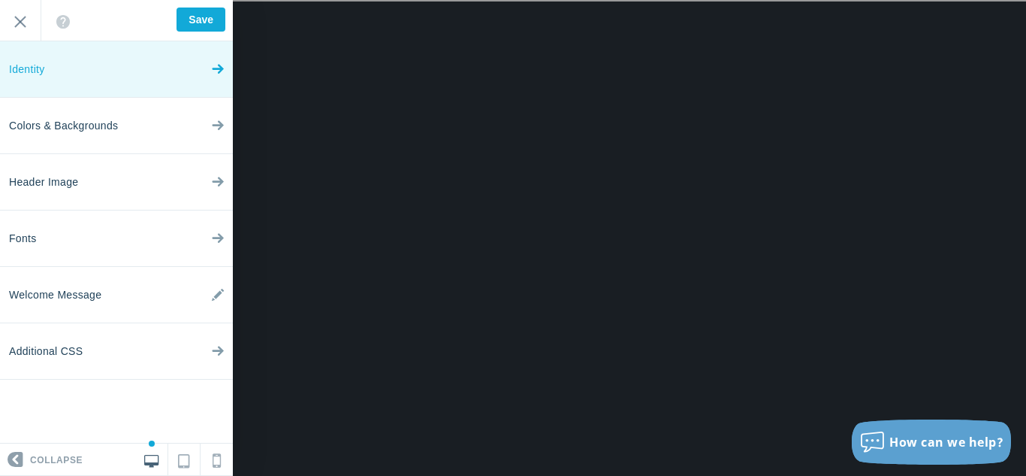
click at [71, 69] on link "Identity" at bounding box center [116, 69] width 233 height 56
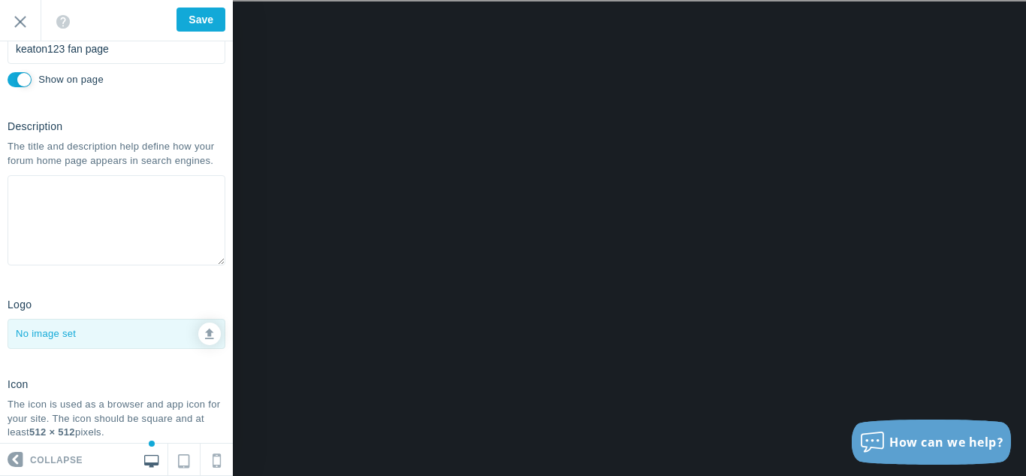
scroll to position [114, 0]
click at [28, 77] on input "Show on page" at bounding box center [20, 78] width 24 height 15
checkbox input "false"
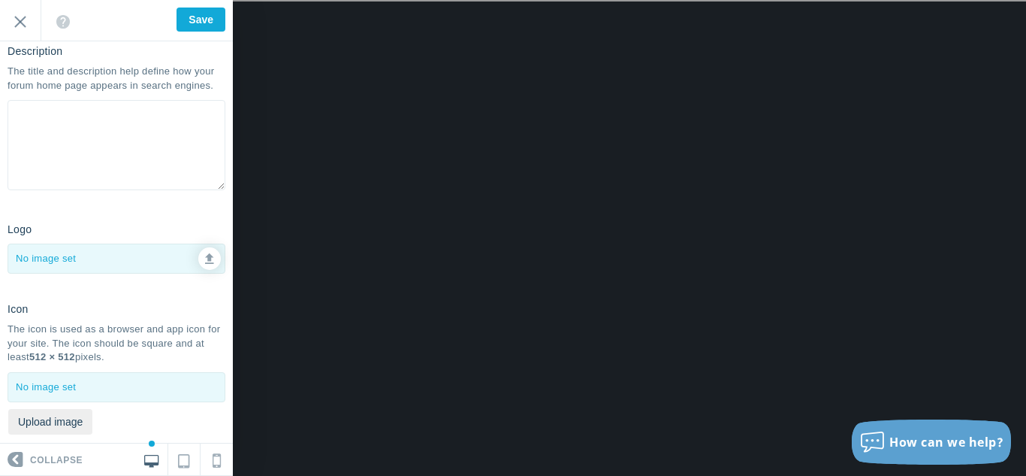
scroll to position [189, 0]
click at [207, 259] on icon at bounding box center [209, 255] width 9 height 11
click at [205, 251] on icon at bounding box center [209, 255] width 9 height 11
click at [210, 255] on icon at bounding box center [209, 255] width 9 height 11
type input "C:\fakepath\x-cryption.png"
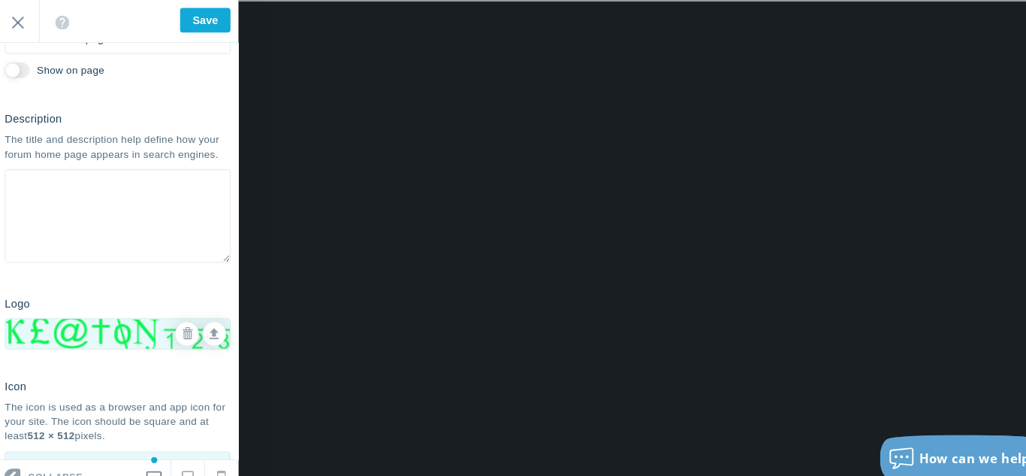
scroll to position [0, 0]
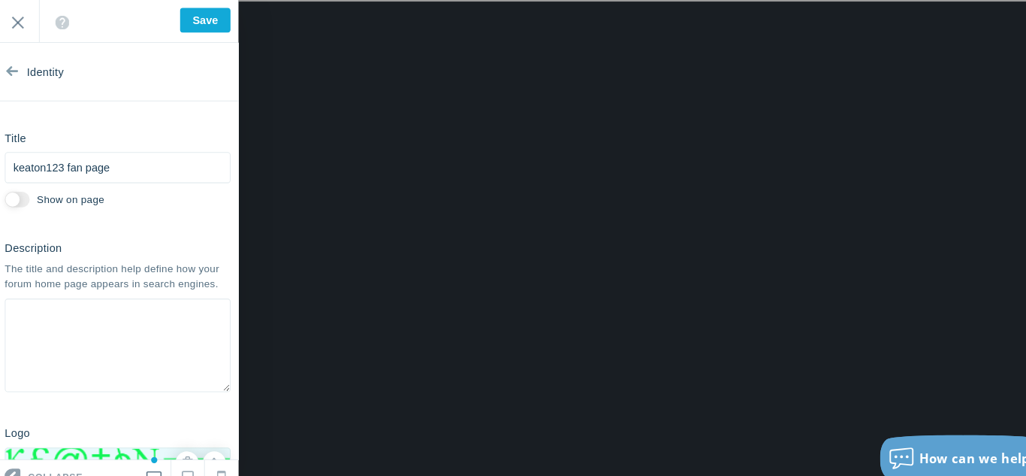
click at [29, 72] on span "Identity" at bounding box center [47, 69] width 36 height 56
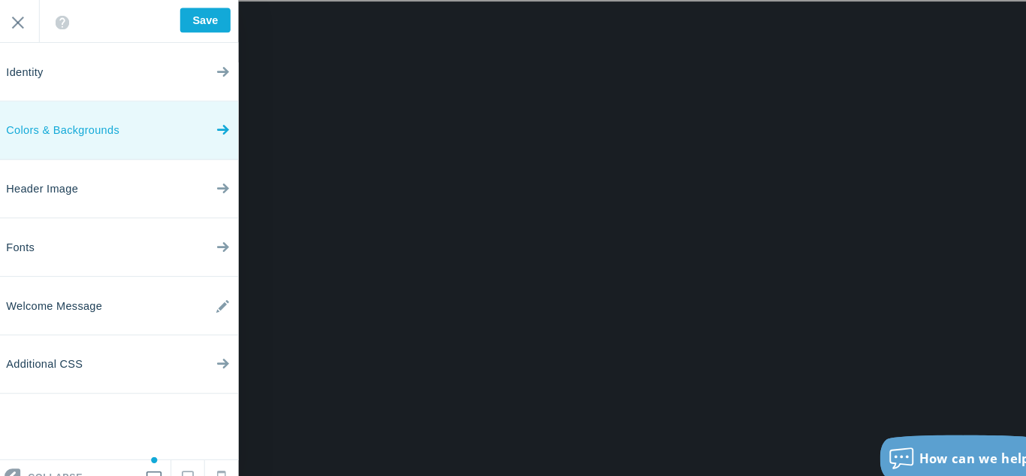
click at [49, 125] on span "Colors & Backgrounds" at bounding box center [63, 126] width 109 height 56
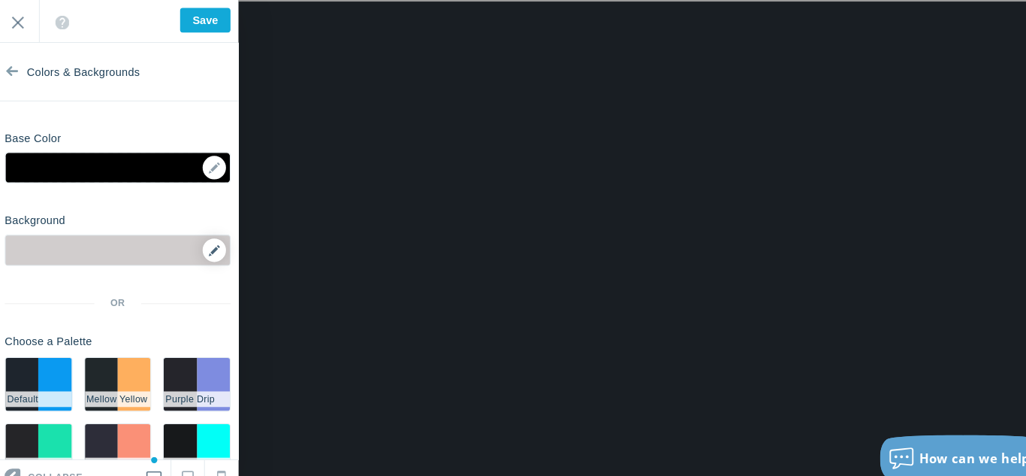
click at [207, 242] on icon at bounding box center [209, 241] width 11 height 11
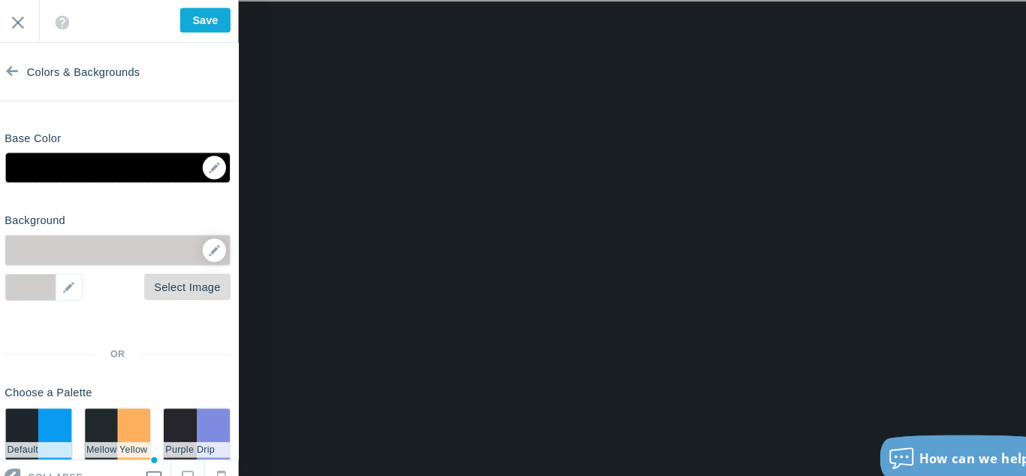
click at [155, 281] on link "Select Image" at bounding box center [183, 277] width 83 height 26
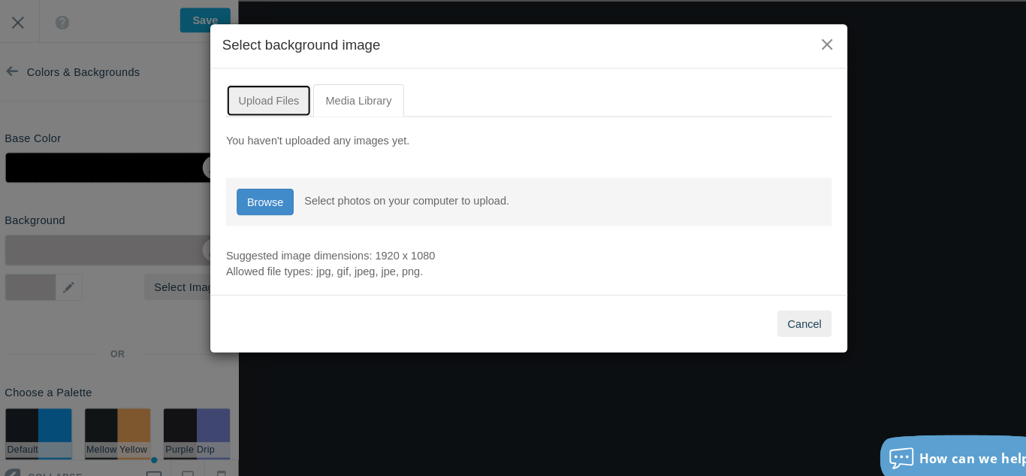
click at [259, 98] on link "Upload Files" at bounding box center [262, 97] width 83 height 32
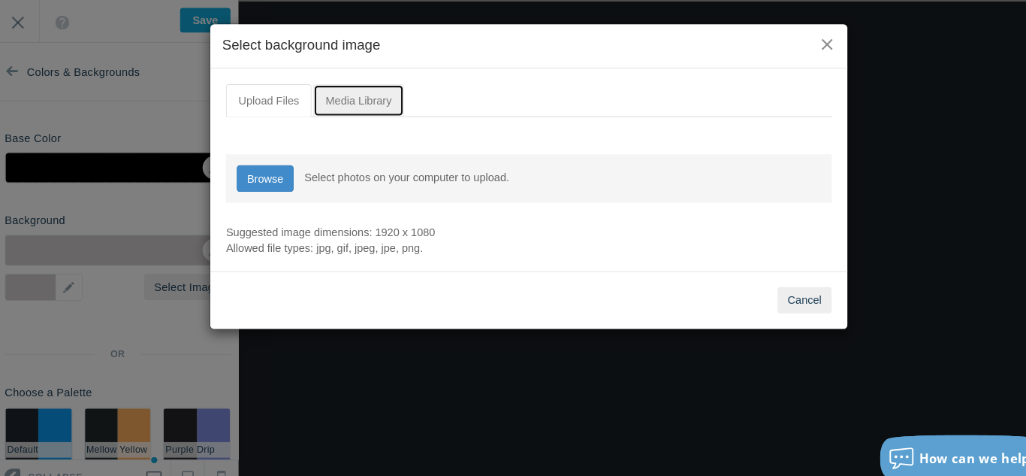
click at [376, 93] on link "Media Library" at bounding box center [349, 97] width 88 height 32
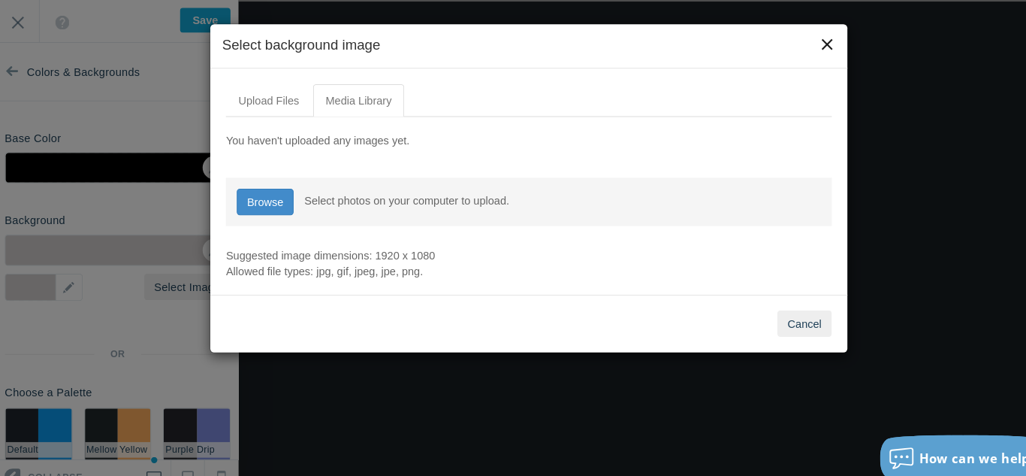
click at [797, 44] on button "×" at bounding box center [801, 43] width 17 height 17
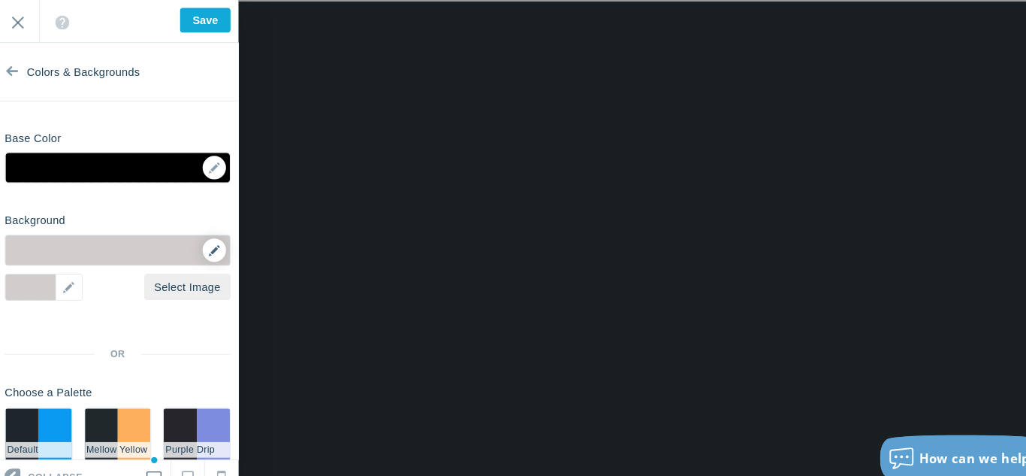
click at [204, 238] on icon at bounding box center [209, 241] width 11 height 11
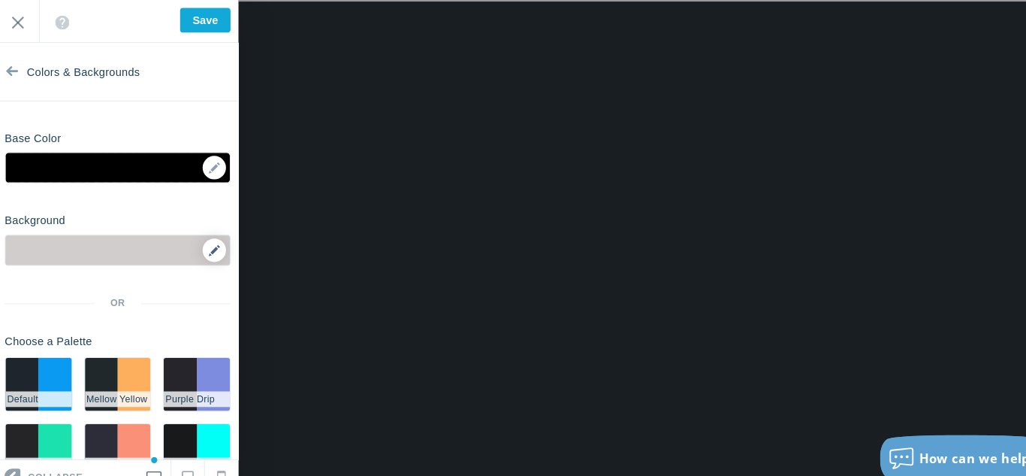
click at [206, 239] on icon at bounding box center [209, 241] width 11 height 11
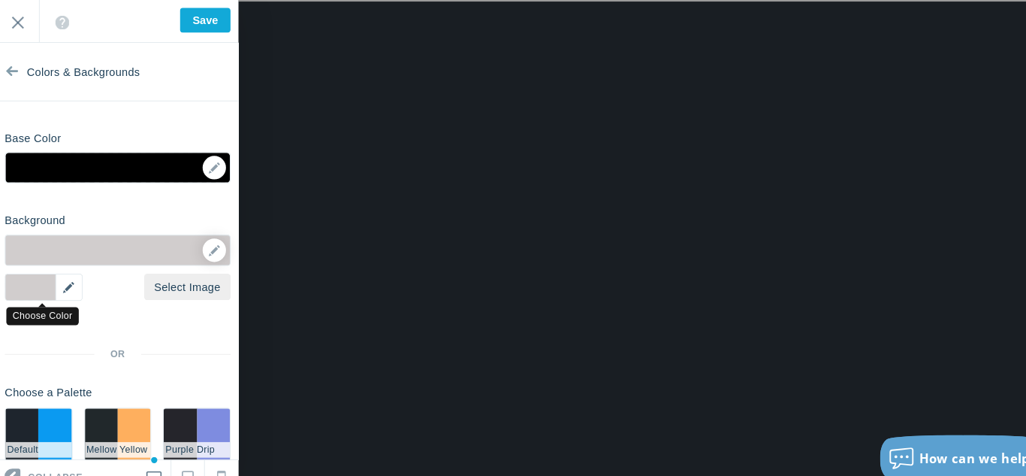
click at [56, 274] on div "▼" at bounding box center [45, 277] width 75 height 26
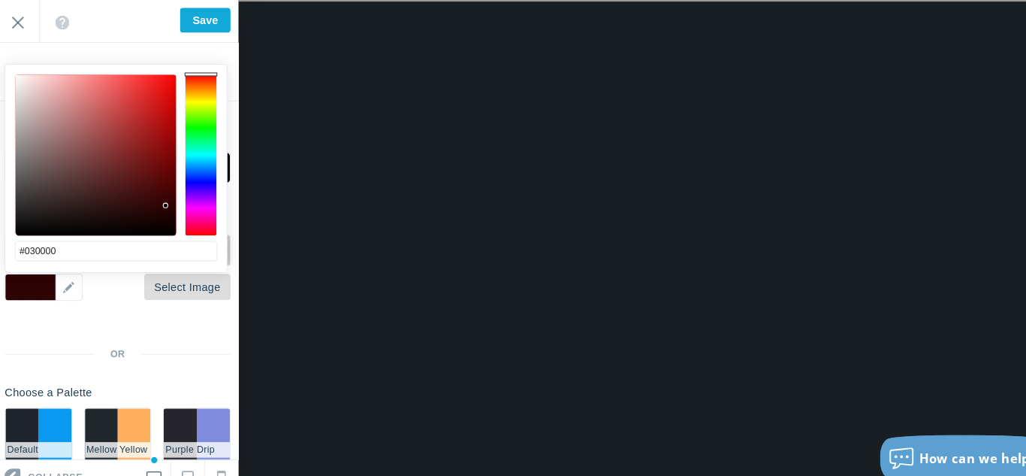
type input "#000000"
drag, startPoint x: 163, startPoint y: 198, endPoint x: 171, endPoint y: 306, distance: 107.7
click at [171, 116] on body "Loading... Loading... Collapse Identity Colors & Backgrounds Header Image Fonts…" at bounding box center [513, 58] width 1026 height 116
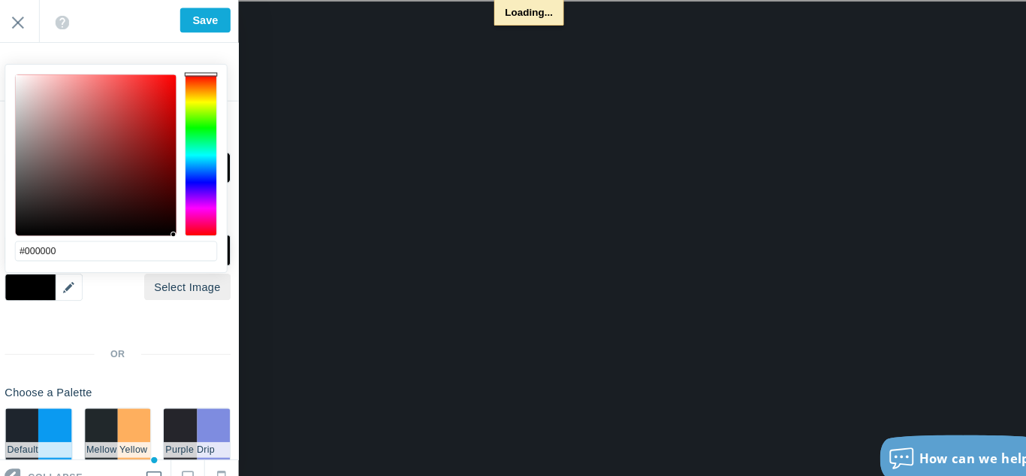
click at [159, 316] on div "Background Options Select Image ▼ Position Repeat Fixed Position Underlying Col…" at bounding box center [116, 360] width 233 height 322
click at [68, 270] on div "▼" at bounding box center [45, 277] width 75 height 26
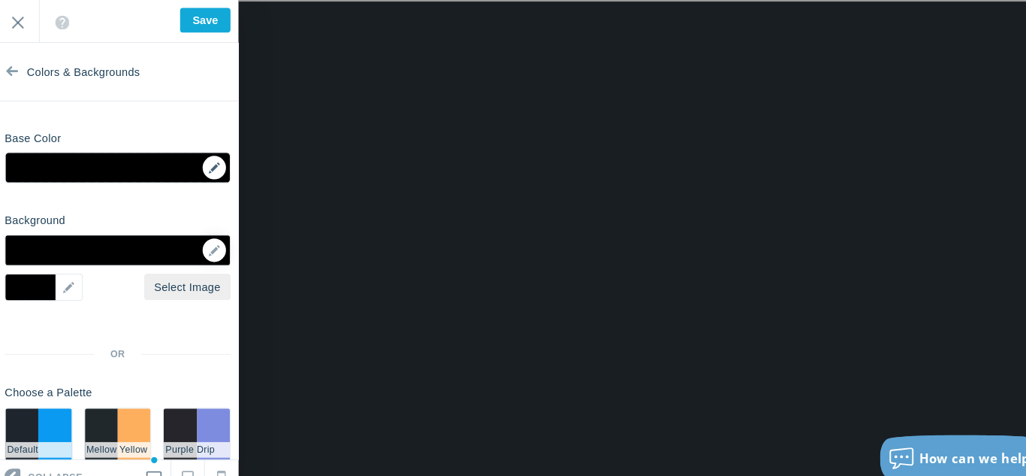
click at [209, 165] on div "▼" at bounding box center [116, 166] width 216 height 38
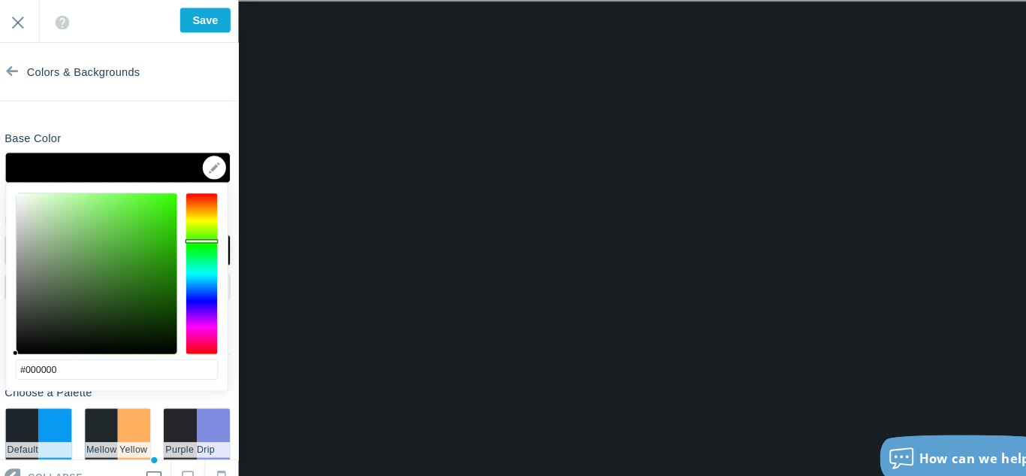
drag, startPoint x: 201, startPoint y: 204, endPoint x: 198, endPoint y: 233, distance: 29.5
click at [198, 233] on div at bounding box center [198, 264] width 32 height 156
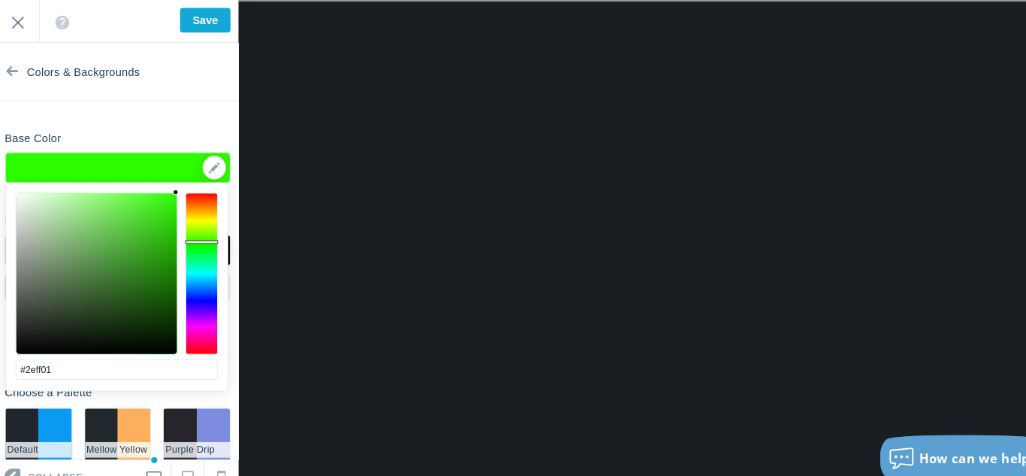
drag, startPoint x: 153, startPoint y: 235, endPoint x: 172, endPoint y: 184, distance: 54.4
click at [172, 186] on div at bounding box center [96, 263] width 155 height 155
click at [206, 169] on div "▼" at bounding box center [116, 166] width 216 height 38
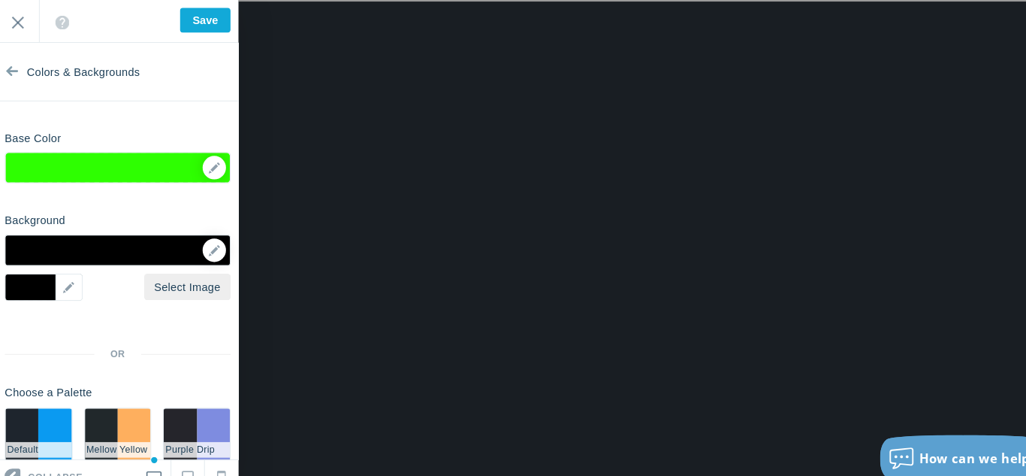
click at [210, 176] on div "▼" at bounding box center [117, 162] width 218 height 30
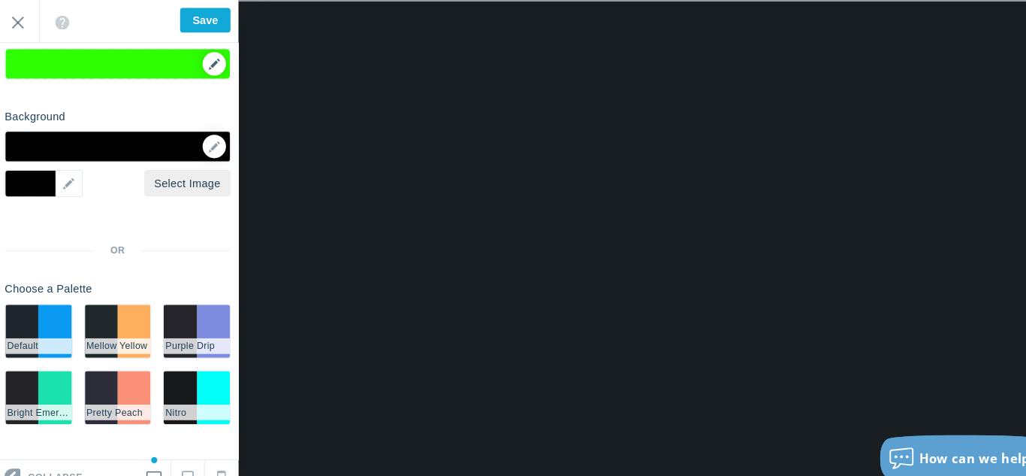
click at [206, 62] on div "▼" at bounding box center [116, 66] width 216 height 38
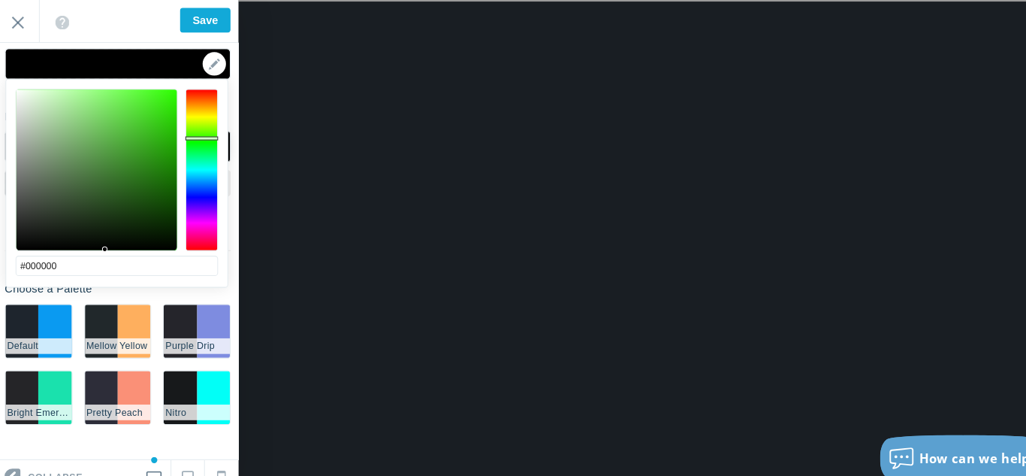
drag, startPoint x: 105, startPoint y: 170, endPoint x: 104, endPoint y: 275, distance: 105.2
click at [104, 275] on div "#000000 cancel choose" at bounding box center [115, 286] width 213 height 418
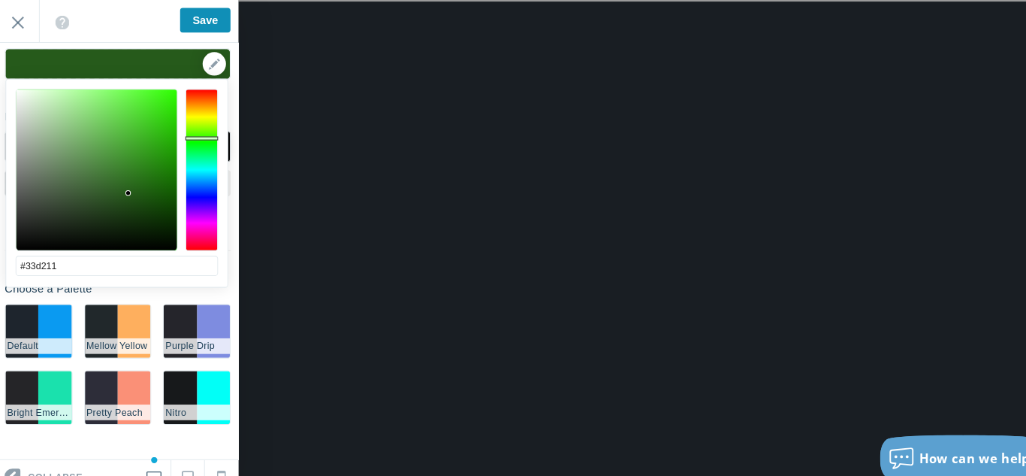
type input "#2dff00"
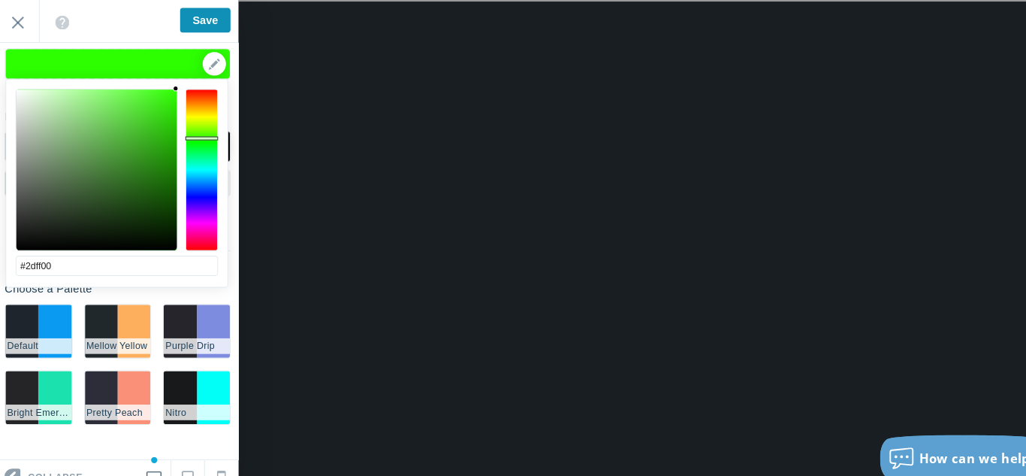
drag, startPoint x: 127, startPoint y: 186, endPoint x: 202, endPoint y: 21, distance: 181.6
click at [202, 21] on body "Loading... Loading... Collapse Identity Colors & Backgrounds Header Image Fonts…" at bounding box center [513, 58] width 1026 height 116
click at [211, 68] on div "▼" at bounding box center [116, 66] width 216 height 38
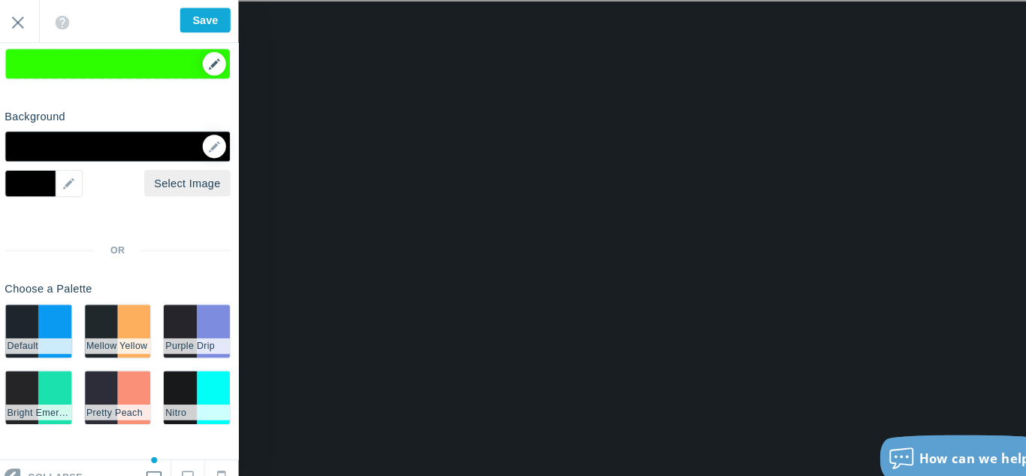
click at [210, 65] on div "▼" at bounding box center [116, 66] width 216 height 38
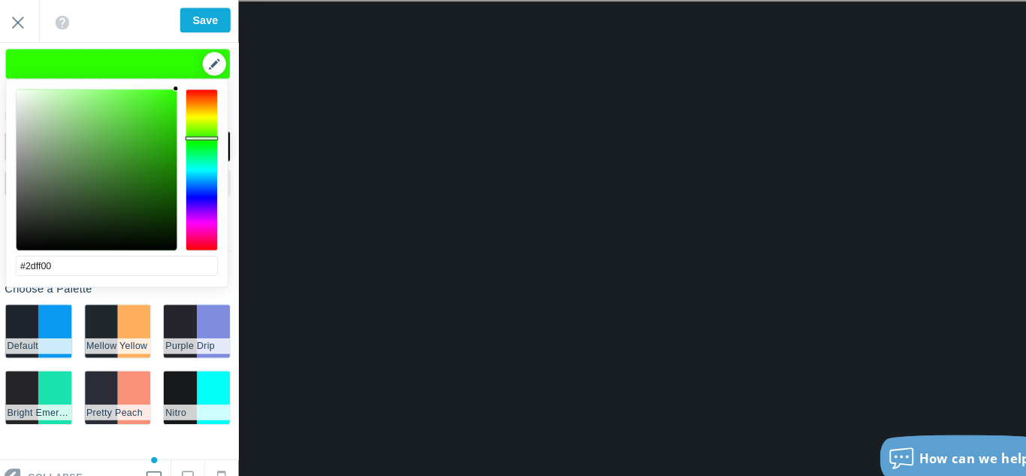
click at [210, 65] on div "▼" at bounding box center [116, 66] width 216 height 38
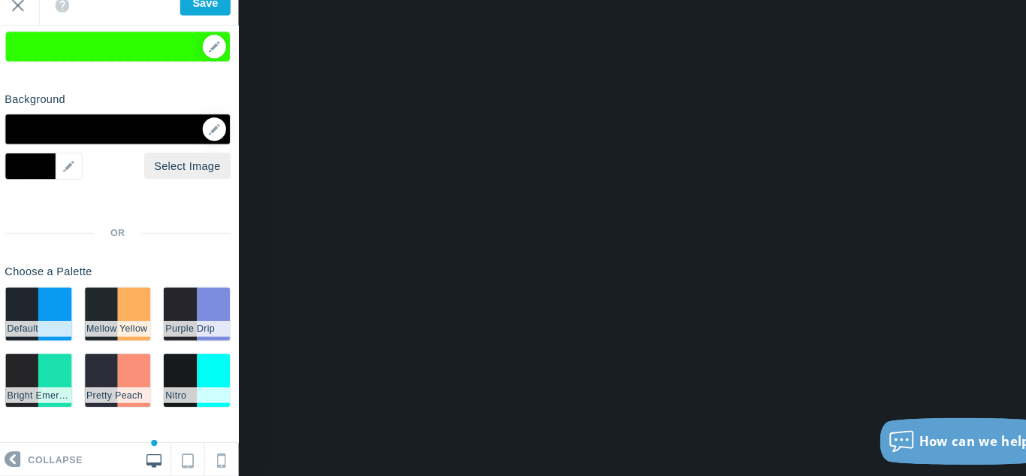
scroll to position [0, 0]
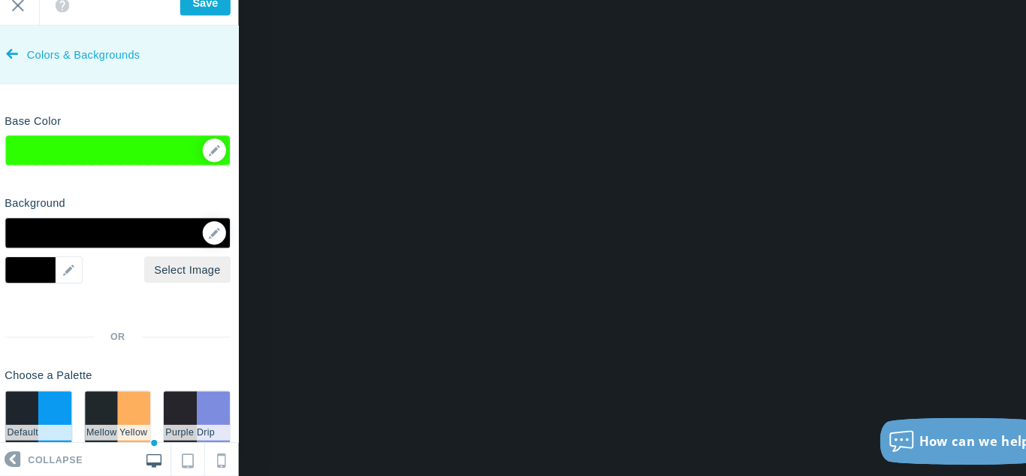
click at [6, 76] on link "Colors & Backgrounds" at bounding box center [116, 69] width 233 height 56
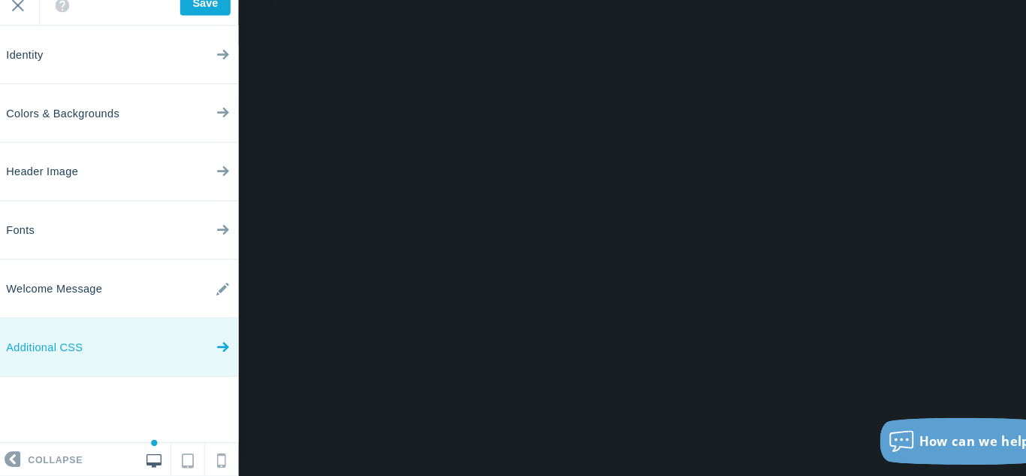
click at [51, 351] on span "Additional CSS" at bounding box center [46, 351] width 74 height 56
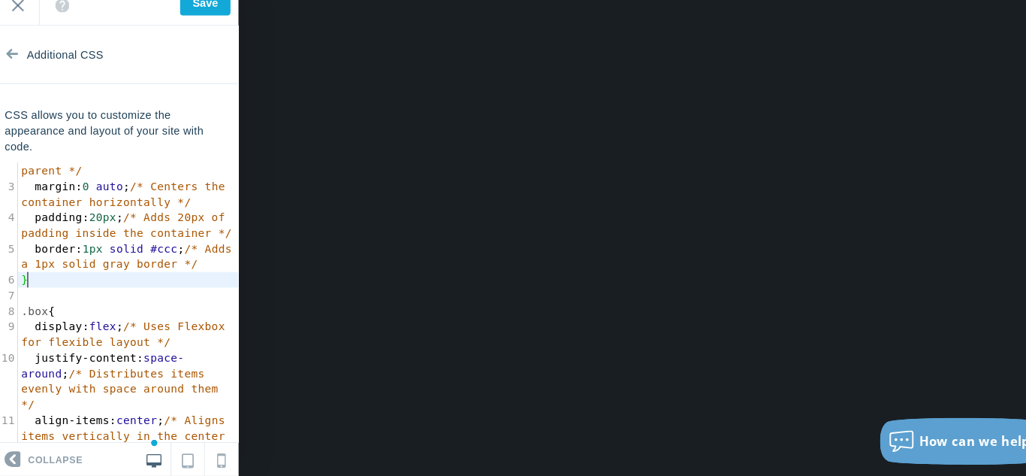
scroll to position [5, 0]
type textarea "}"
click at [108, 274] on span "/* Adds a 1px solid gray border */" at bounding box center [128, 263] width 210 height 27
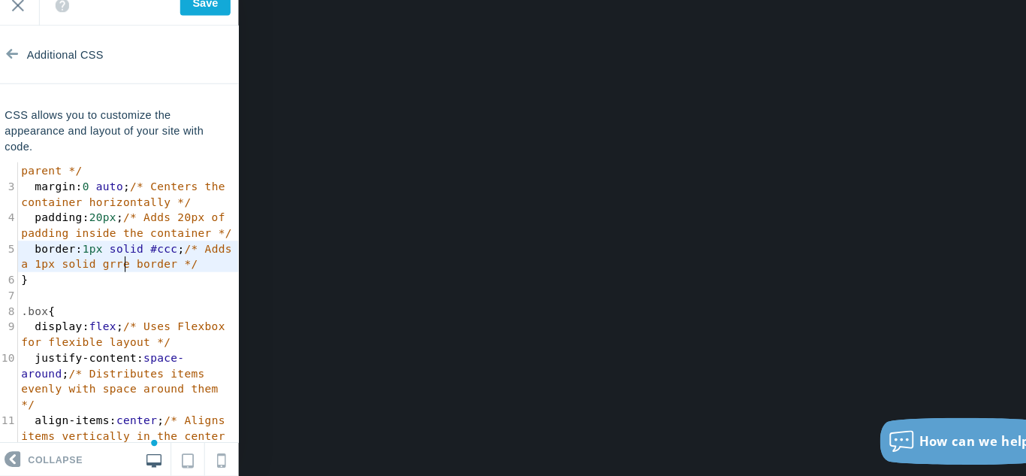
type textarea "grren"
type textarea "een"
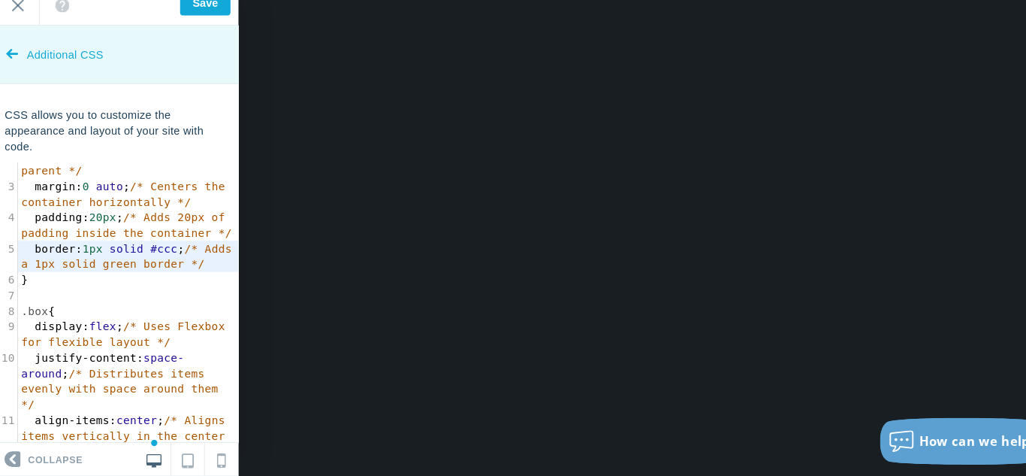
click at [17, 86] on icon at bounding box center [15, 66] width 12 height 56
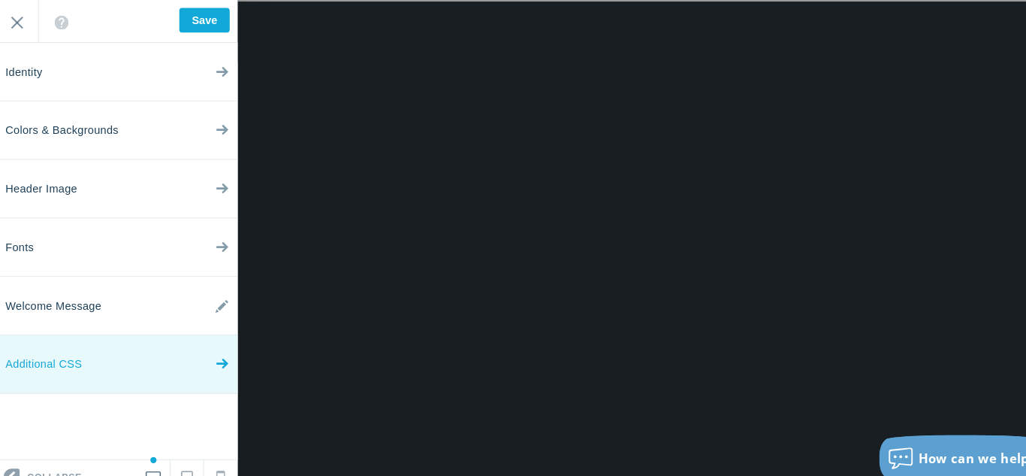
click at [84, 356] on link "Additional CSS" at bounding box center [116, 351] width 233 height 56
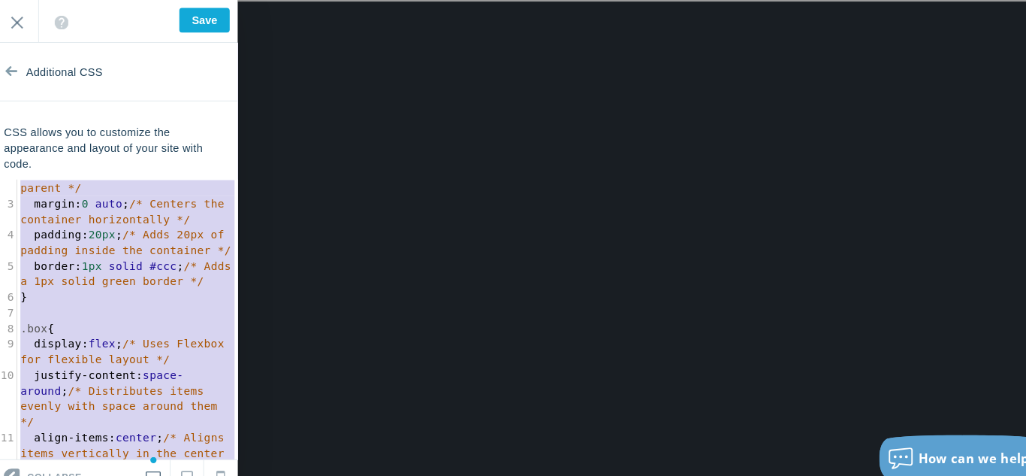
type textarea "*/ margin: 0 auto; /* Centers the container horizontally */ padding: 20px; /* A…"
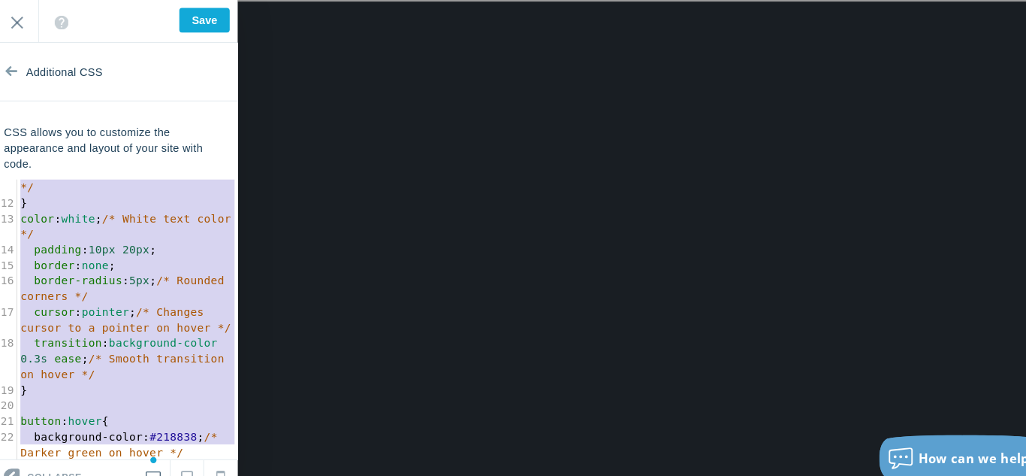
drag, startPoint x: 25, startPoint y: 179, endPoint x: 151, endPoint y: 492, distance: 337.8
click at [151, 231] on html "Loading... Loading... Collapse Identity Colors & Backgrounds Header Image Fonts…" at bounding box center [513, 115] width 1026 height 231
paste textarea
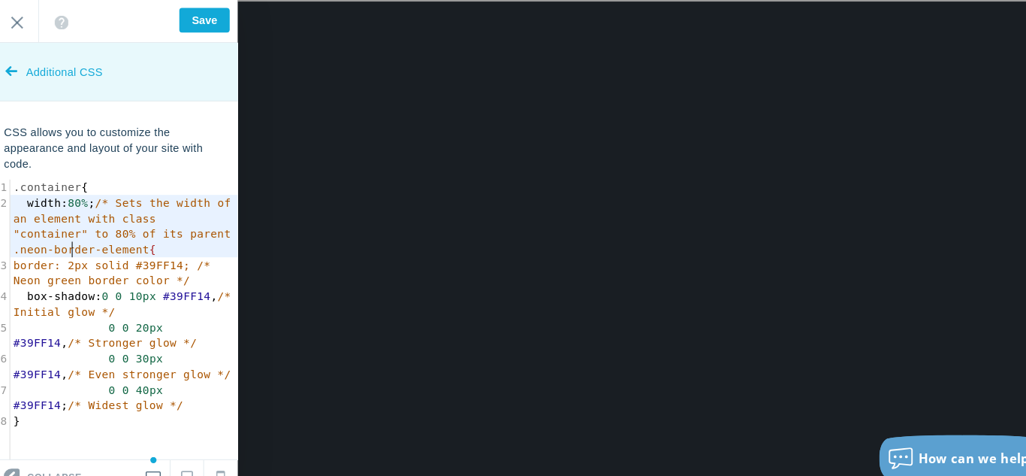
click at [68, 78] on span "Additional CSS" at bounding box center [66, 69] width 74 height 56
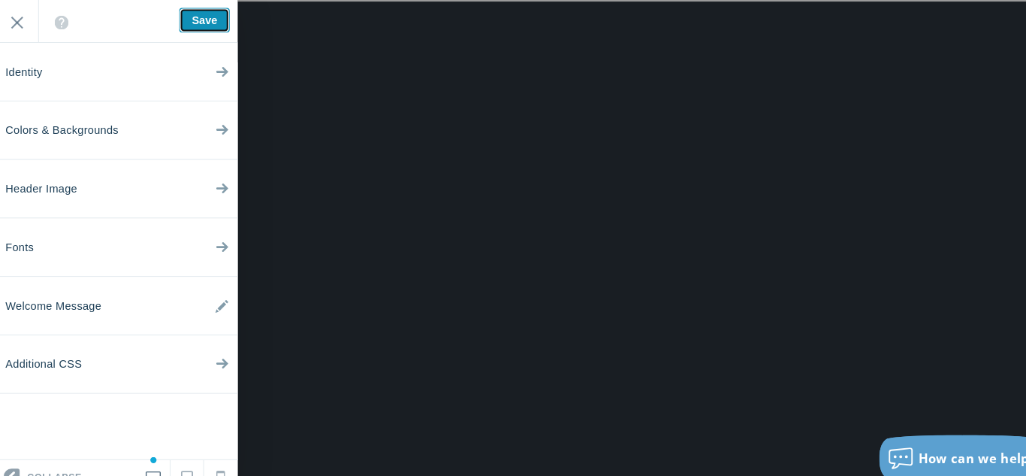
click at [224, 20] on input "Save" at bounding box center [201, 20] width 49 height 24
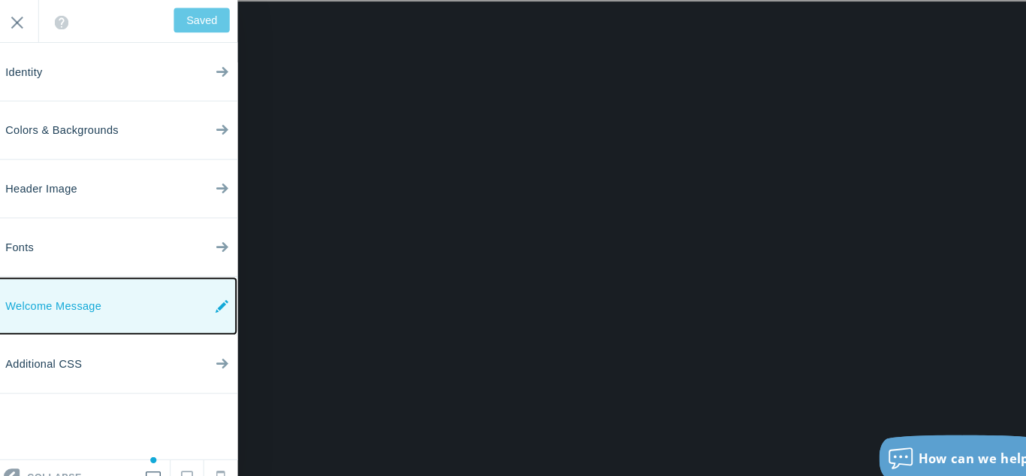
click at [205, 297] on link "Welcome Message" at bounding box center [116, 295] width 233 height 56
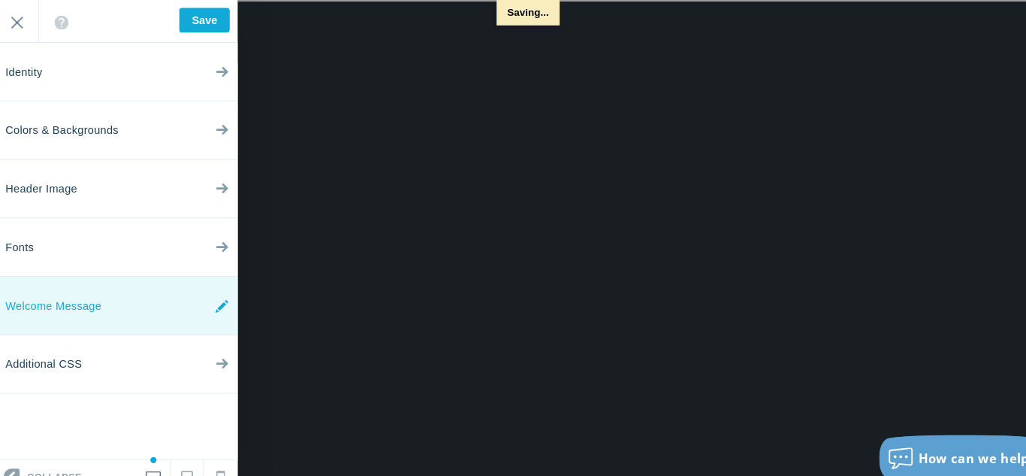
type input "Saved"
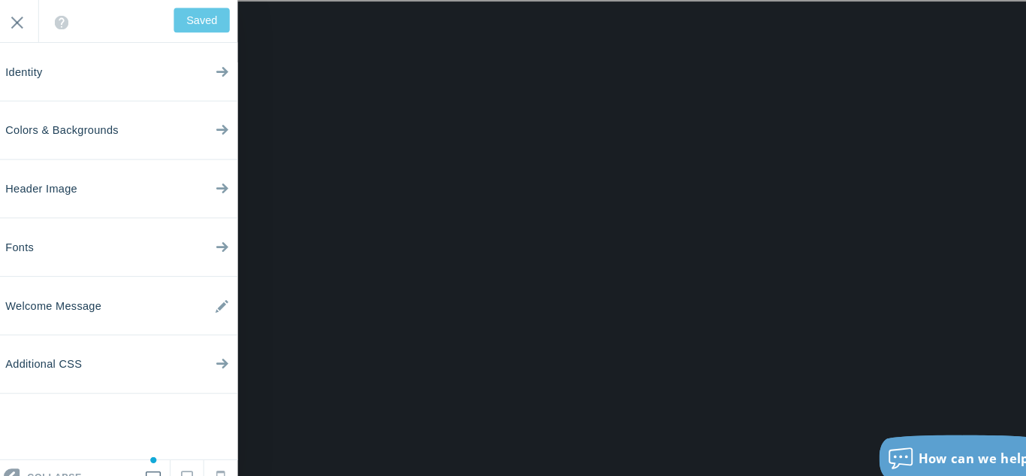
click at [205, 6] on div "<div><span style="text-decoration: underline; color: #00ff00;"><span style="fon…" at bounding box center [116, 20] width 233 height 41
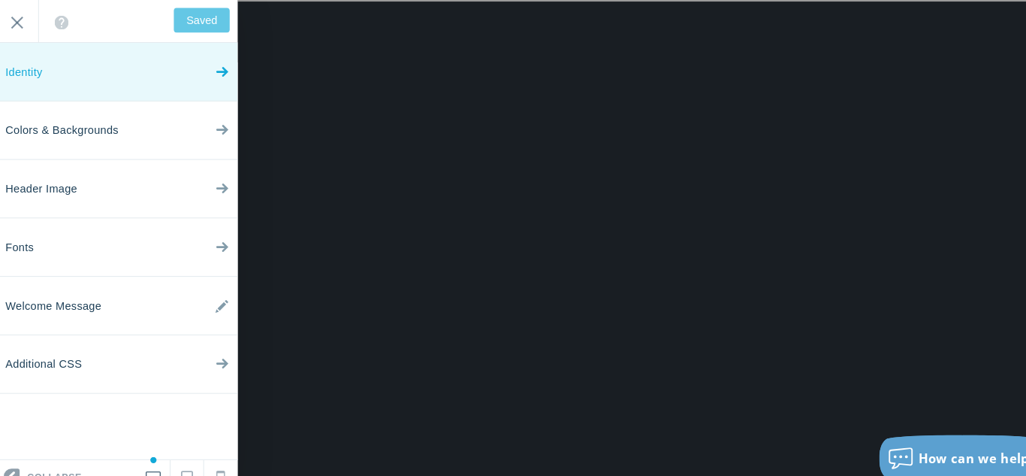
click at [192, 75] on link "Identity" at bounding box center [116, 69] width 233 height 56
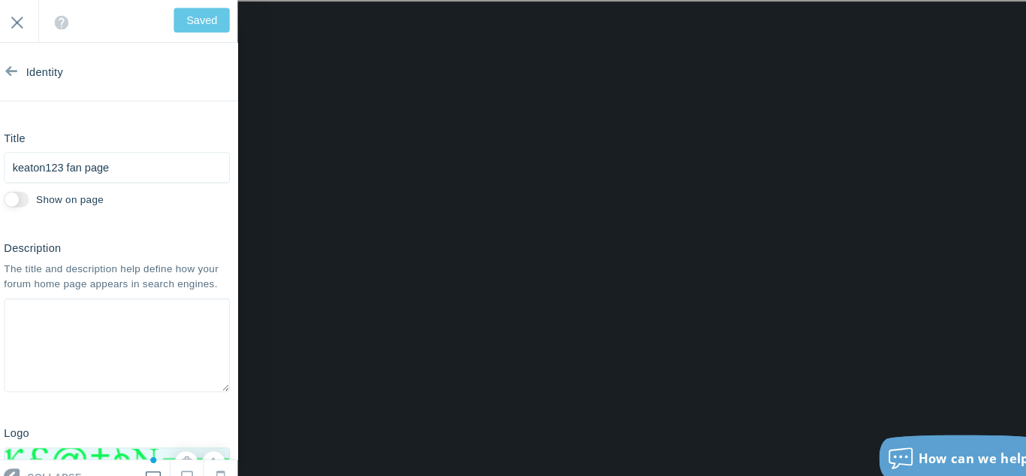
click at [210, 31] on div "<div><span style="text-decoration: underline; color: #00ff00;"><span style="fon…" at bounding box center [116, 20] width 233 height 41
click at [15, 41] on input "Exit" at bounding box center [20, 20] width 41 height 41
click at [14, 28] on input "Exit" at bounding box center [20, 20] width 41 height 41
click at [14, 17] on input "Exit" at bounding box center [20, 20] width 41 height 41
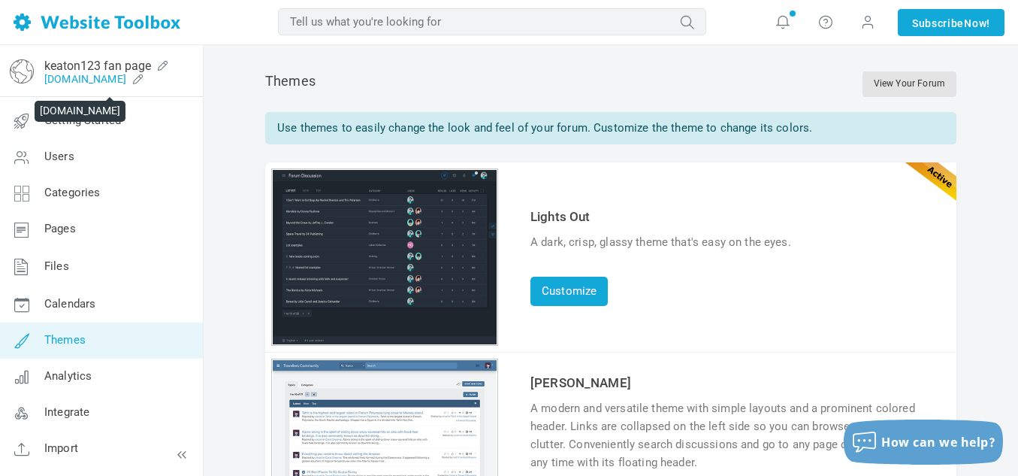
click at [121, 80] on link "[DOMAIN_NAME]" at bounding box center [85, 79] width 82 height 12
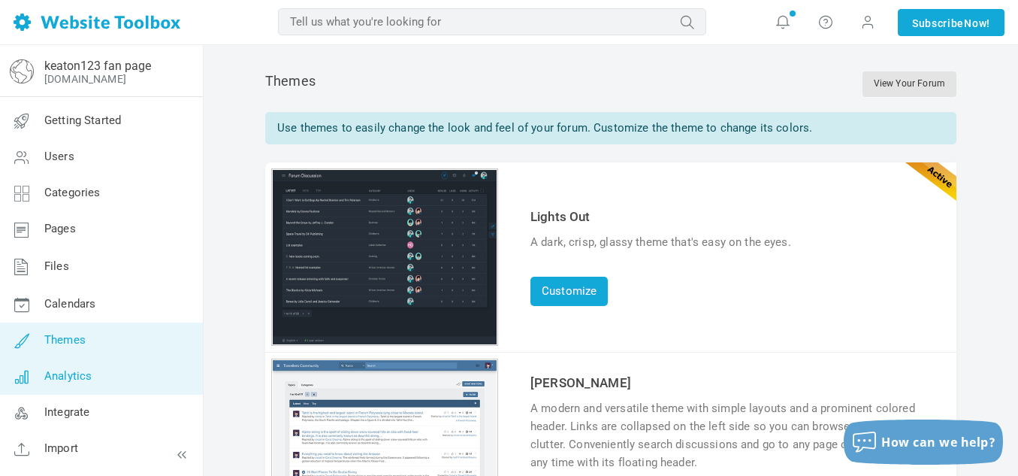
scroll to position [32, 0]
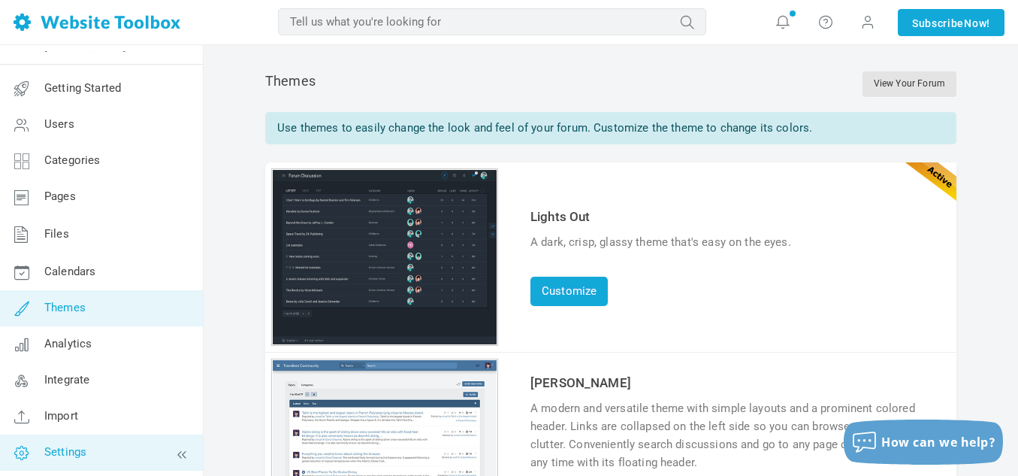
click at [55, 456] on span "Settings" at bounding box center [65, 452] width 42 height 14
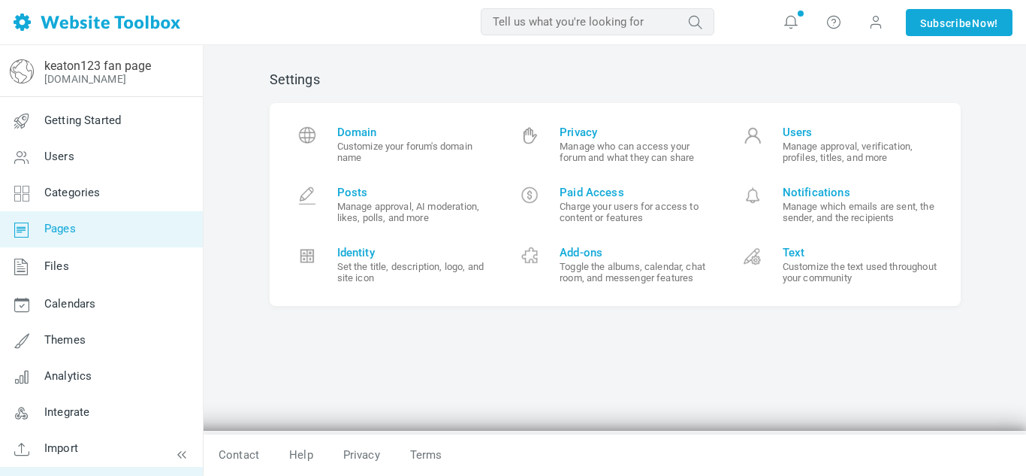
click at [83, 229] on link "Pages" at bounding box center [101, 229] width 204 height 36
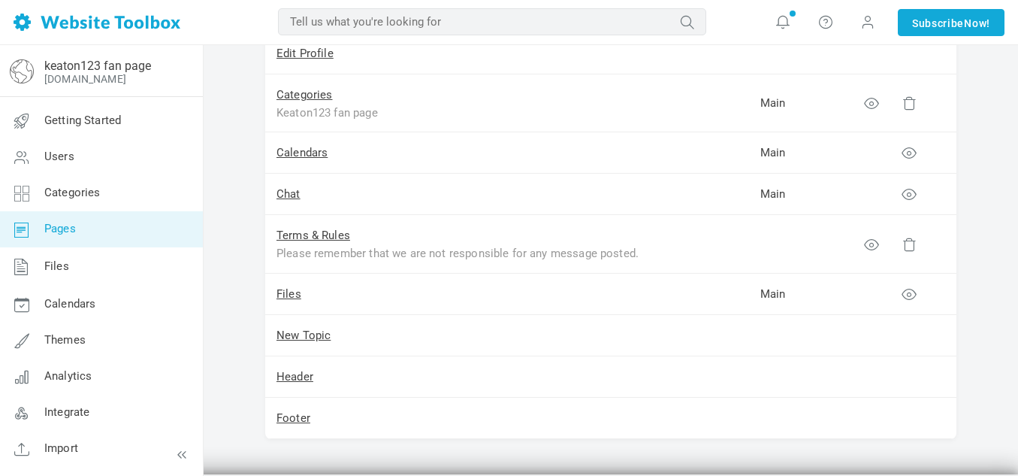
scroll to position [346, 0]
click at [908, 203] on td at bounding box center [905, 195] width 104 height 41
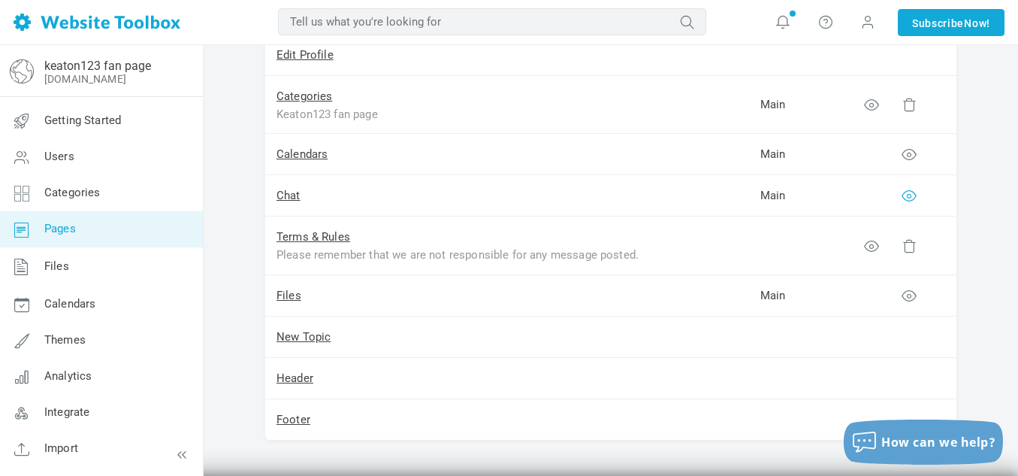
click at [907, 195] on icon at bounding box center [909, 195] width 15 height 15
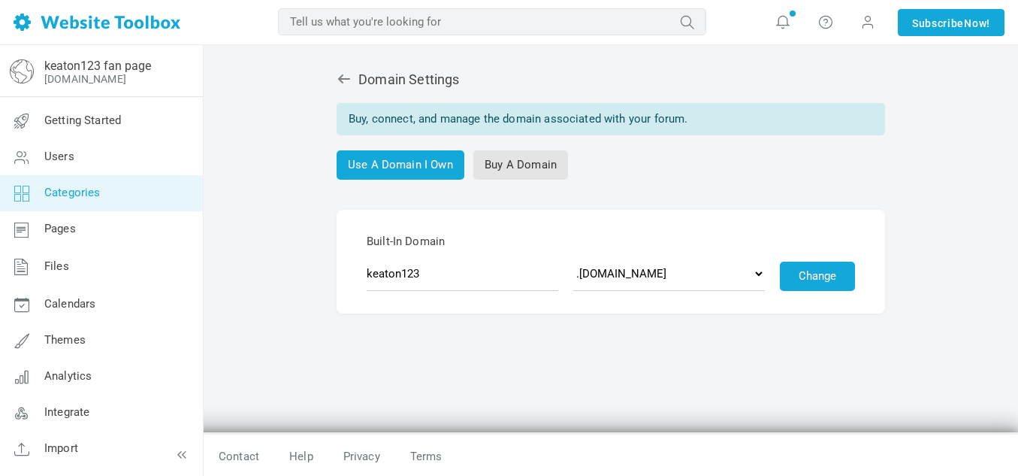
click at [53, 201] on link "Categories" at bounding box center [101, 193] width 204 height 36
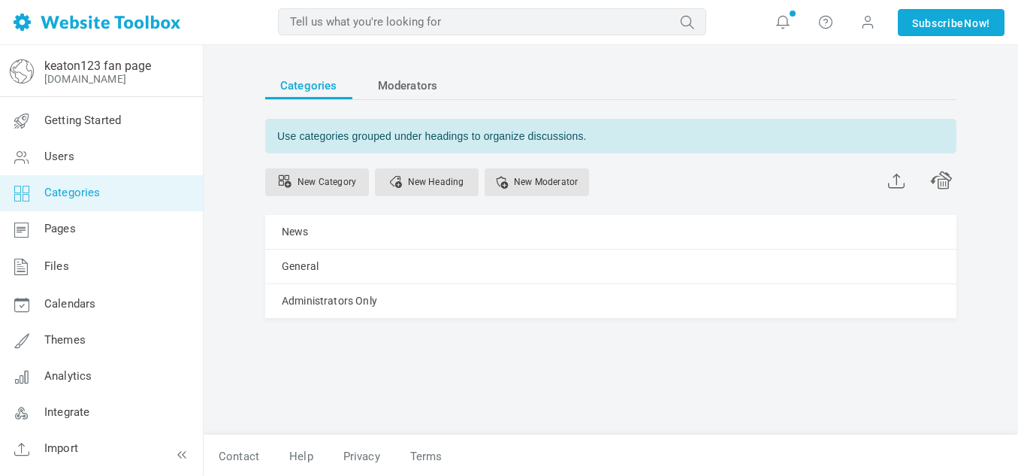
click at [59, 206] on link "Categories" at bounding box center [101, 193] width 204 height 36
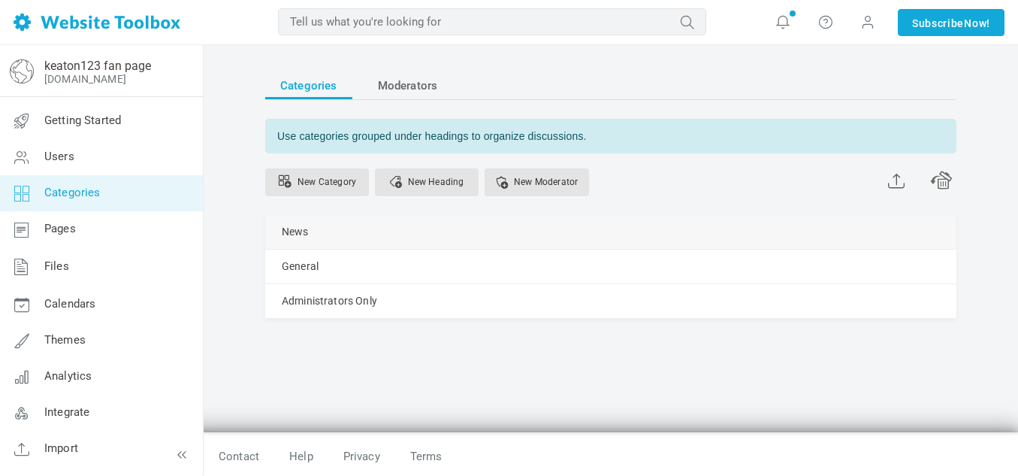
click at [0, 0] on link "Manage" at bounding box center [0, 0] width 0 height 0
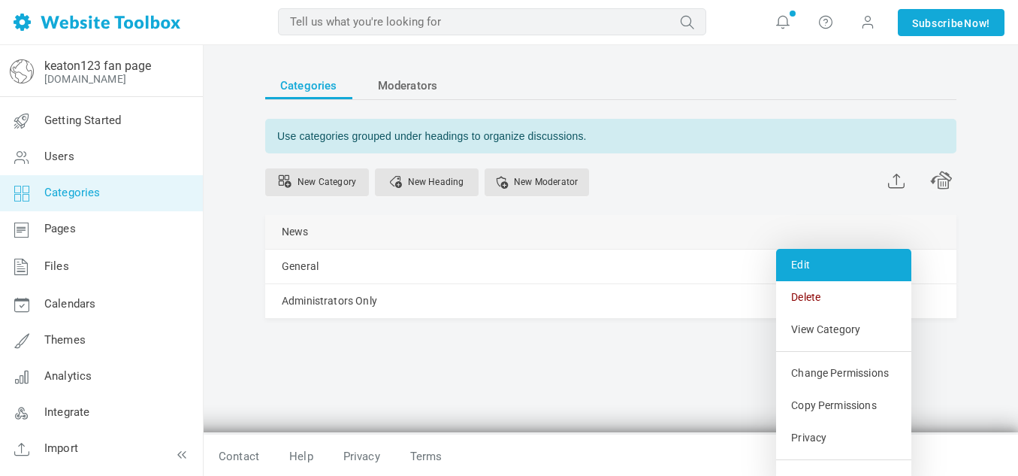
click at [818, 254] on link "Edit" at bounding box center [843, 265] width 135 height 32
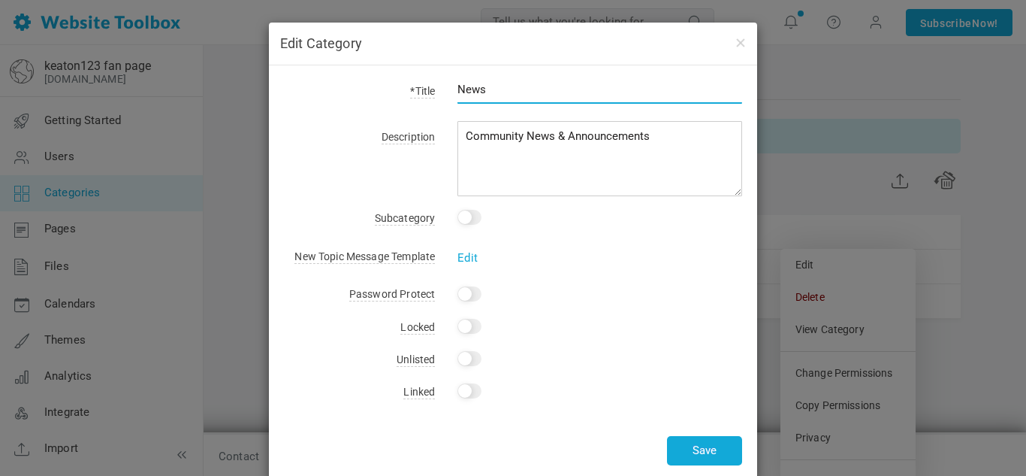
click at [492, 93] on input "News" at bounding box center [600, 89] width 285 height 29
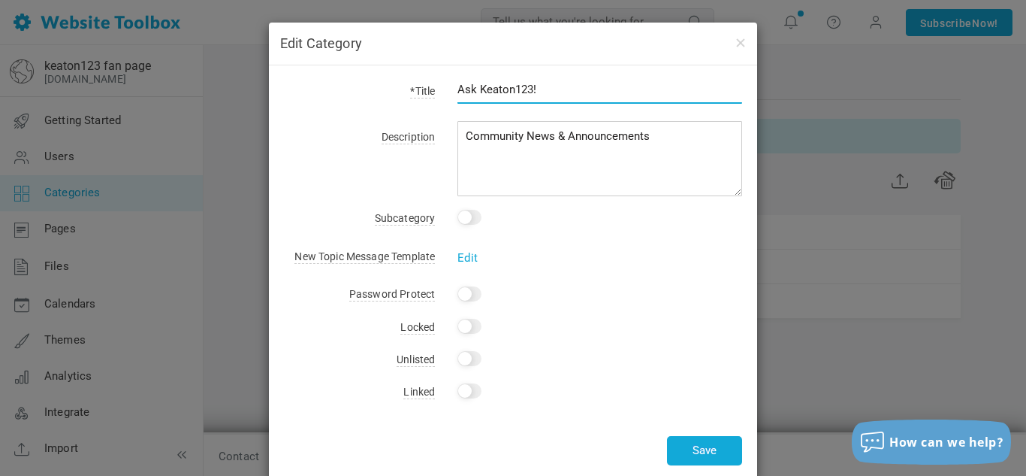
type input "Ask Keaton123!"
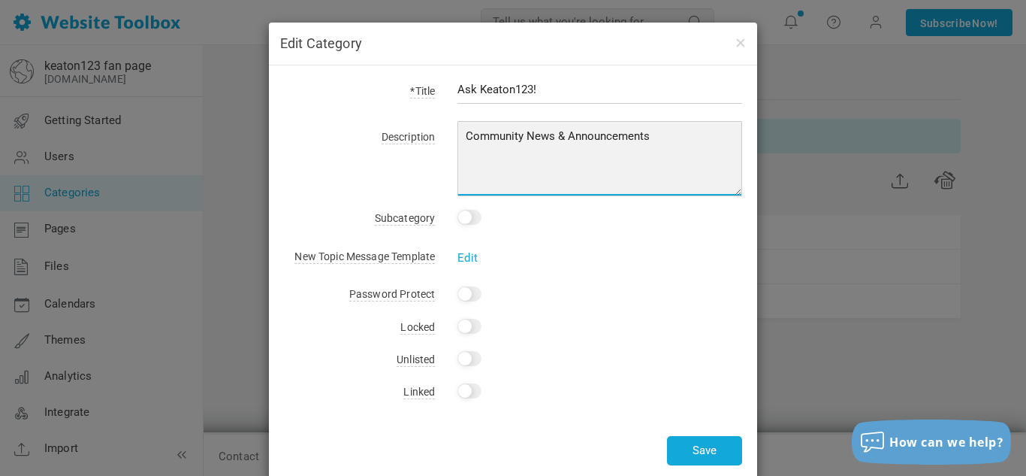
click at [501, 134] on textarea "Community News & Announcements" at bounding box center [600, 158] width 285 height 75
type textarea "Put your questions in for Keaton123 and he'll answer!"
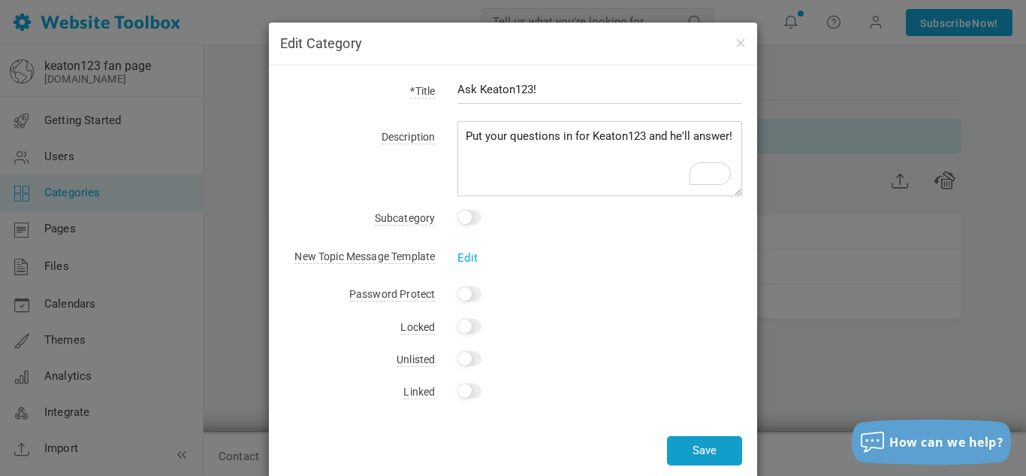
click at [698, 454] on button "Save" at bounding box center [704, 450] width 75 height 29
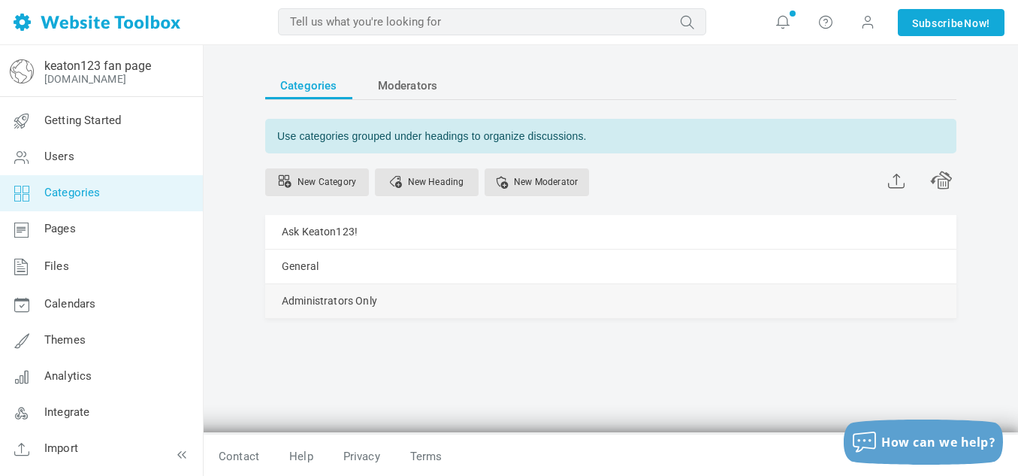
click at [0, 0] on link "Manage" at bounding box center [0, 0] width 0 height 0
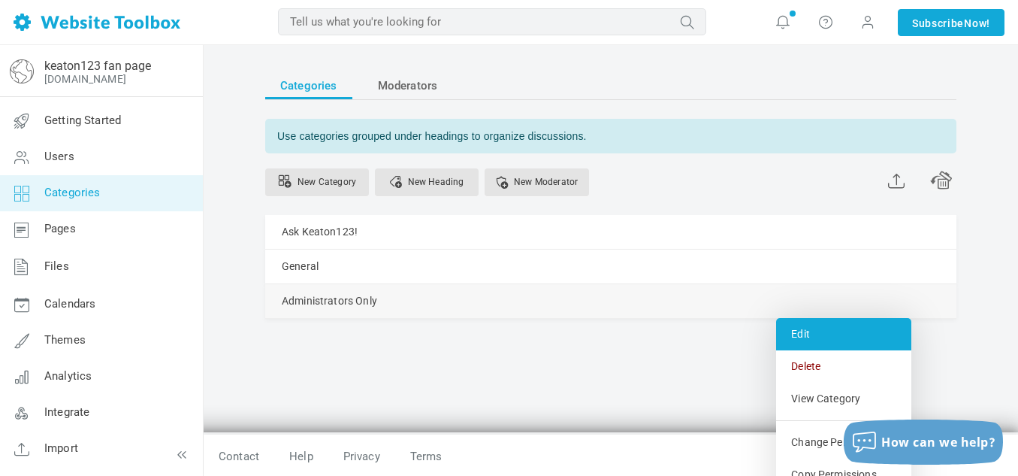
click at [820, 334] on link "Edit" at bounding box center [843, 334] width 135 height 32
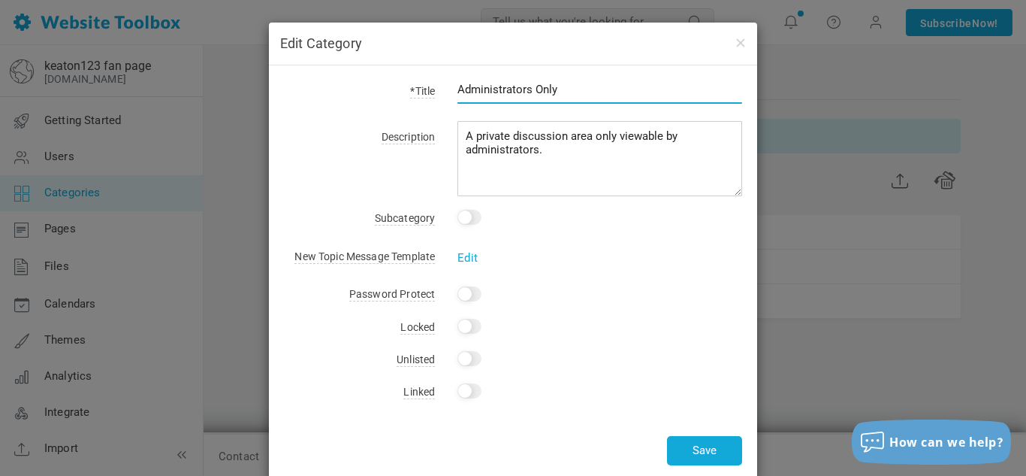
drag, startPoint x: 567, startPoint y: 95, endPoint x: 403, endPoint y: 82, distance: 164.4
click at [403, 82] on div "*Title Administrators Only" at bounding box center [513, 97] width 458 height 35
type input "V.I.P"
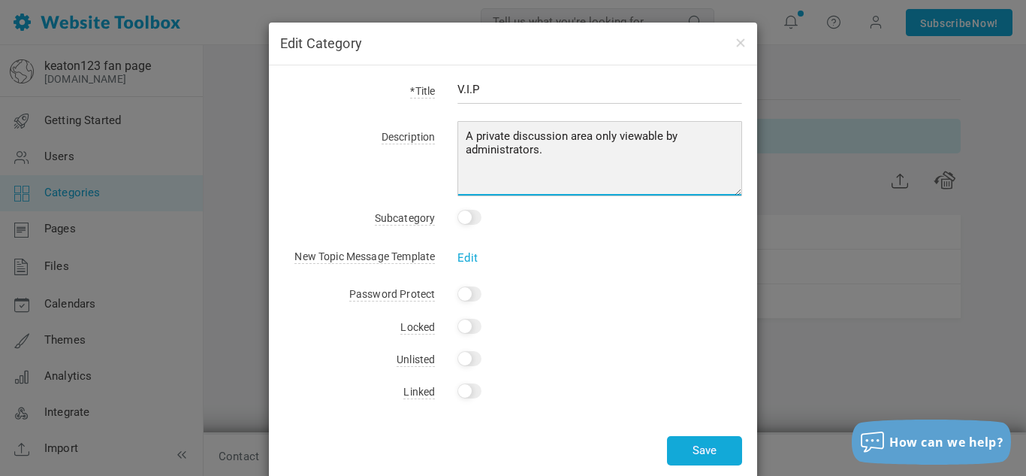
click at [553, 125] on textarea "A private discussion area only viewable by administrators." at bounding box center [600, 158] width 285 height 75
type textarea "V"
type textarea "For Very Important People"
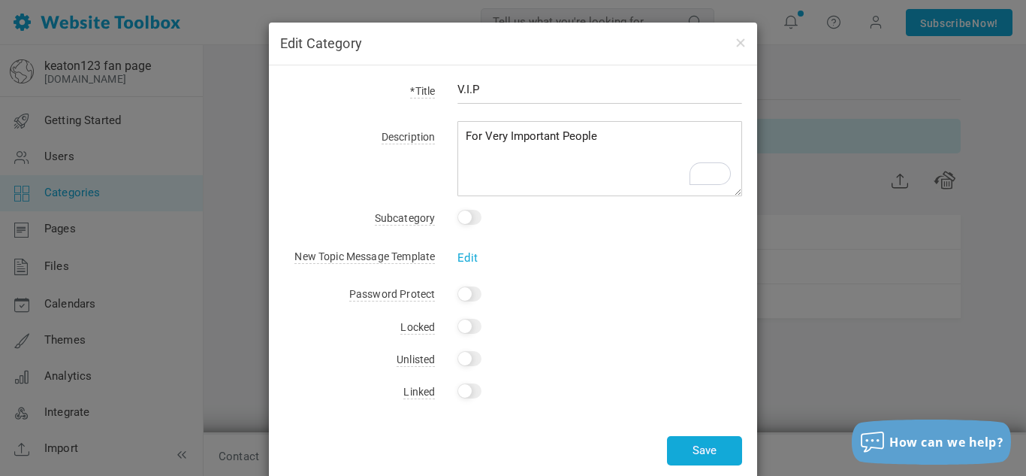
click at [468, 301] on input "Yes" at bounding box center [470, 293] width 24 height 15
type input "V"
type input "V.I.P"
click at [730, 449] on button "Save" at bounding box center [704, 452] width 75 height 29
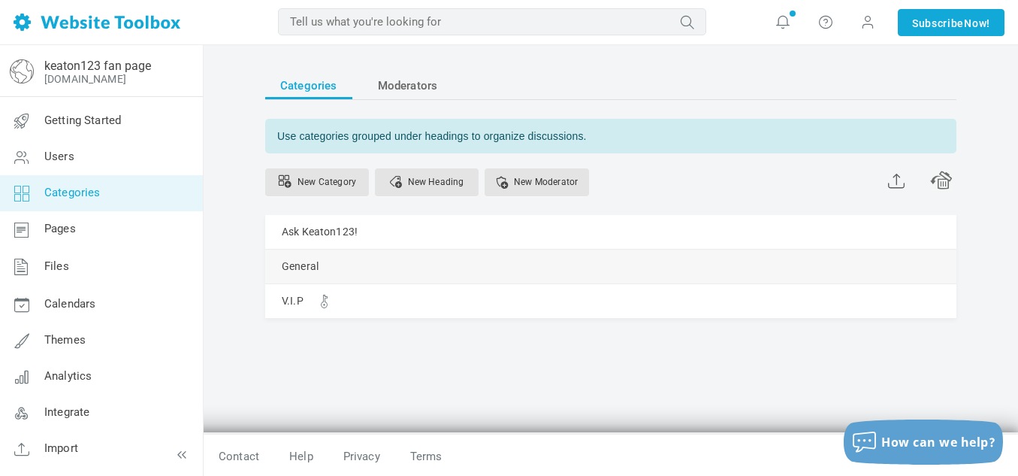
click at [0, 0] on link "Manage" at bounding box center [0, 0] width 0 height 0
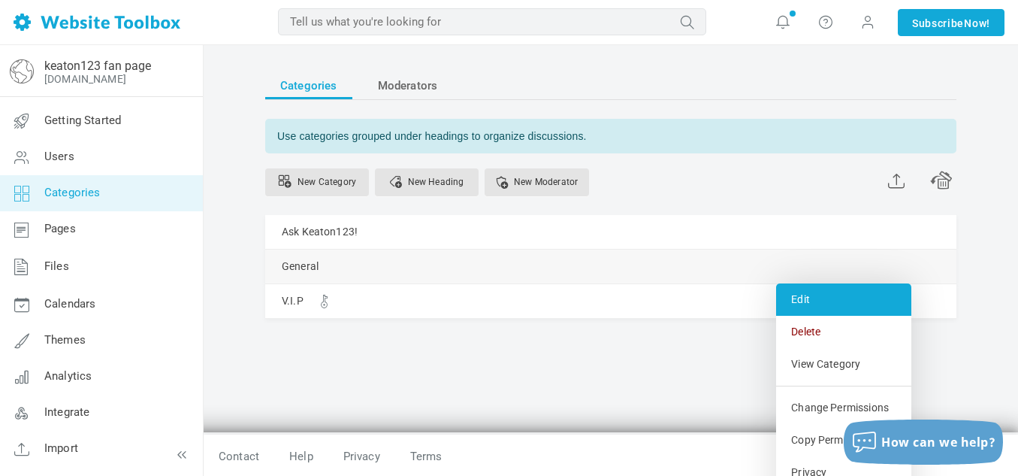
click at [790, 296] on link "Edit" at bounding box center [843, 299] width 135 height 32
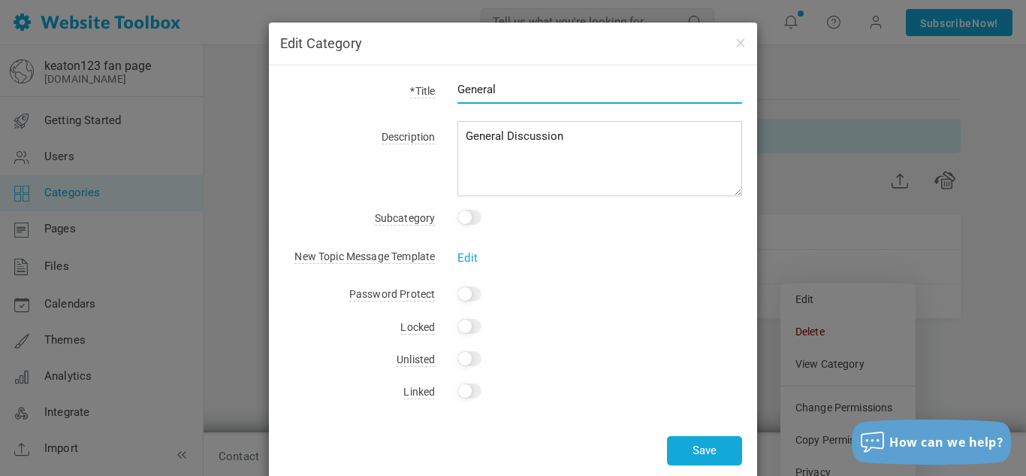
click at [567, 88] on input "General" at bounding box center [600, 89] width 285 height 29
type input "Keaton 123 fans"
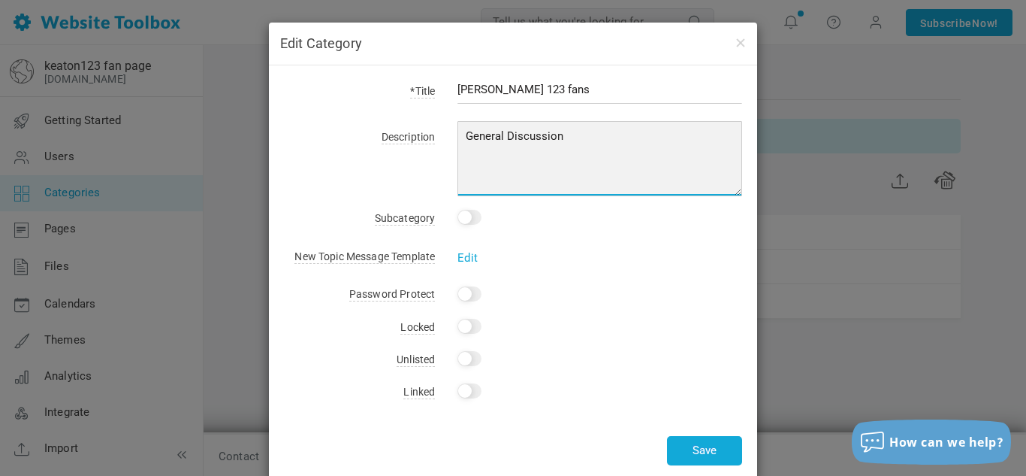
click at [526, 160] on textarea "General Discussion" at bounding box center [600, 158] width 285 height 75
type textarea "for keaton 123 fans"
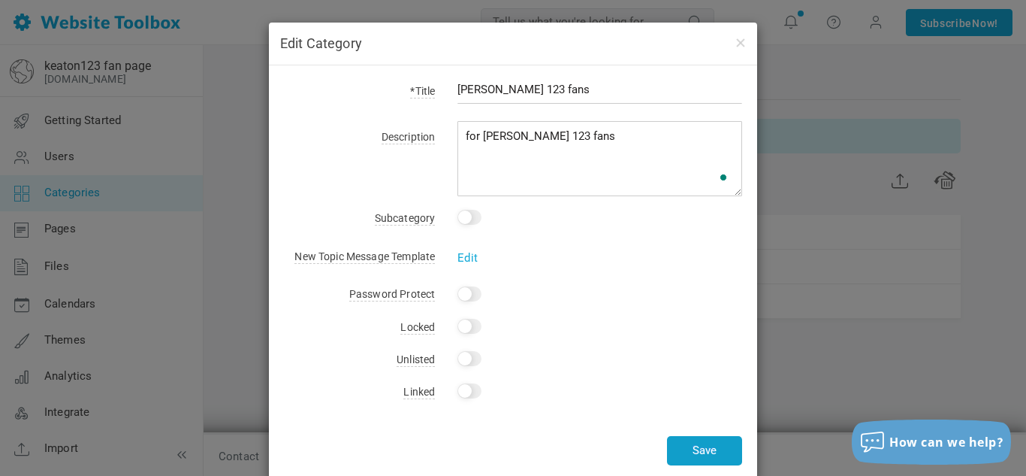
click at [709, 440] on button "Save" at bounding box center [704, 450] width 75 height 29
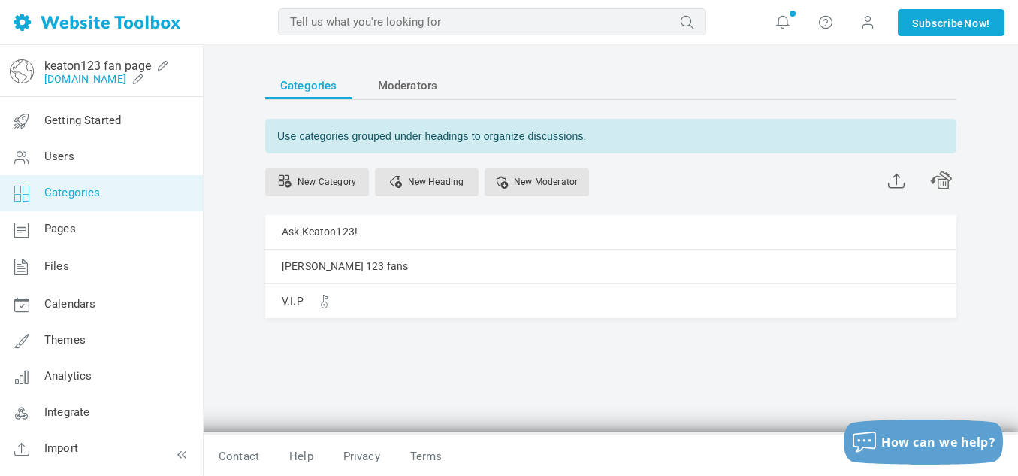
click at [65, 83] on link "[DOMAIN_NAME]" at bounding box center [85, 79] width 82 height 12
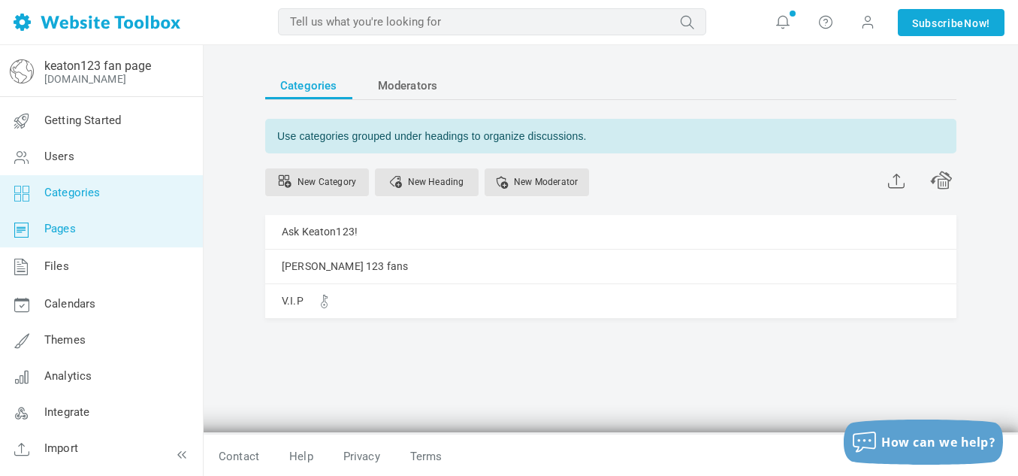
scroll to position [32, 0]
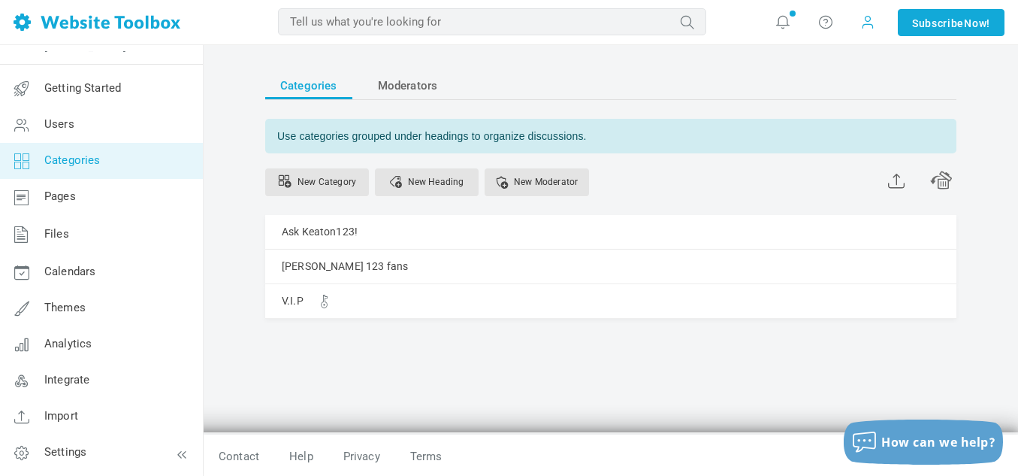
click at [867, 18] on span at bounding box center [867, 22] width 15 height 17
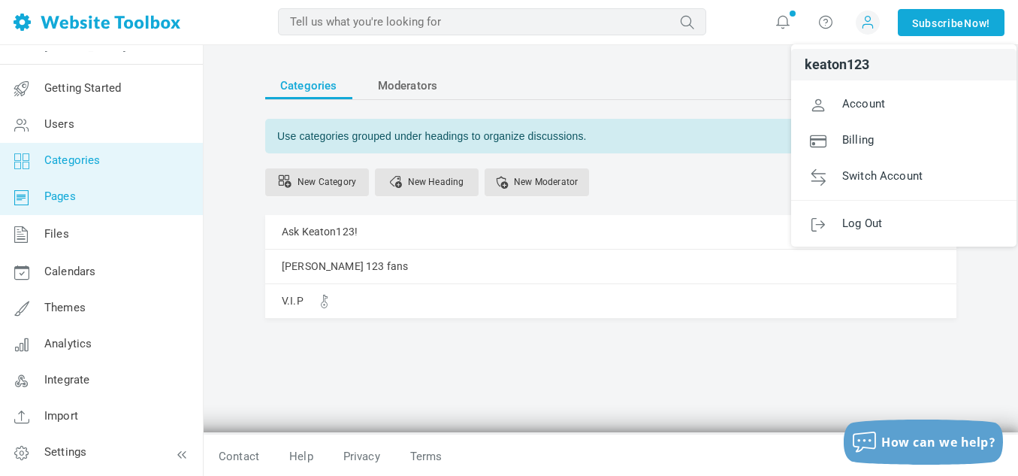
click at [90, 210] on link "Pages" at bounding box center [101, 197] width 204 height 36
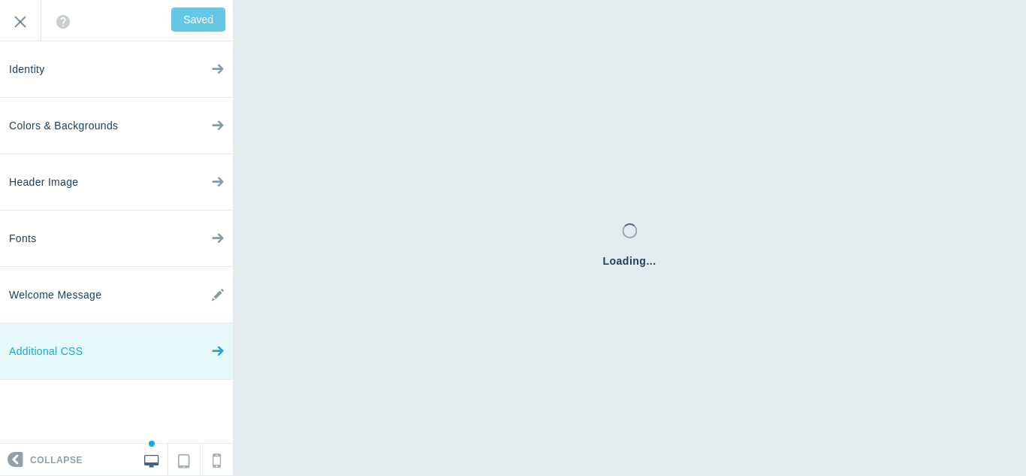
click at [68, 347] on span "Additional CSS" at bounding box center [46, 351] width 74 height 56
click at [214, 358] on icon at bounding box center [218, 347] width 12 height 56
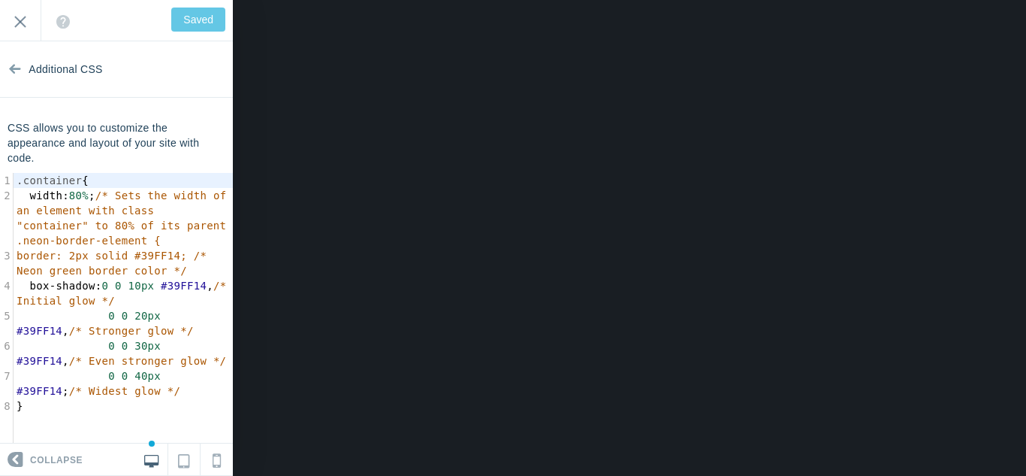
scroll to position [23, 0]
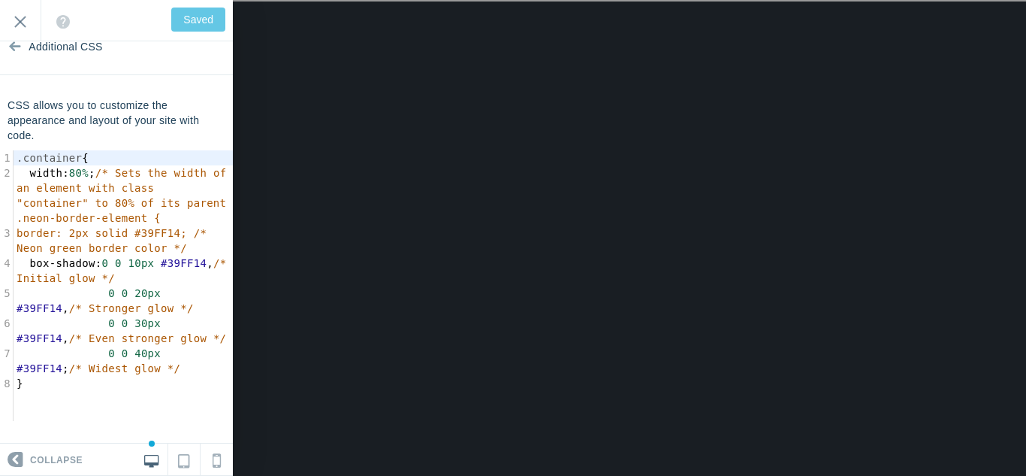
click at [101, 371] on span "/* Widest glow */" at bounding box center [124, 368] width 111 height 12
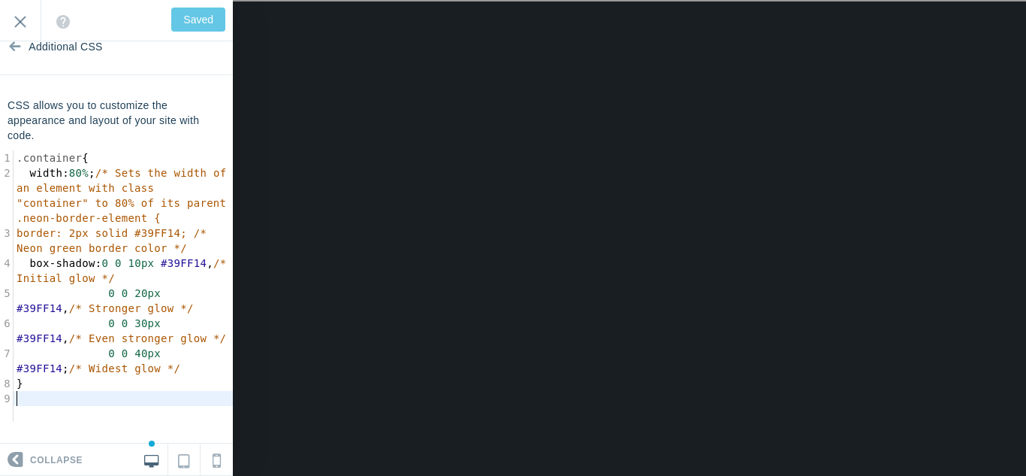
type input "Save"
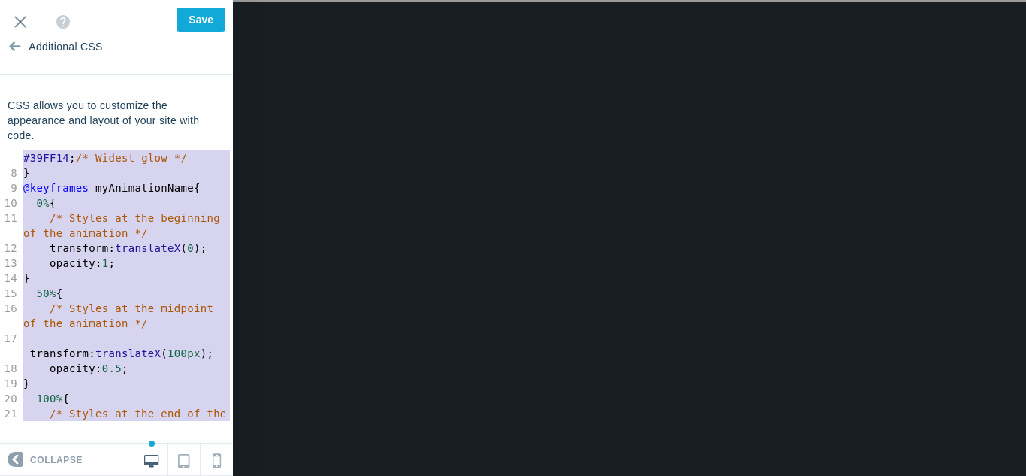
scroll to position [0, 0]
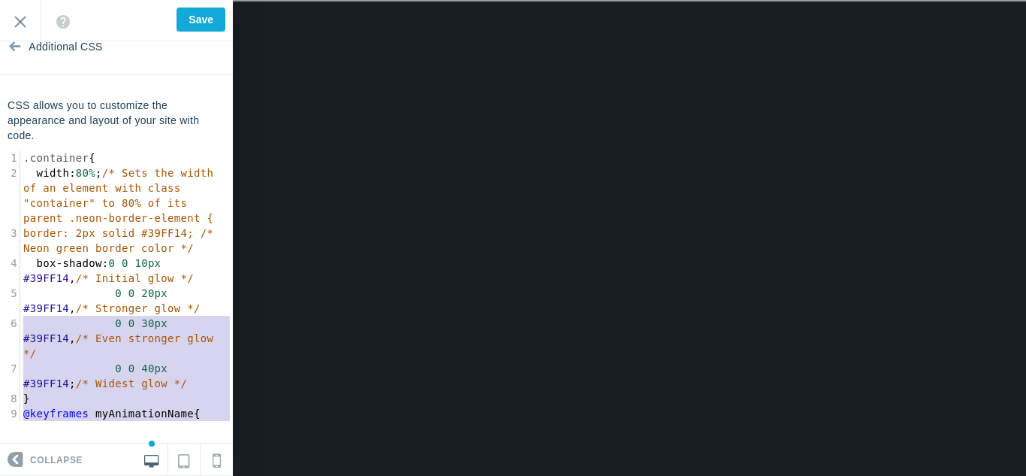
type textarea "0% { /* Styles at the beginning of the animation */ transform: translateX(0); o…"
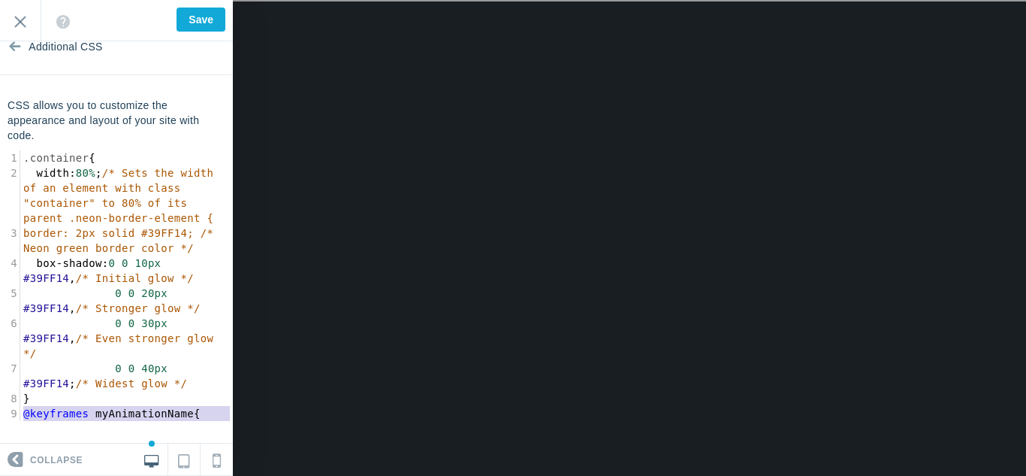
type textarea "@keyframes myAnimationName { 0% { /* Styles at the beginning of the animation *…"
drag, startPoint x: 56, startPoint y: 414, endPoint x: 19, endPoint y: 400, distance: 39.2
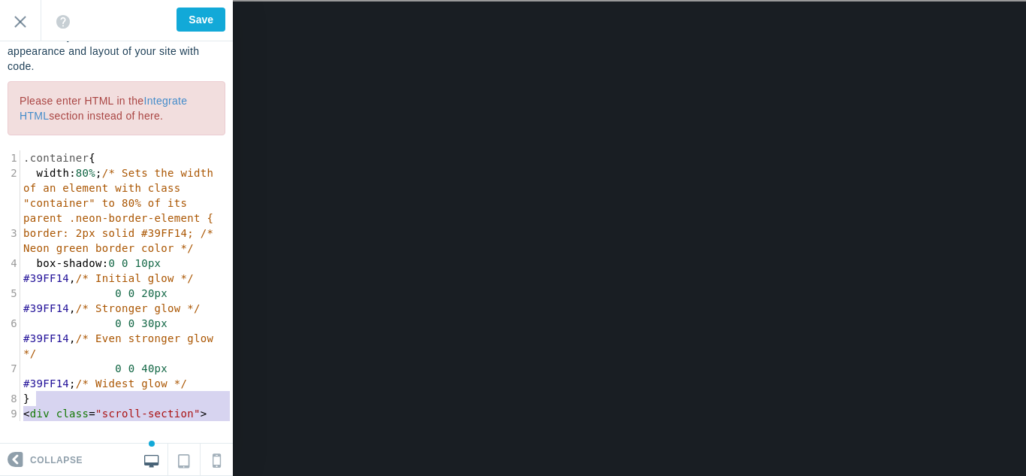
type textarea "div>"
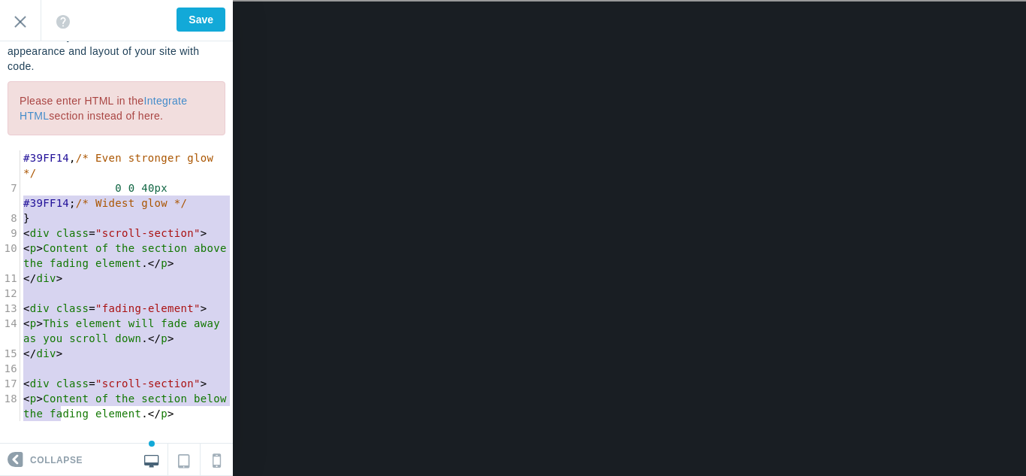
type textarea "<div class="scroll-section"> <p>Content of the section above the fading element…"
drag, startPoint x: 69, startPoint y: 419, endPoint x: 25, endPoint y: 213, distance: 211.3
click at [25, 213] on div "1 .container { 2 width : 80% ; /* Sets the width of an element with class "cont…" at bounding box center [126, 203] width 213 height 466
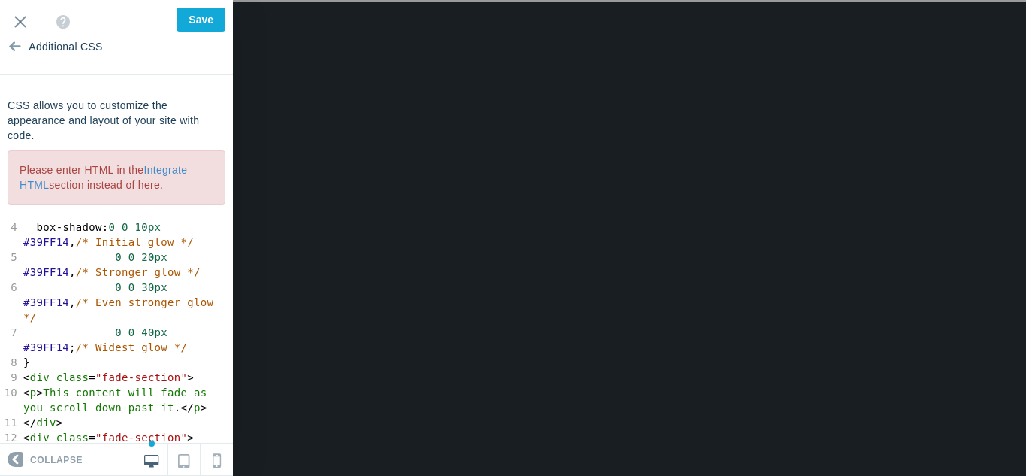
scroll to position [92, 0]
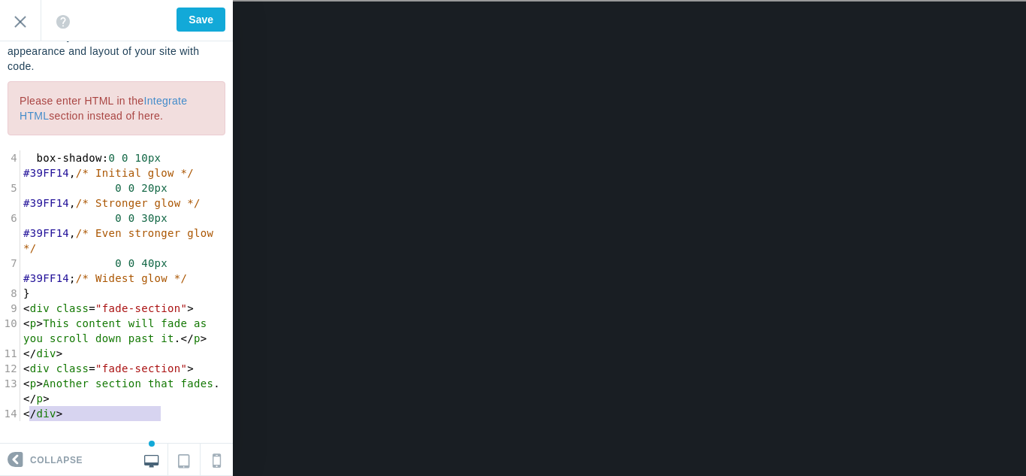
type textarea "<!-- More sections -->"
drag, startPoint x: 178, startPoint y: 415, endPoint x: 24, endPoint y: 414, distance: 154.0
click at [24, 421] on pre "< ! -- More sections -- >" at bounding box center [126, 428] width 213 height 15
type textarea "HTML"
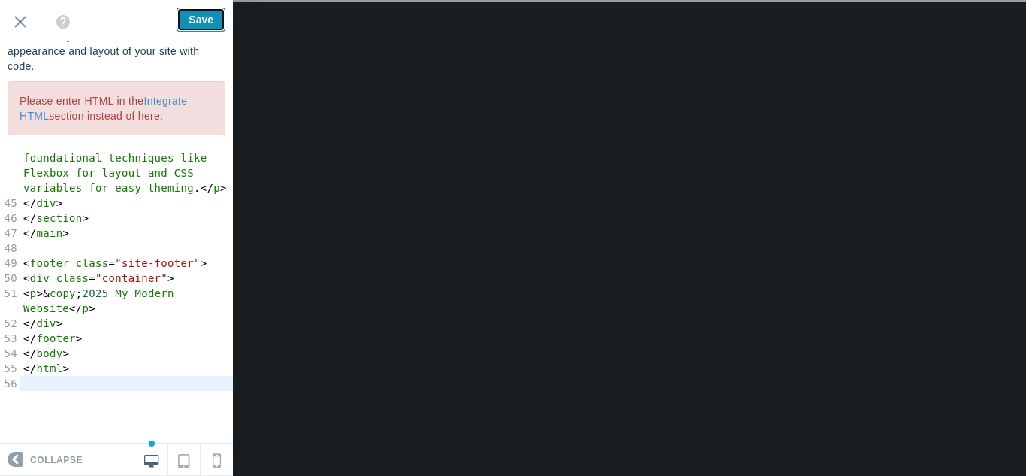
click at [217, 12] on input "Save" at bounding box center [201, 20] width 49 height 24
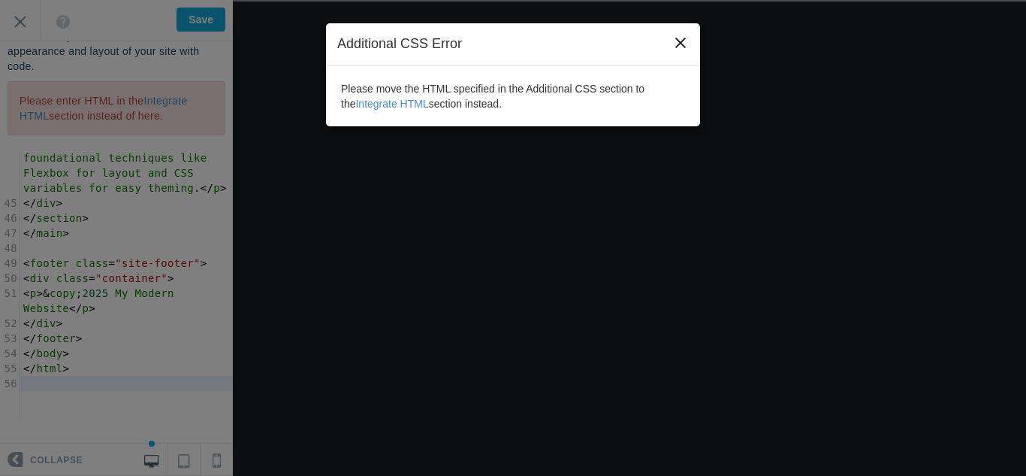
click at [685, 49] on button "×" at bounding box center [680, 43] width 17 height 17
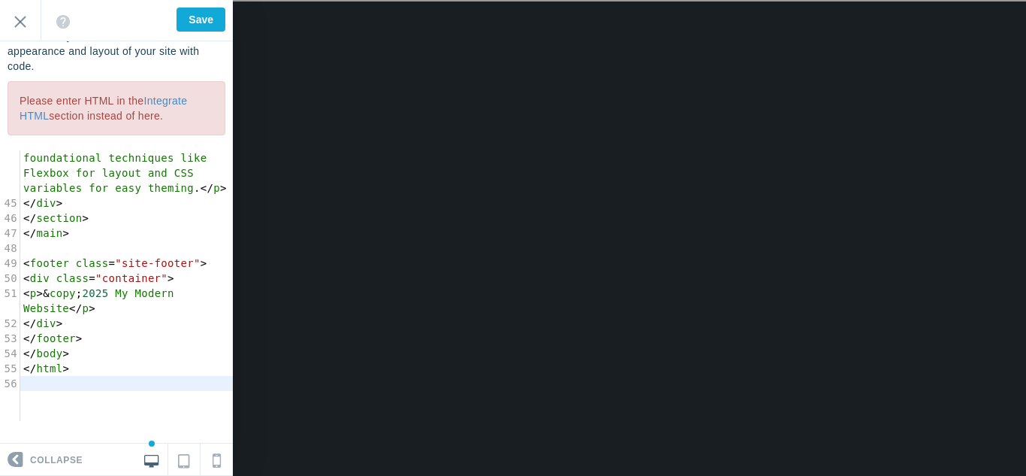
scroll to position [5, 0]
click at [101, 376] on pre "</ html >" at bounding box center [126, 368] width 213 height 15
type textarea "Modern Websit"
drag, startPoint x: 107, startPoint y: 342, endPoint x: 18, endPoint y: 340, distance: 89.4
click at [18, 340] on div "x 9 19 9 15 9 56 34 < div class = "container hero-content" > 35 < h1 > Create a…" at bounding box center [127, 296] width 255 height 293
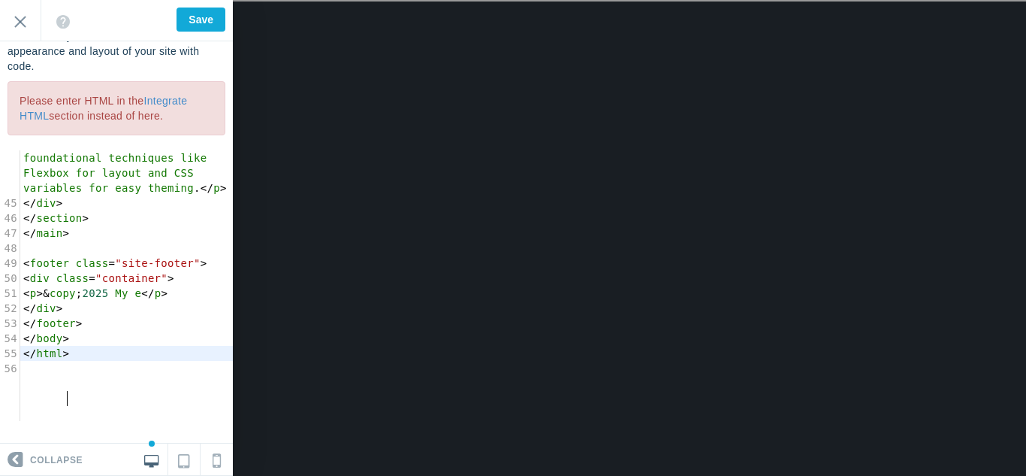
click at [113, 361] on pre "</ html >" at bounding box center [126, 353] width 213 height 15
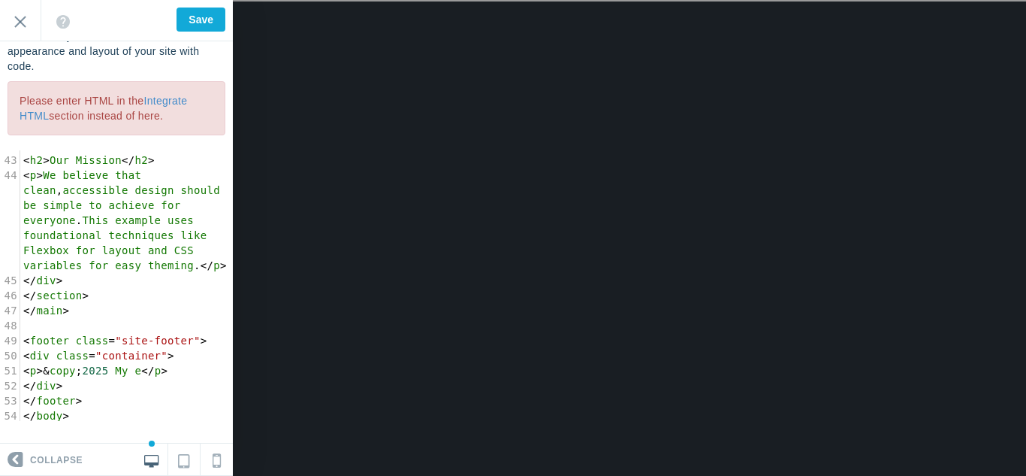
scroll to position [1026, 0]
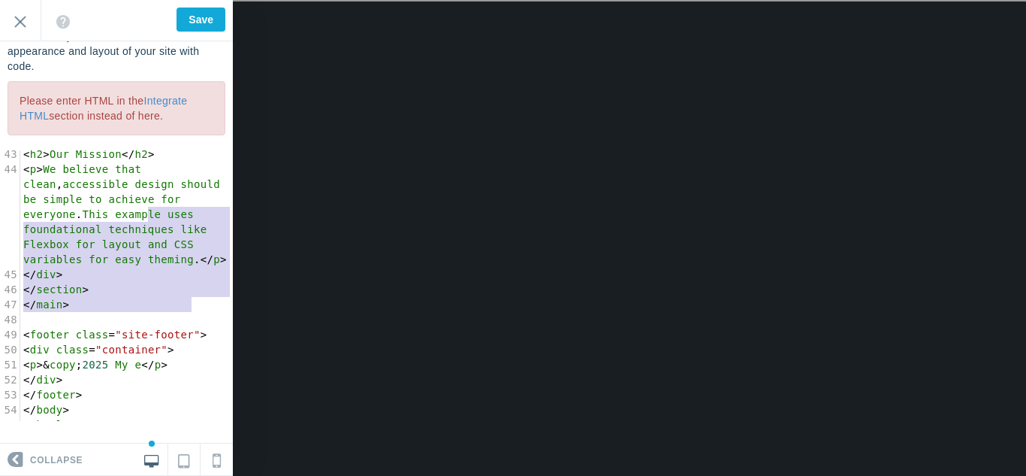
type textarea "We believe that clean, accessible design should be simple to achieve for everyo…"
drag, startPoint x: 190, startPoint y: 307, endPoint x: 141, endPoint y: 215, distance: 104.9
click at [141, 215] on span "< p > We believe that clean , accessible design should be simple to achieve for…" at bounding box center [125, 214] width 204 height 102
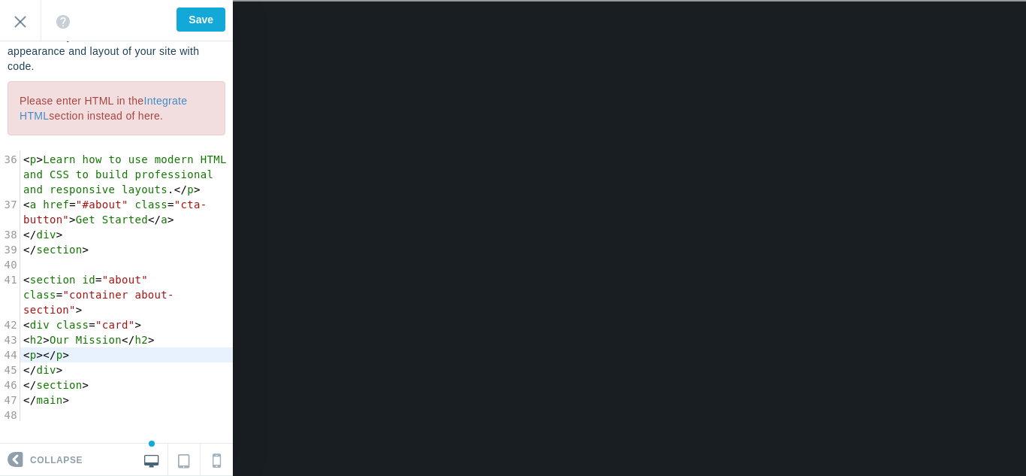
scroll to position [0, 0]
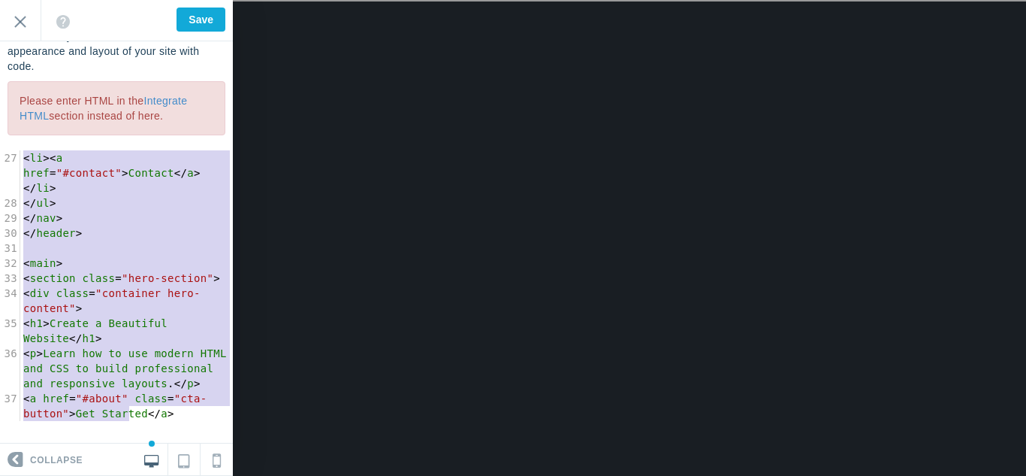
drag, startPoint x: 22, startPoint y: 264, endPoint x: 126, endPoint y: 452, distance: 214.9
click at [126, 452] on div "Identity Colors & Backgrounds Header Image Fonts Welcome Message Additional CSS…" at bounding box center [116, 238] width 233 height 476
type textarea "<!DOCTYPE html> <html lang="en"> <head> <meta charset="UTF-8"> <meta name="view…"
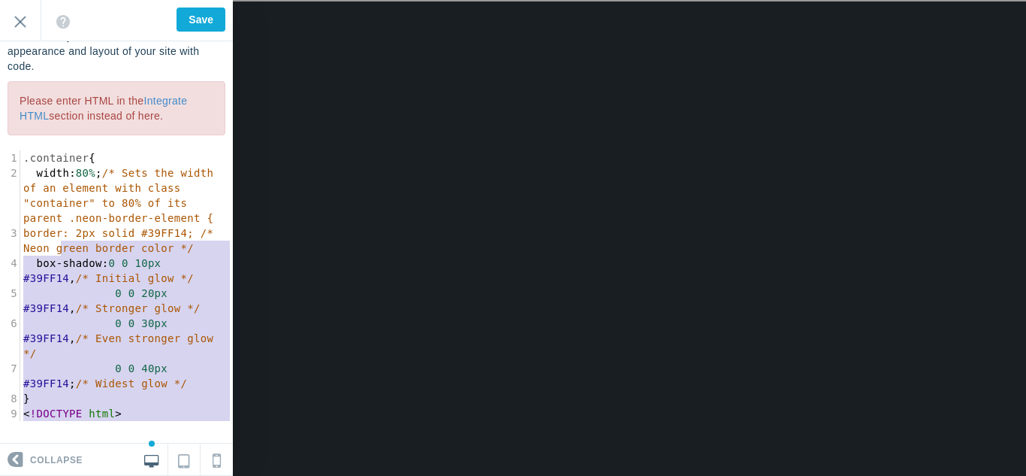
type textarea "tial glow */ 0 0 20px #39FF14, /* Stronger glow */ 0 0 30px #39FF14, /* Even st…"
drag, startPoint x: 98, startPoint y: 402, endPoint x: 58, endPoint y: 272, distance: 135.9
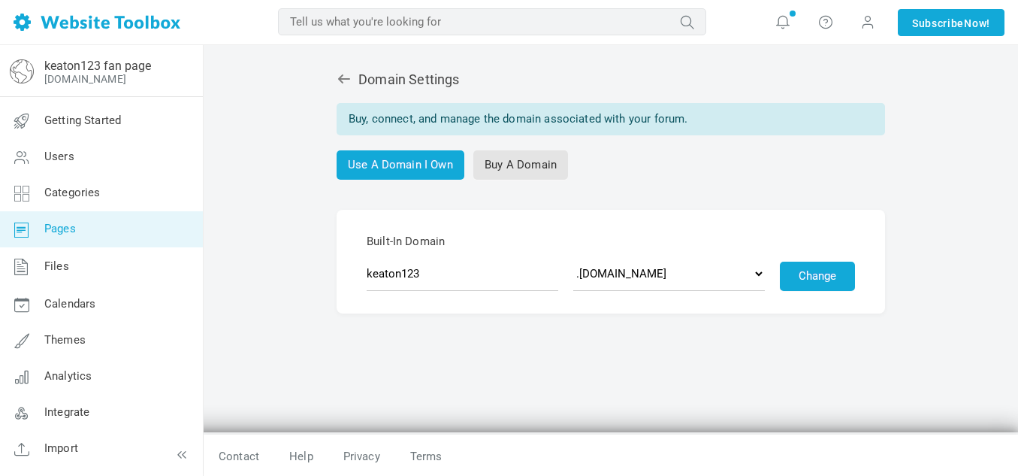
scroll to position [32, 0]
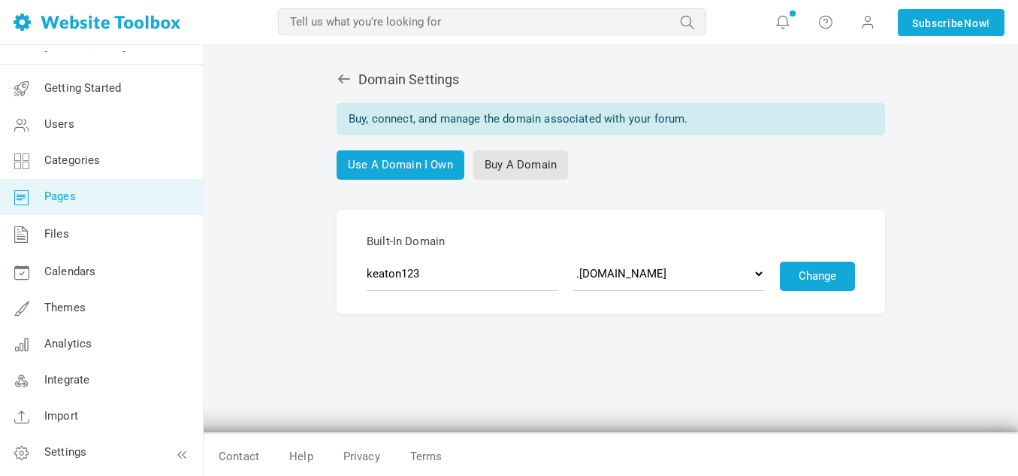
click at [58, 199] on span "Pages" at bounding box center [60, 196] width 32 height 14
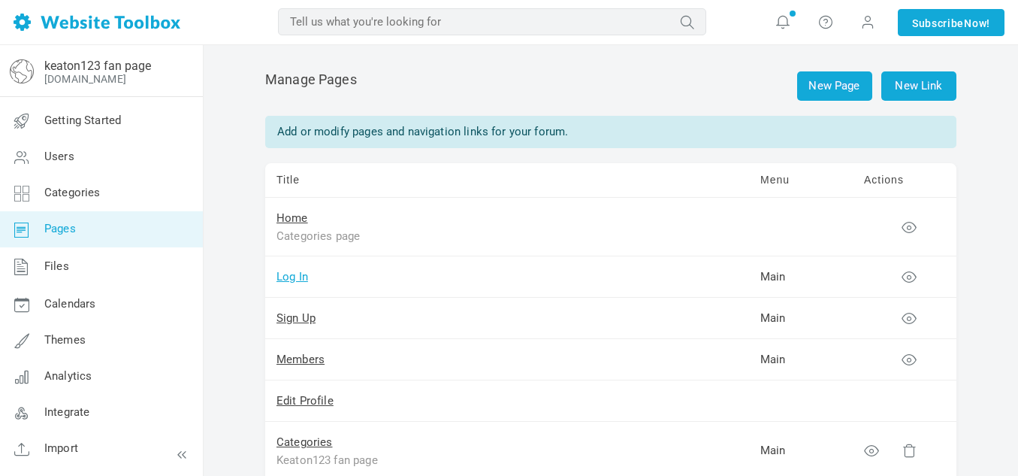
click at [286, 280] on link "Log In" at bounding box center [292, 277] width 32 height 14
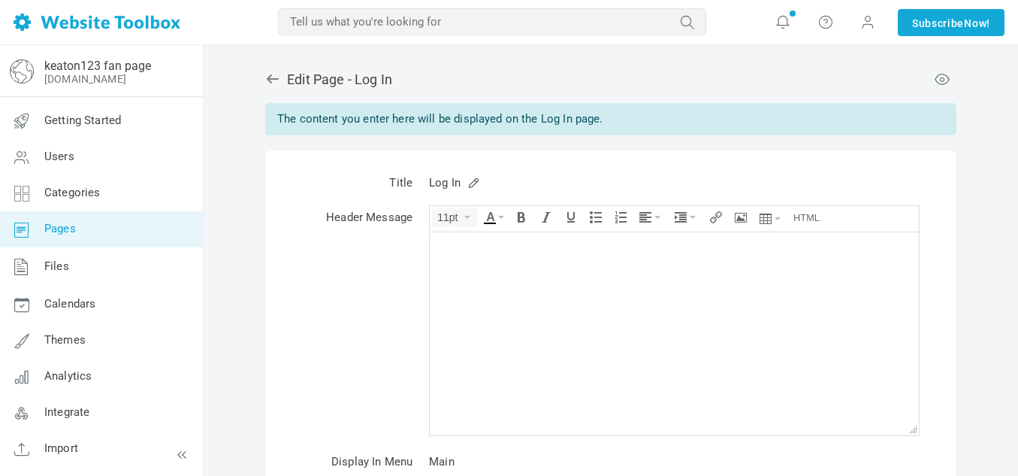
click at [270, 77] on icon at bounding box center [272, 78] width 15 height 15
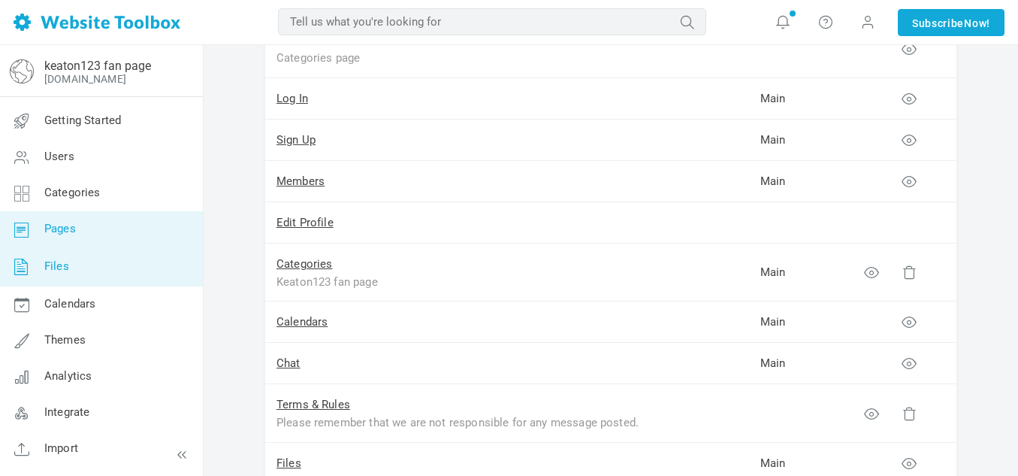
scroll to position [32, 0]
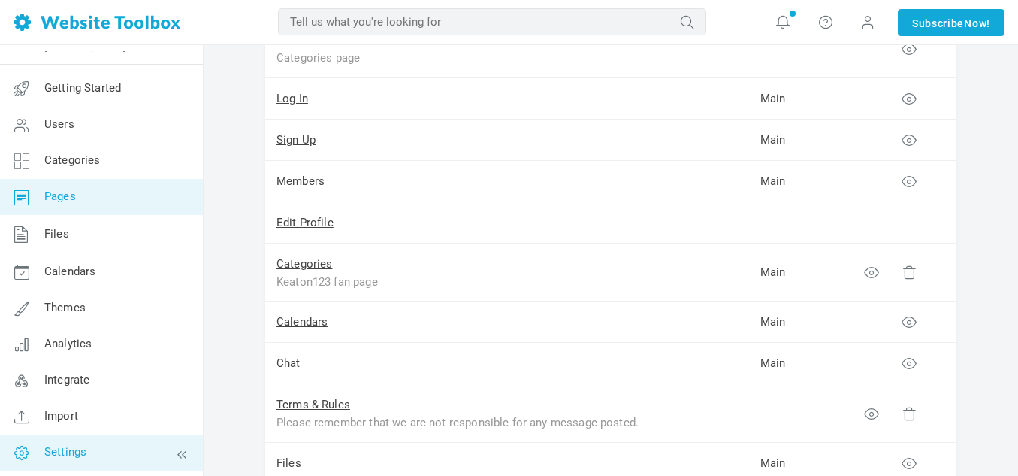
click at [71, 446] on span "Settings" at bounding box center [65, 452] width 42 height 14
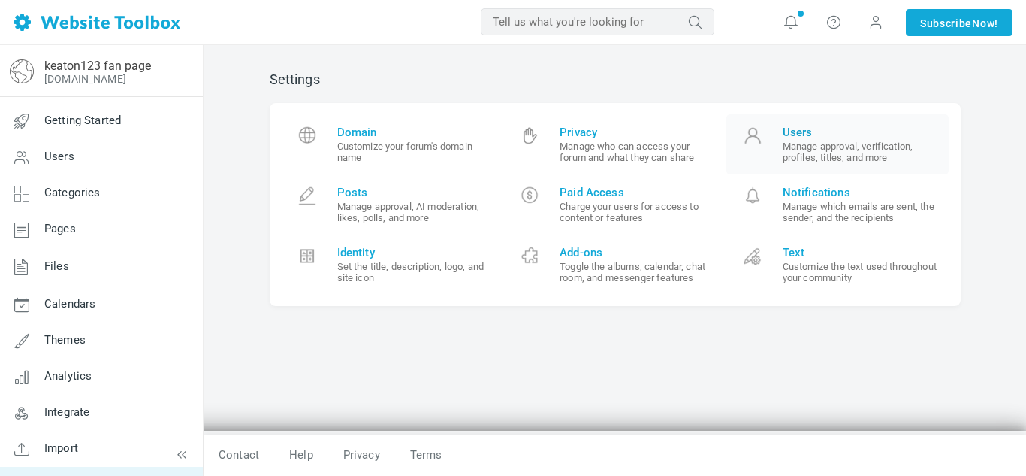
click at [788, 133] on span "Users" at bounding box center [861, 132] width 156 height 14
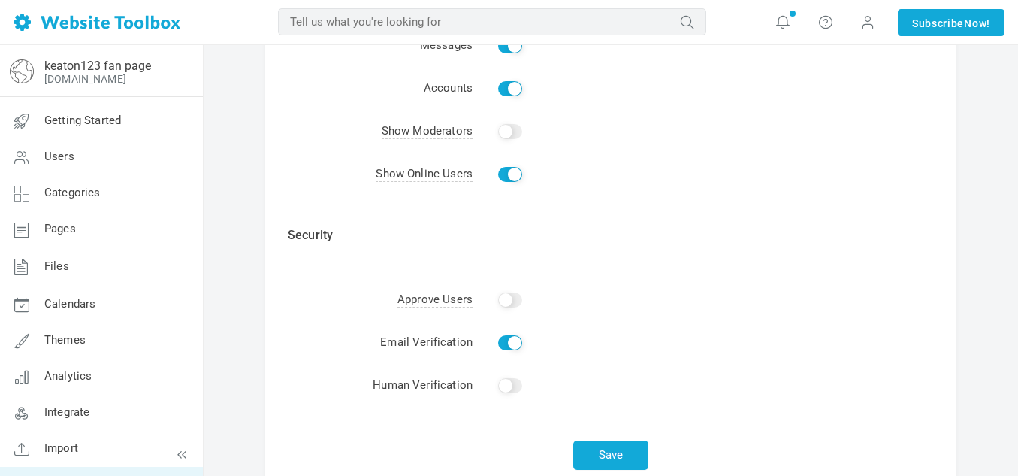
scroll to position [354, 0]
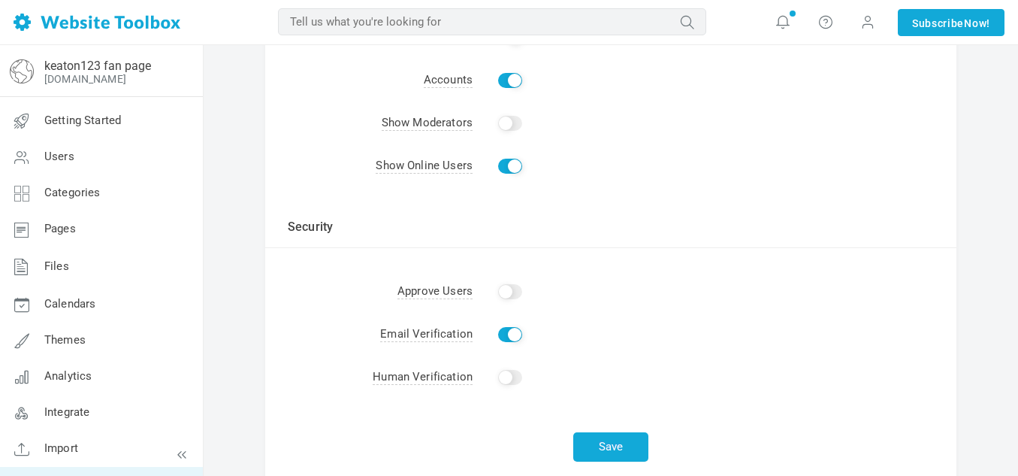
click at [511, 346] on td "Enable" at bounding box center [715, 334] width 484 height 43
click at [508, 376] on input "Enable" at bounding box center [510, 377] width 24 height 15
checkbox input "true"
click at [497, 328] on td "Enable" at bounding box center [715, 334] width 484 height 43
click at [504, 331] on input "Enable" at bounding box center [510, 334] width 24 height 15
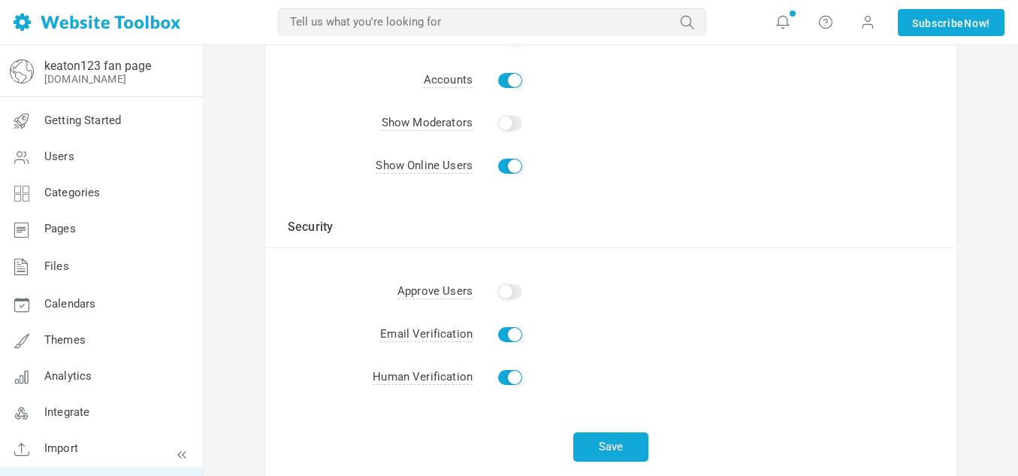
checkbox input "false"
click at [592, 435] on button "Save" at bounding box center [610, 446] width 75 height 29
